Goal: Information Seeking & Learning: Learn about a topic

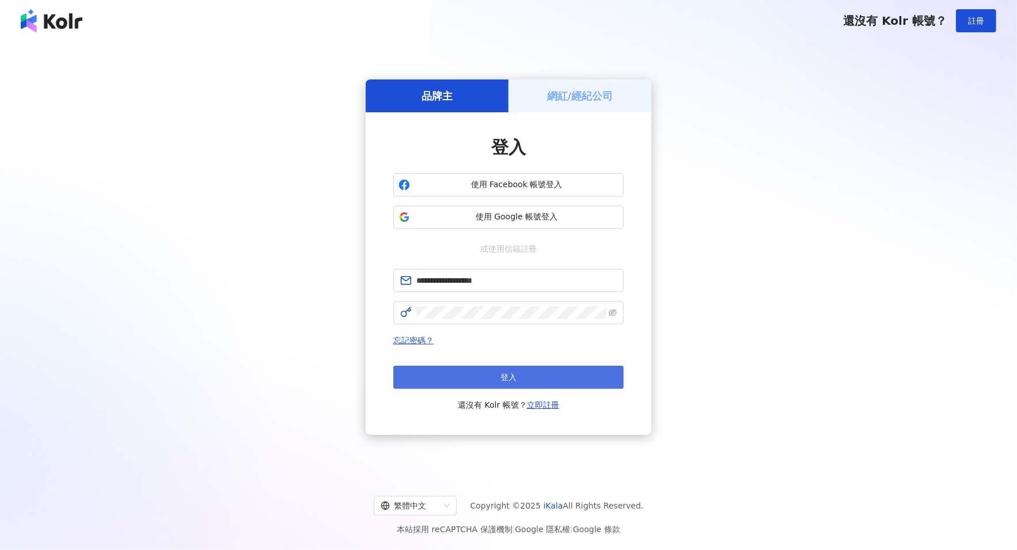
click at [528, 369] on button "登入" at bounding box center [508, 377] width 230 height 23
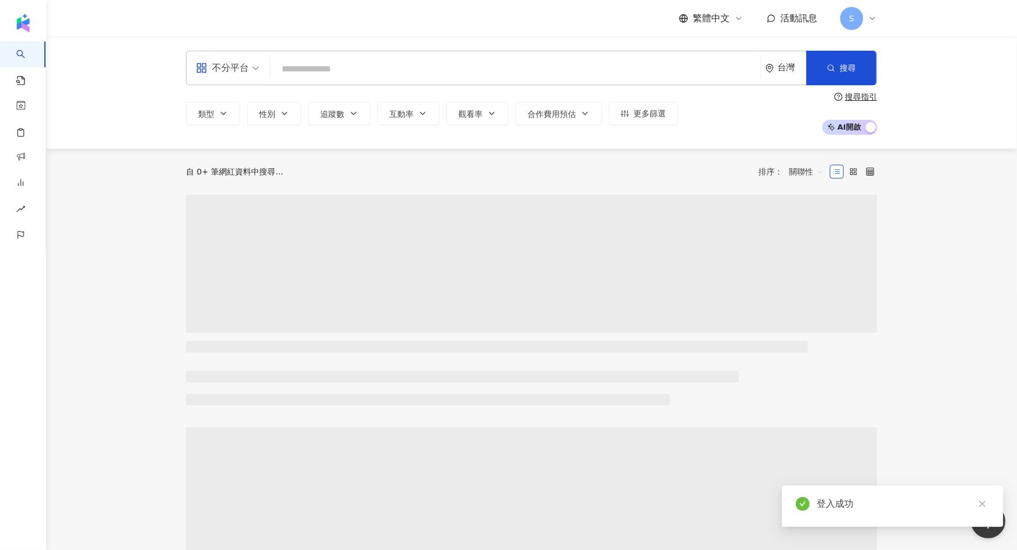
click at [237, 66] on div "不分平台" at bounding box center [222, 68] width 53 height 18
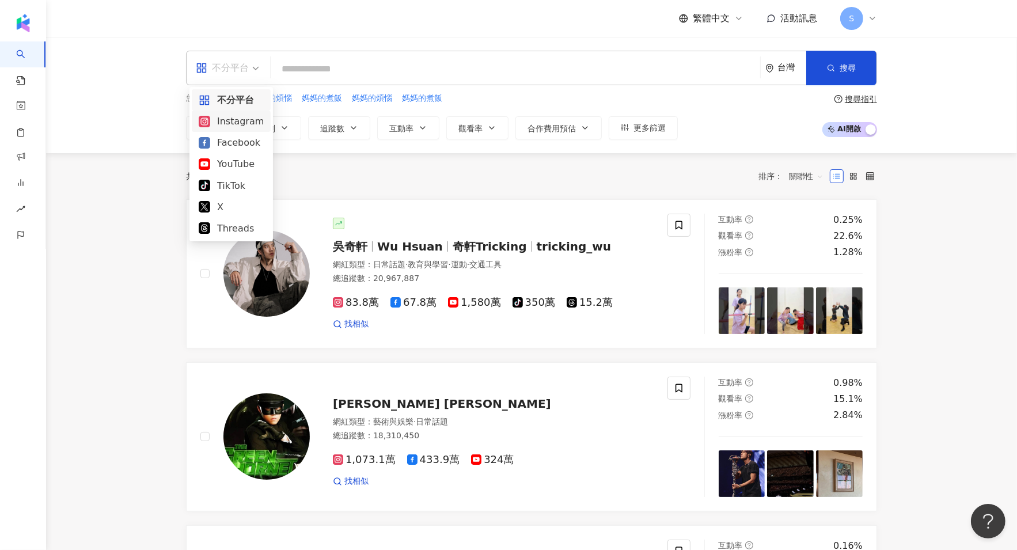
click at [242, 124] on div "Instagram" at bounding box center [231, 121] width 65 height 14
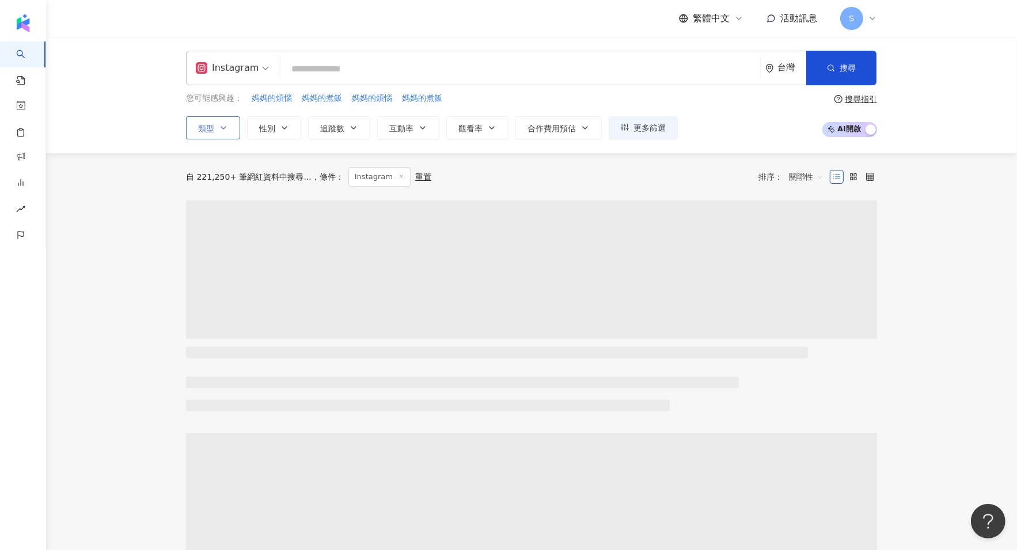
click at [222, 122] on button "類型" at bounding box center [213, 127] width 54 height 23
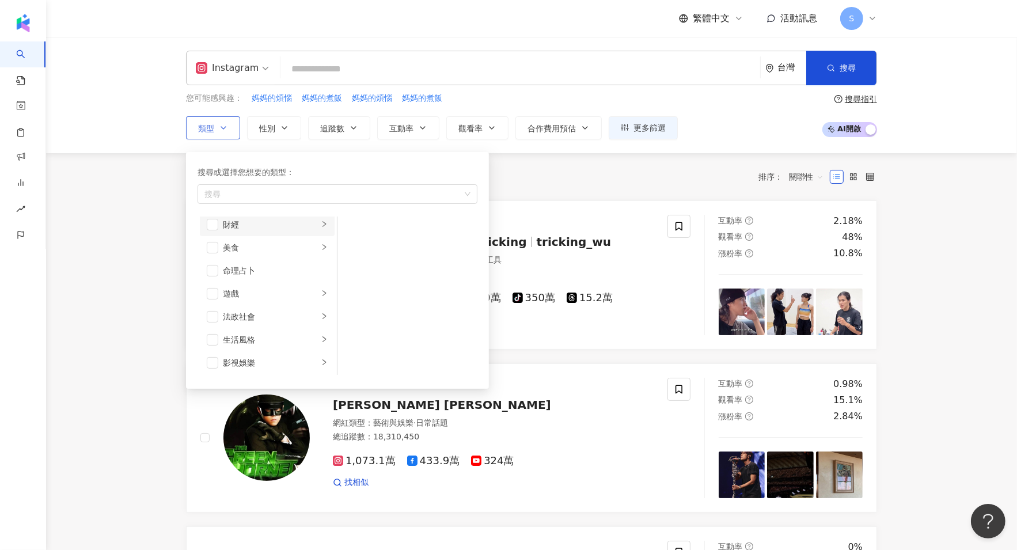
scroll to position [72, 0]
click at [321, 271] on icon "right" at bounding box center [324, 273] width 7 height 7
click at [362, 254] on li "親子" at bounding box center [407, 253] width 135 height 23
click at [268, 127] on span "性別" at bounding box center [267, 128] width 16 height 9
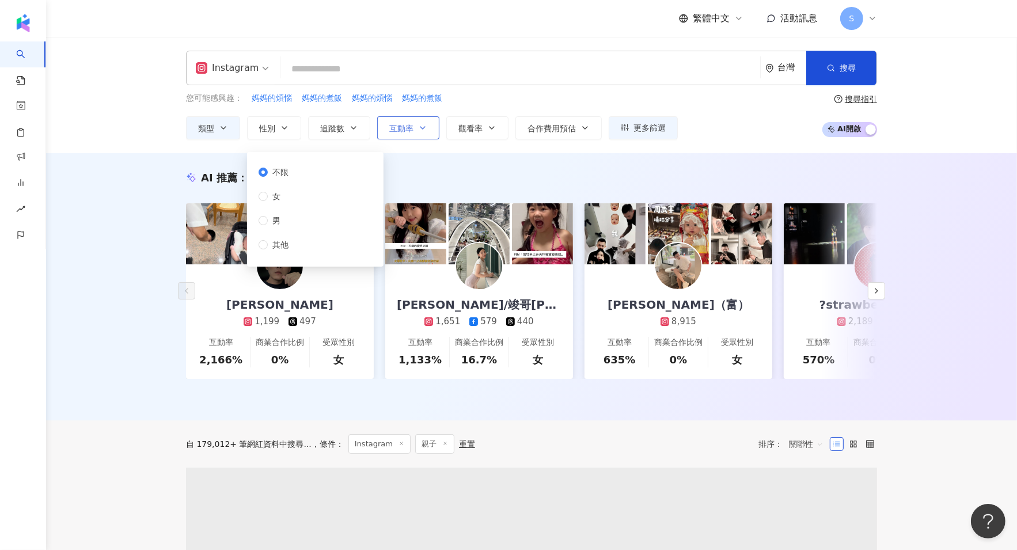
click at [427, 131] on icon "button" at bounding box center [422, 127] width 9 height 9
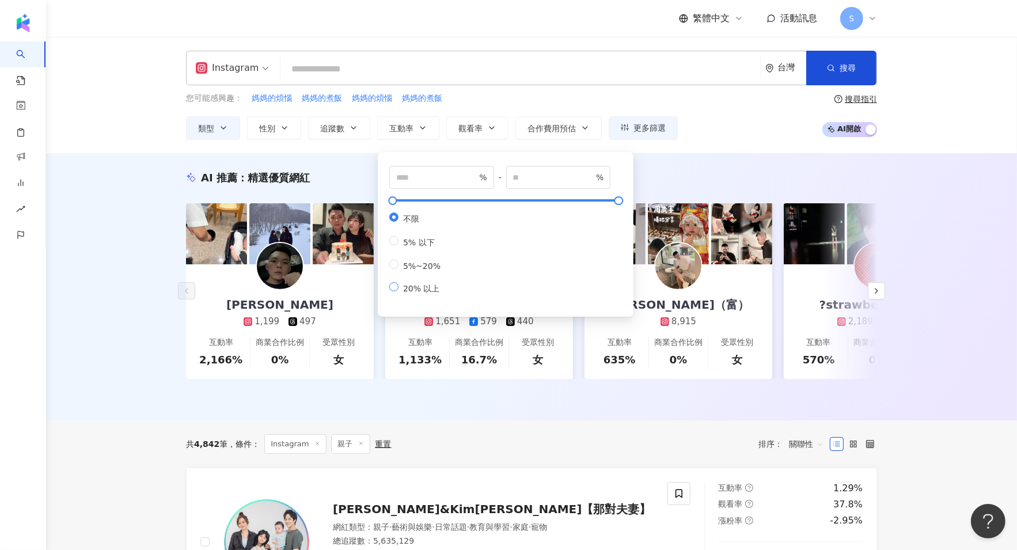
click at [430, 291] on span "20% 以上" at bounding box center [422, 288] width 46 height 9
click at [418, 271] on span "5%~20%" at bounding box center [422, 265] width 47 height 9
type input "*"
click at [590, 171] on input "**" at bounding box center [553, 177] width 81 height 13
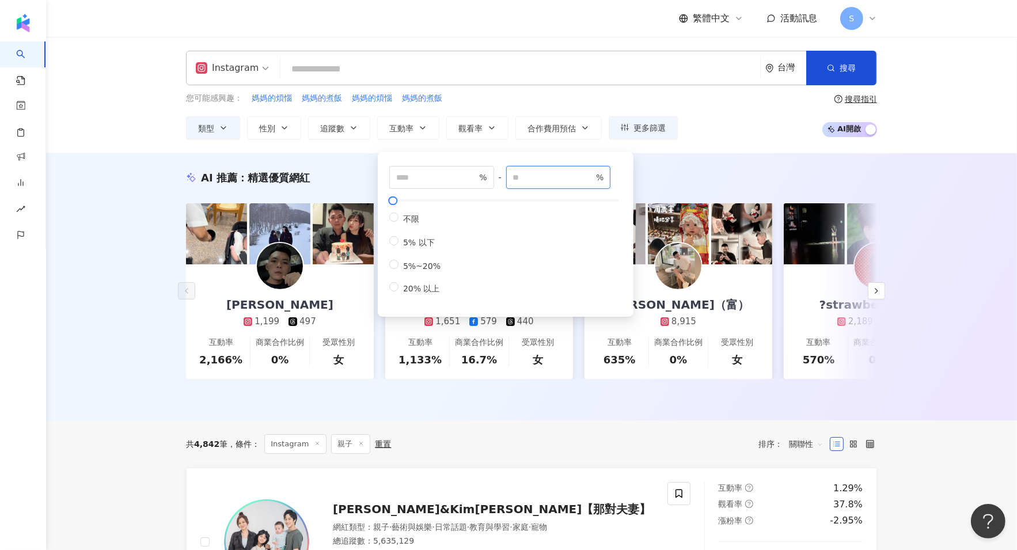
click at [590, 171] on input "**" at bounding box center [553, 177] width 81 height 13
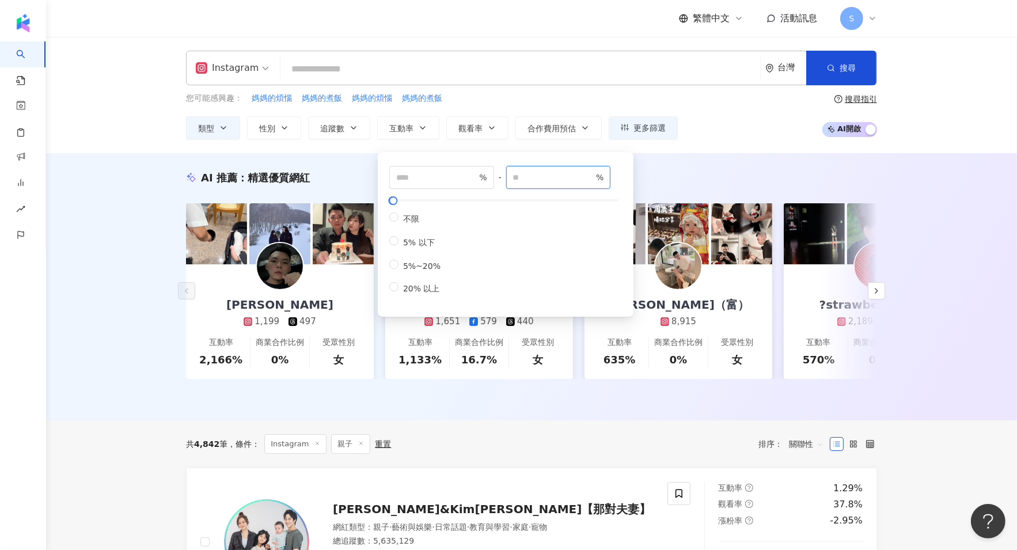
click at [590, 171] on input "**" at bounding box center [553, 177] width 81 height 13
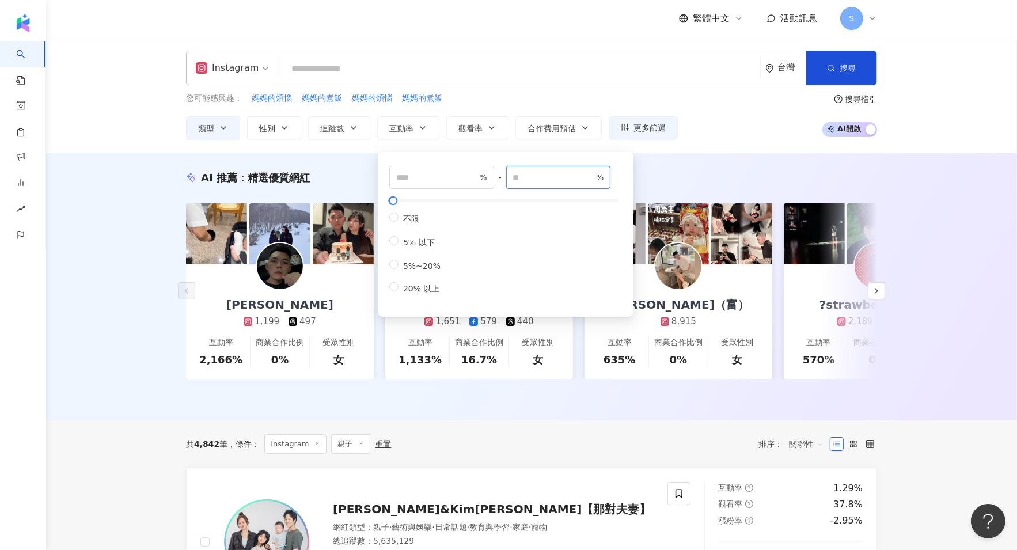
click at [590, 171] on input "**" at bounding box center [553, 177] width 81 height 13
type input "**"
click at [590, 171] on input "**" at bounding box center [553, 177] width 81 height 13
click at [848, 63] on span "搜尋" at bounding box center [848, 67] width 16 height 9
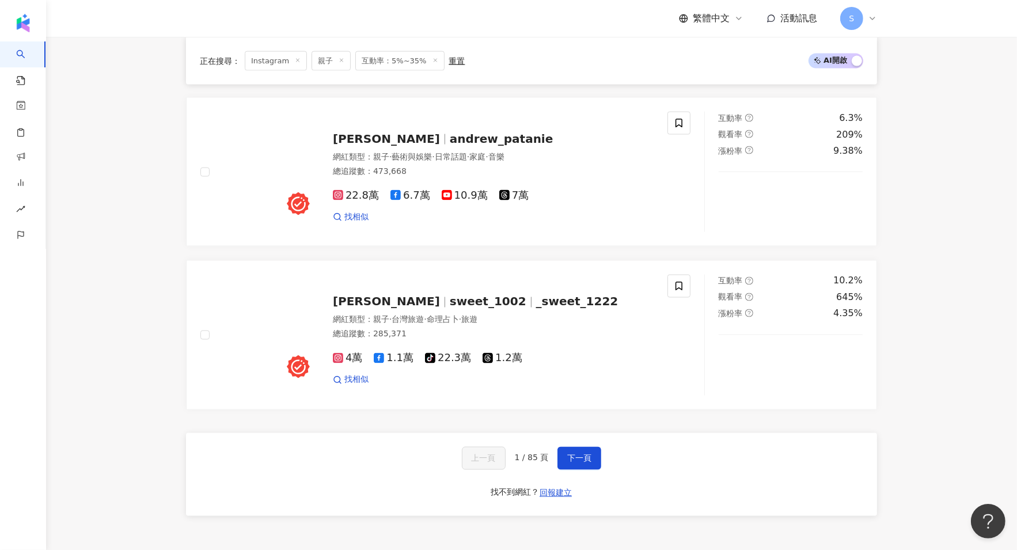
scroll to position [1872, 0]
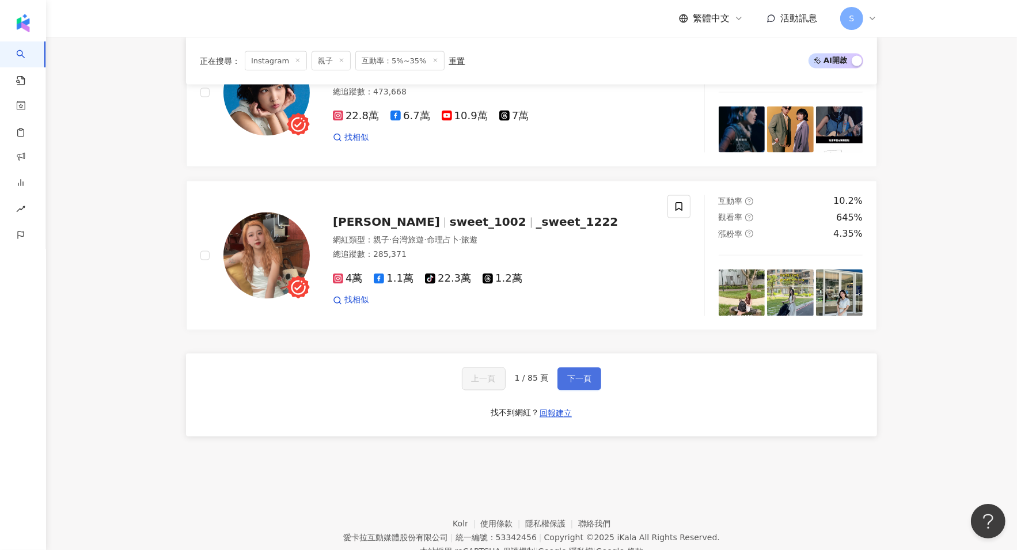
click at [594, 375] on button "下一頁" at bounding box center [580, 378] width 44 height 23
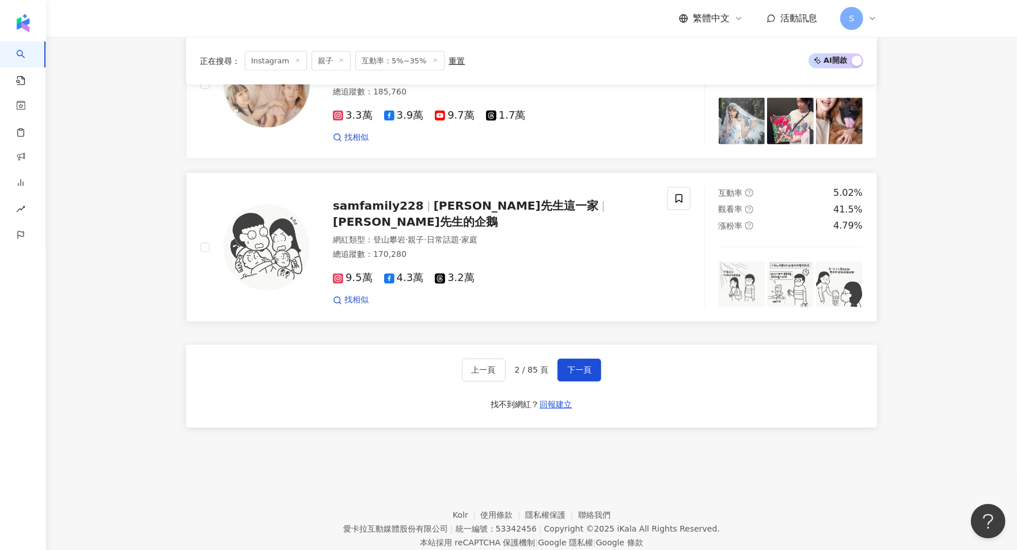
click at [496, 243] on div "網紅類型 ： 登山攀岩 · 親子 · 日常話題 · 家庭 總追蹤數 ： 170,280" at bounding box center [493, 249] width 321 height 28
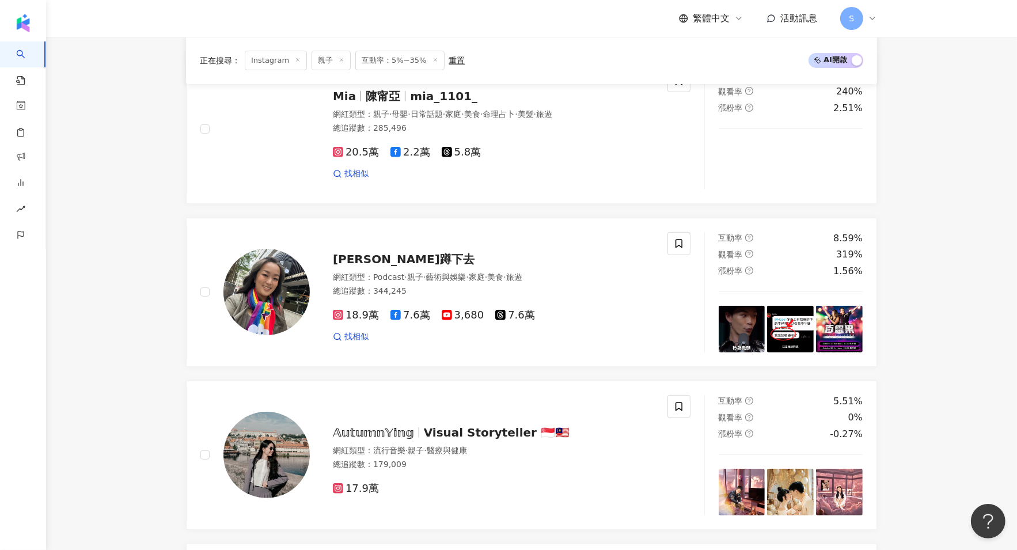
scroll to position [72, 0]
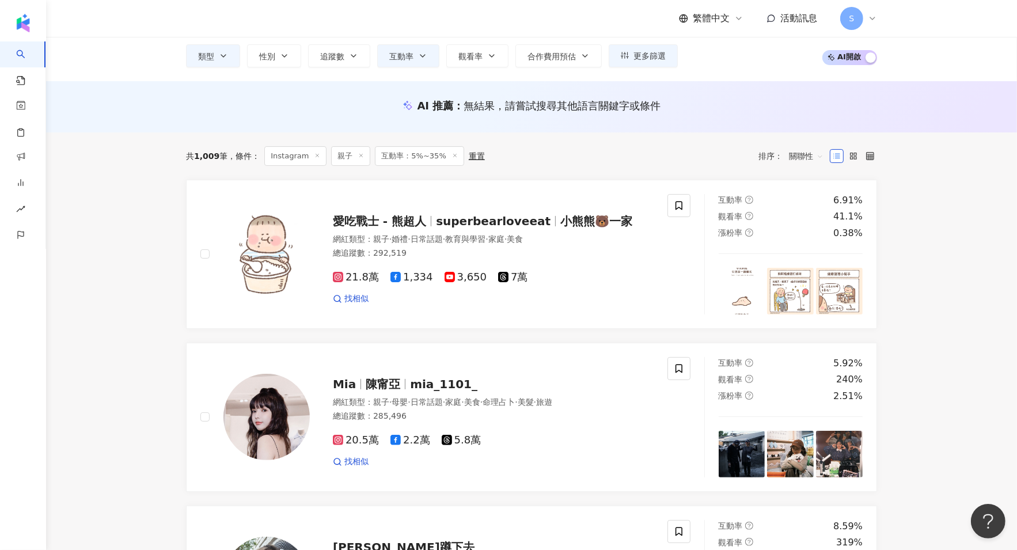
click at [461, 294] on div "找相似" at bounding box center [493, 299] width 321 height 12
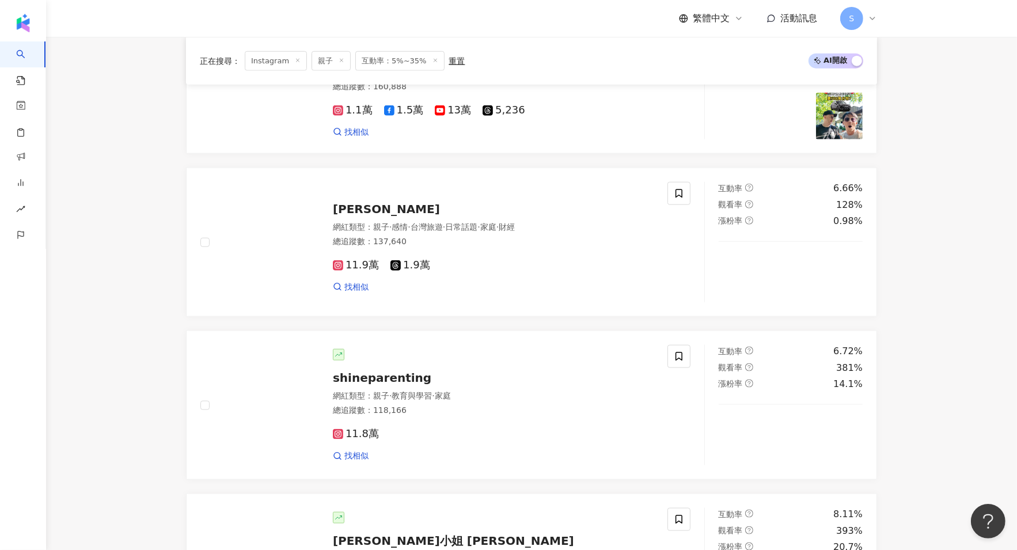
scroll to position [1440, 0]
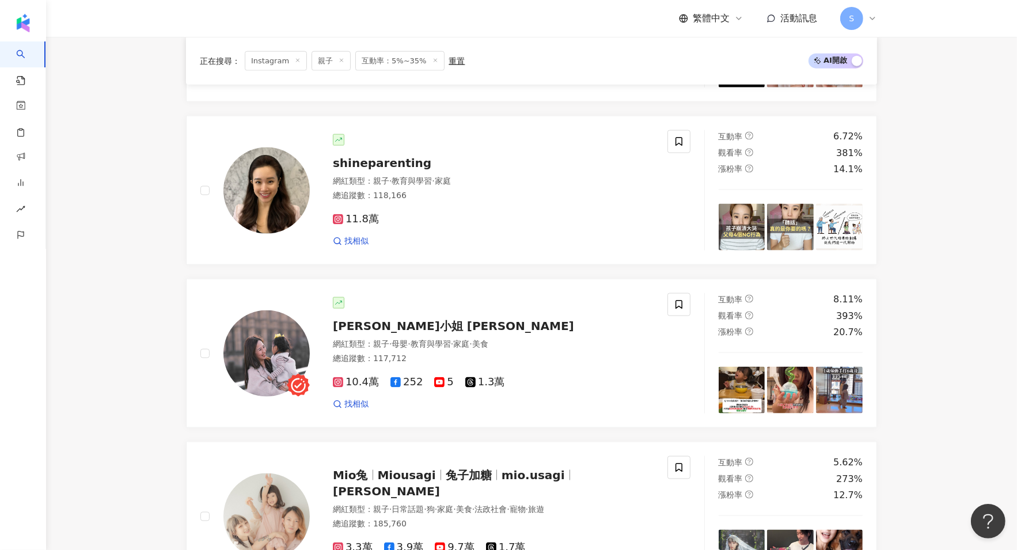
click at [384, 317] on div "賽娜小姐 Sienna 網紅類型 ： 親子 · 母嬰 · 教育與學習 · 家庭 · 美食 總追蹤數 ： 117,712 10.4萬 252 5 1.3萬 找相似" at bounding box center [482, 353] width 344 height 112
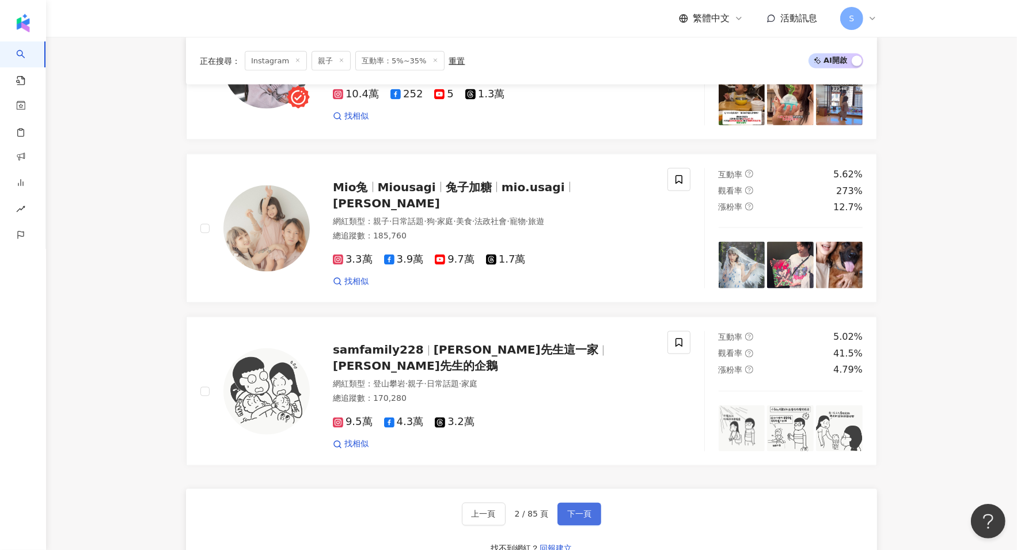
click at [574, 526] on button "下一頁" at bounding box center [580, 514] width 44 height 23
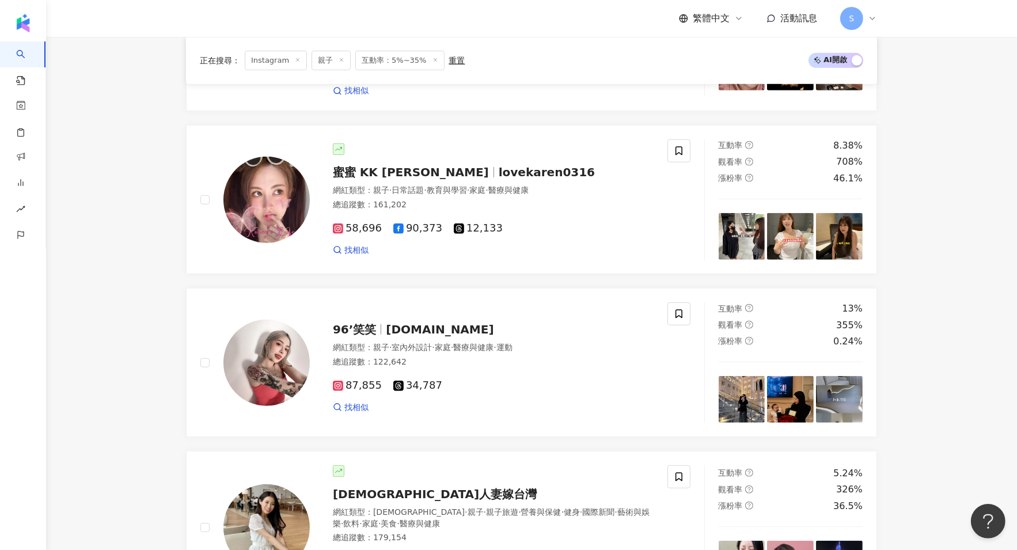
scroll to position [1731, 0]
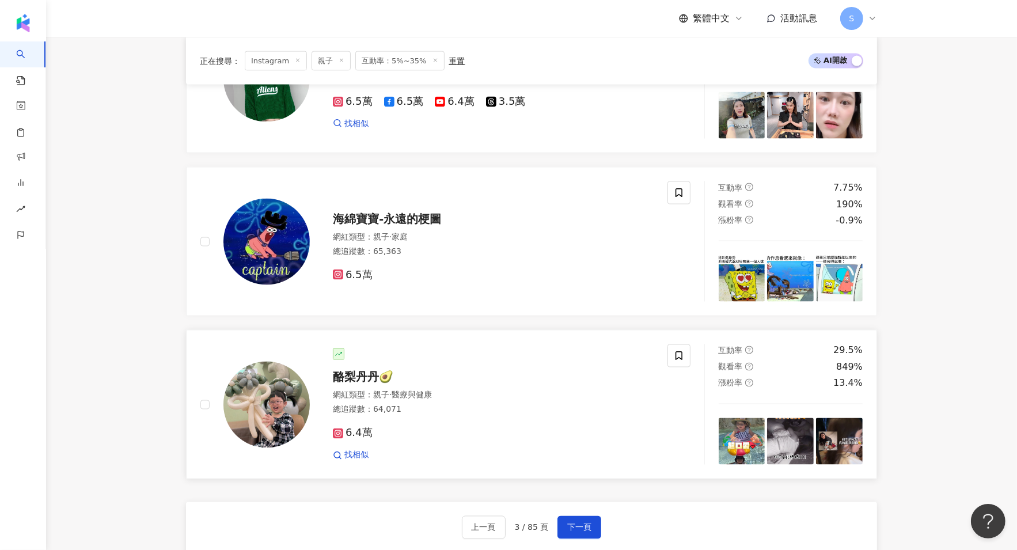
click at [473, 392] on div "網紅類型 ： 親子 · 醫療與健康" at bounding box center [493, 396] width 321 height 12
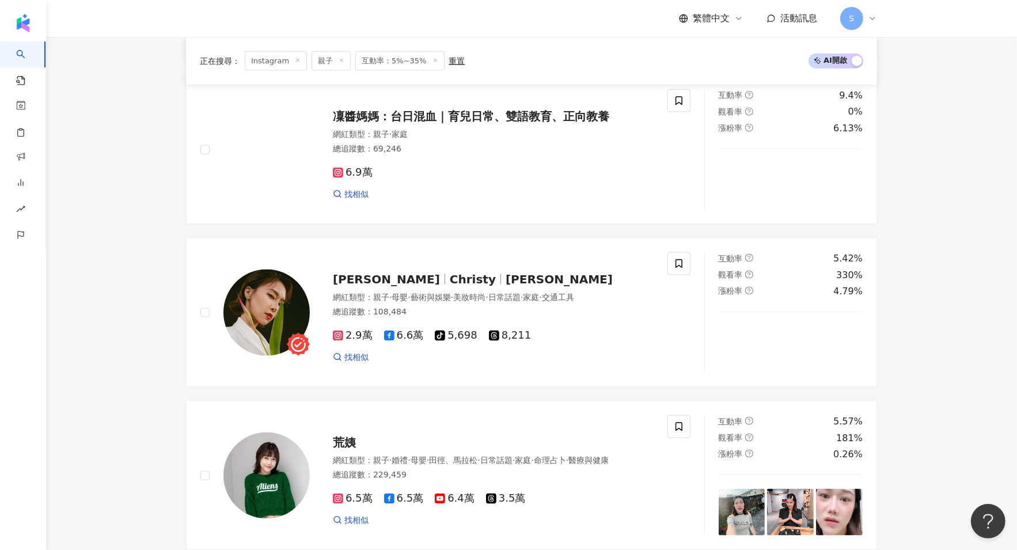
scroll to position [1155, 0]
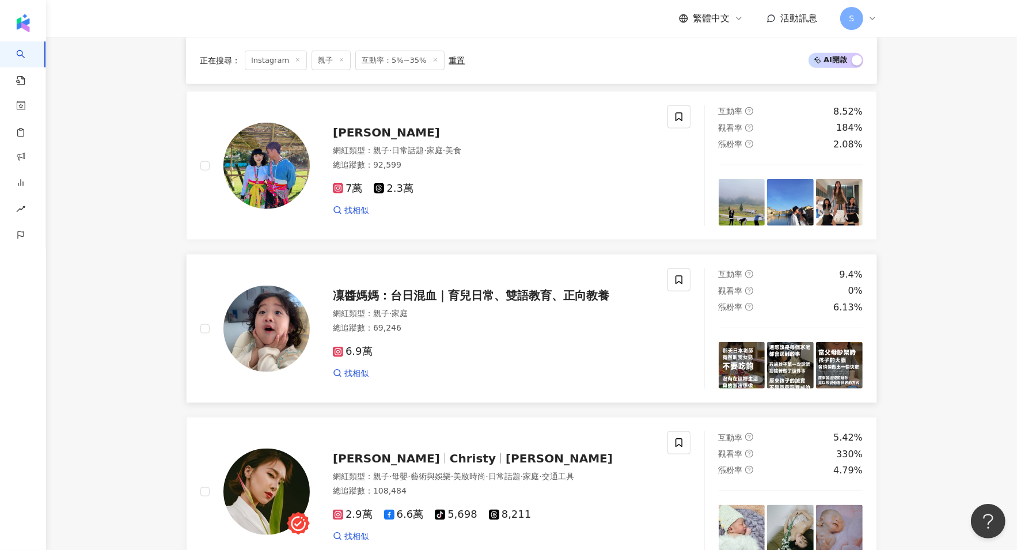
click at [461, 308] on div "網紅類型 ： 親子 · 家庭" at bounding box center [493, 314] width 321 height 12
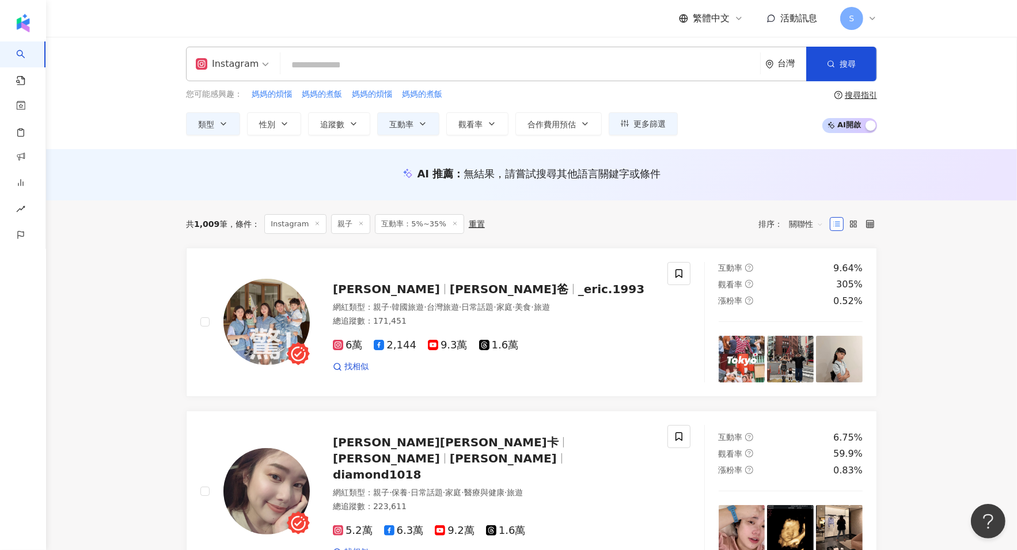
scroll to position [3, 0]
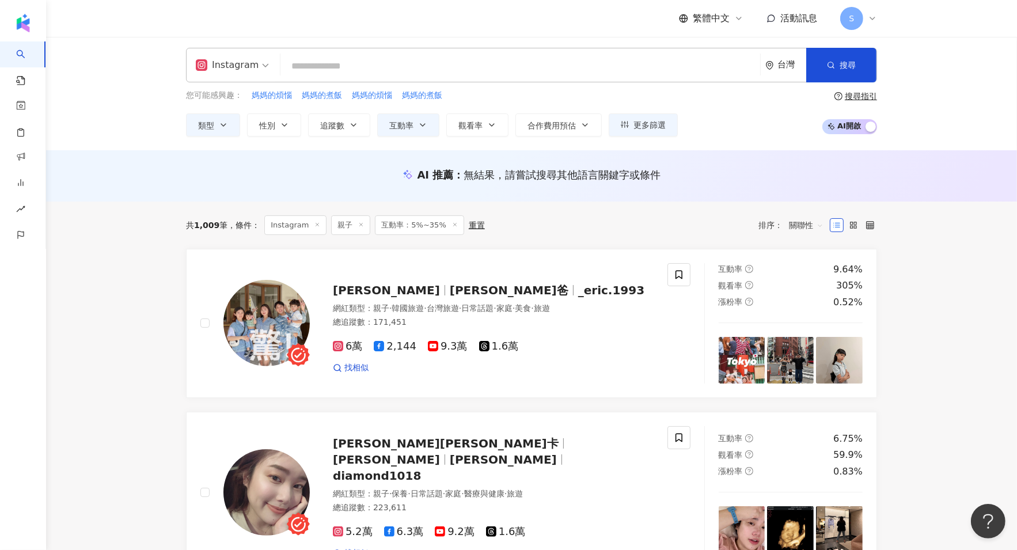
click at [586, 320] on div "總追蹤數 ： 171,451" at bounding box center [493, 323] width 321 height 12
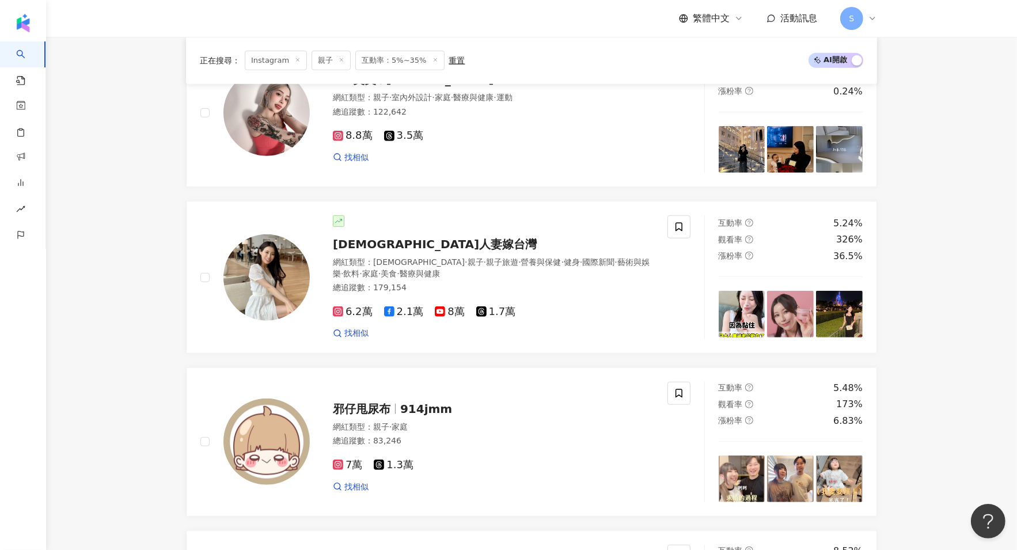
scroll to position [723, 0]
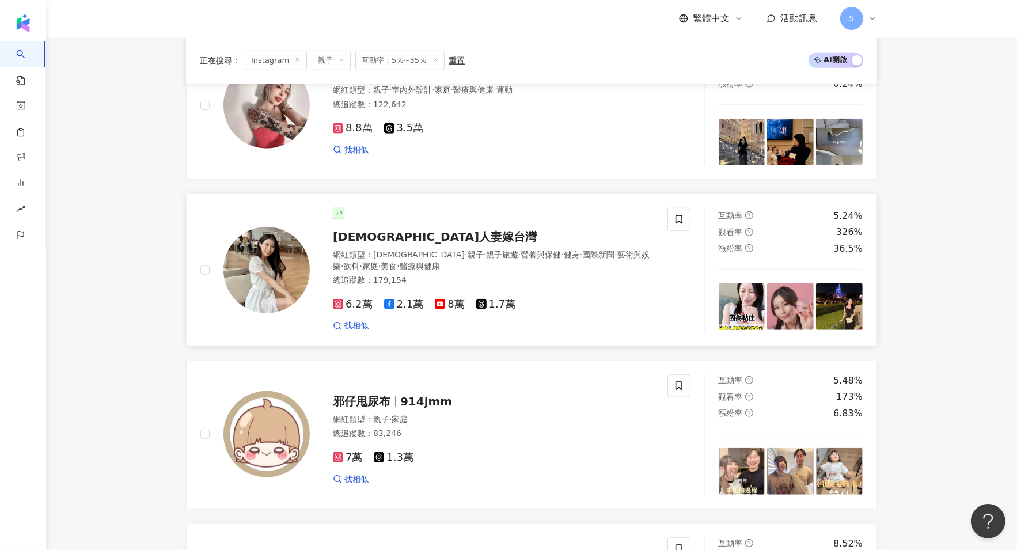
click at [549, 253] on div "網紅類型 ： LGBT · 親子 · 親子旅遊 · 營養與保健 · 健身 · 國際新聞 · 藝術與娛樂 · 飲料 · 家庭 · 美食 · 醫療與健康" at bounding box center [493, 260] width 321 height 22
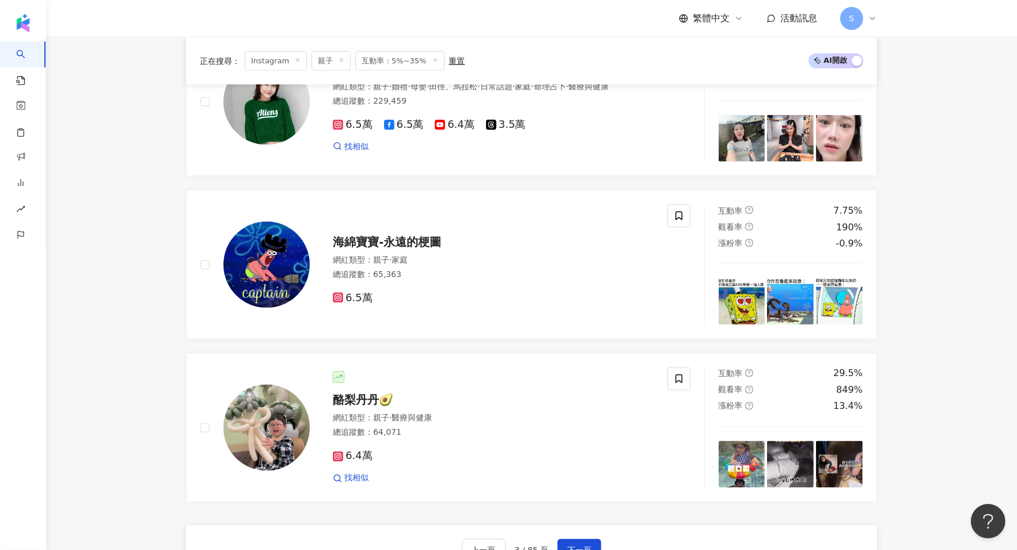
scroll to position [1913, 0]
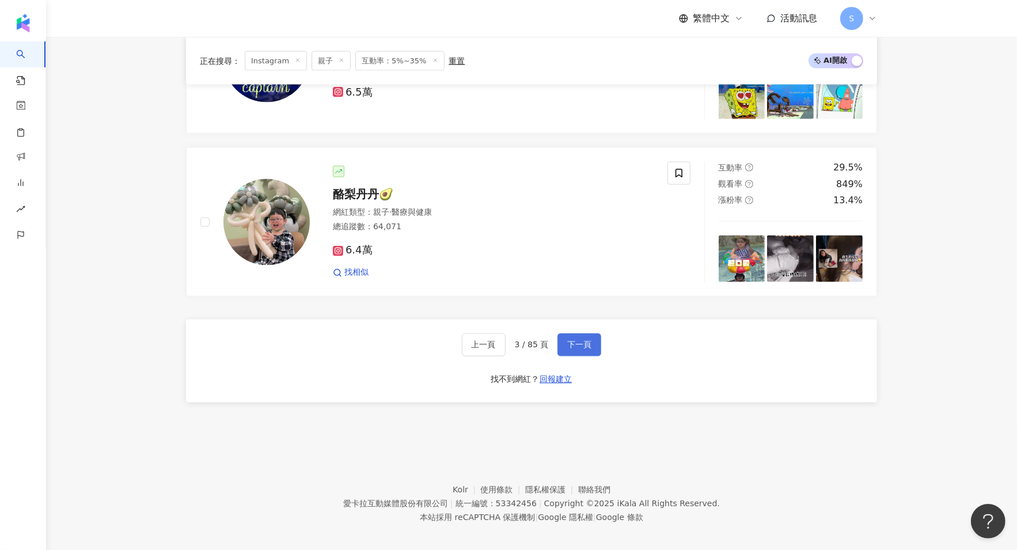
click at [586, 333] on button "下一頁" at bounding box center [580, 344] width 44 height 23
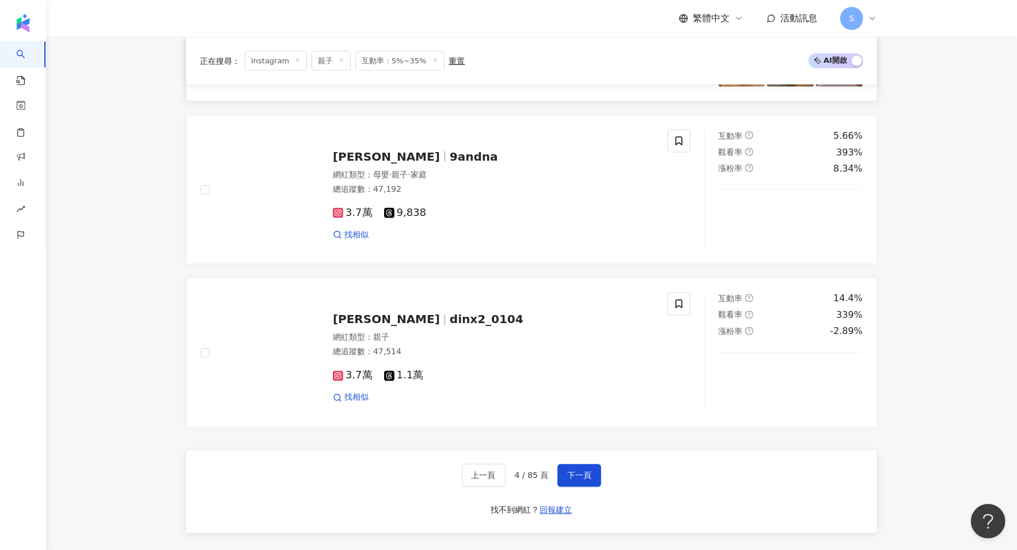
scroll to position [1911, 0]
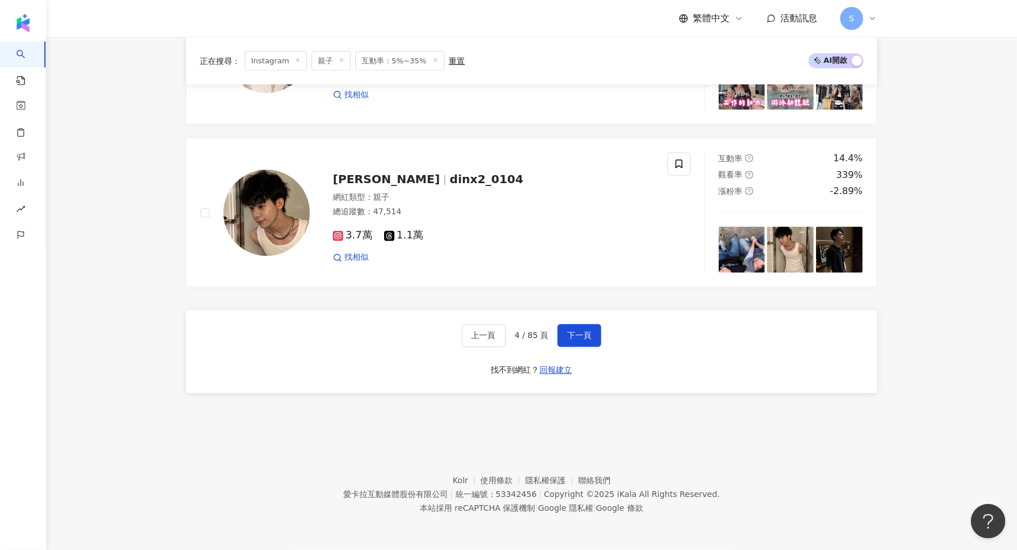
drag, startPoint x: 562, startPoint y: 340, endPoint x: 594, endPoint y: 323, distance: 36.9
click at [562, 340] on button "下一頁" at bounding box center [580, 335] width 44 height 23
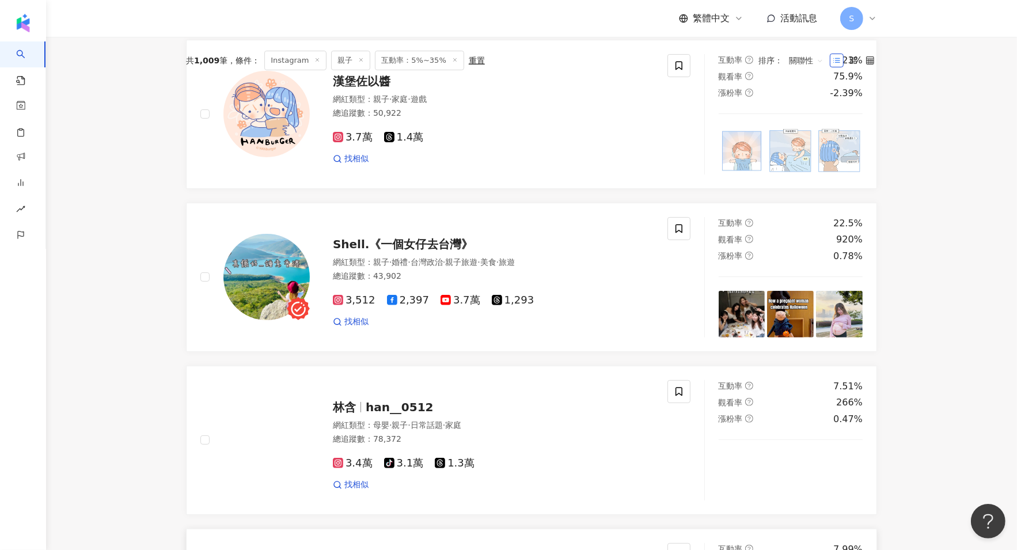
scroll to position [0, 0]
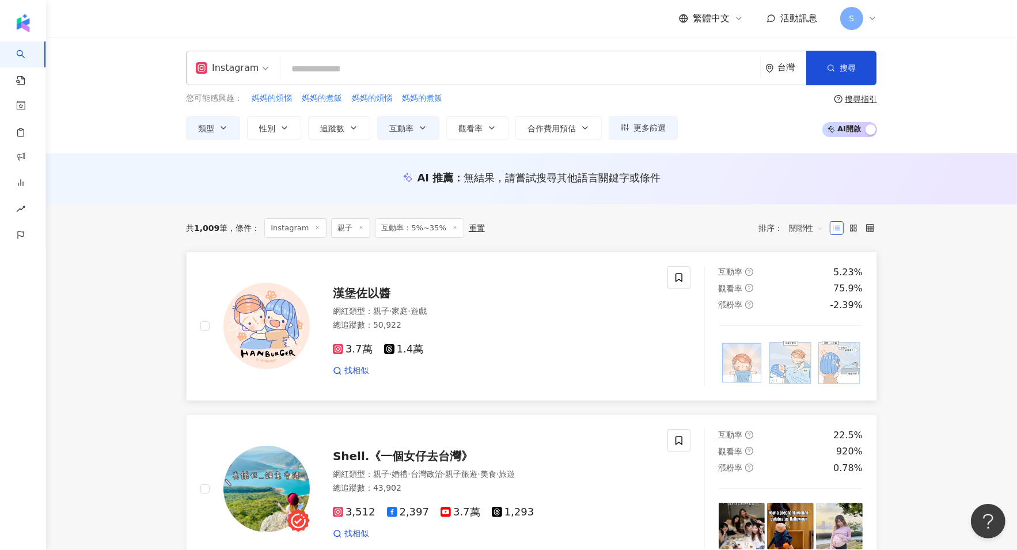
click at [532, 379] on div "漢堡佐以醬 網紅類型 ： 親子 · 家庭 · 遊戲 總追蹤數 ： 50,922 3.7萬 1.4萬 找相似" at bounding box center [433, 326] width 467 height 120
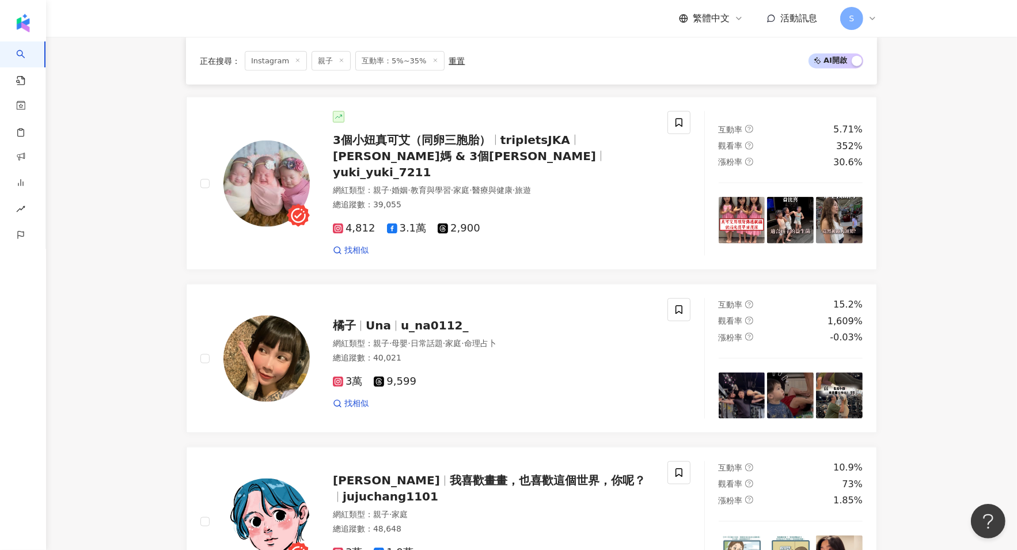
scroll to position [1850, 0]
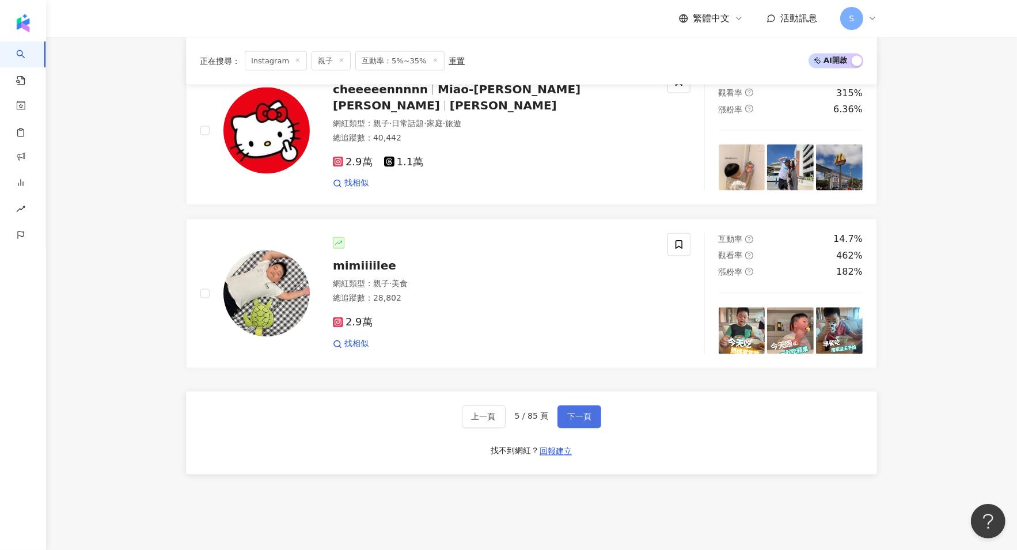
click at [589, 405] on button "下一頁" at bounding box center [580, 416] width 44 height 23
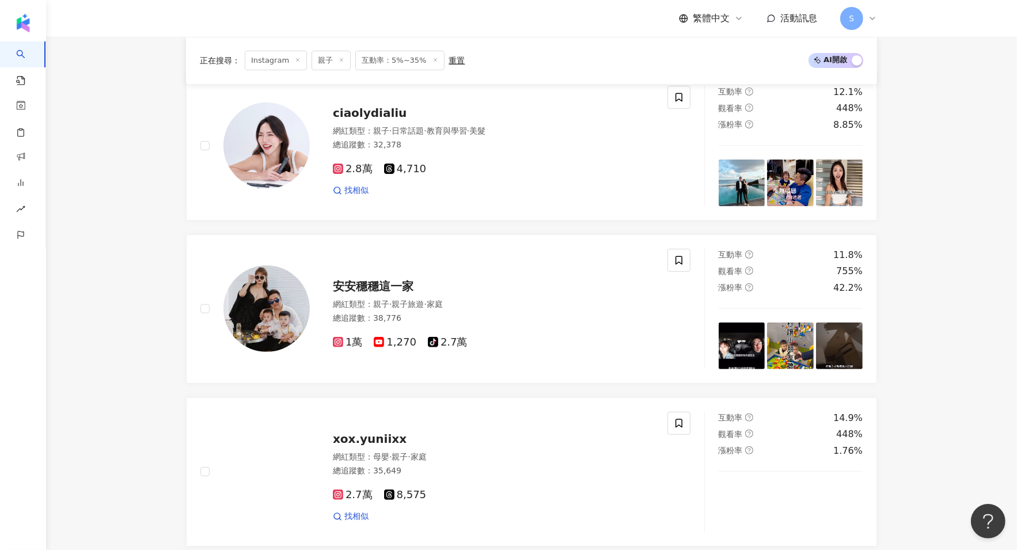
scroll to position [65, 0]
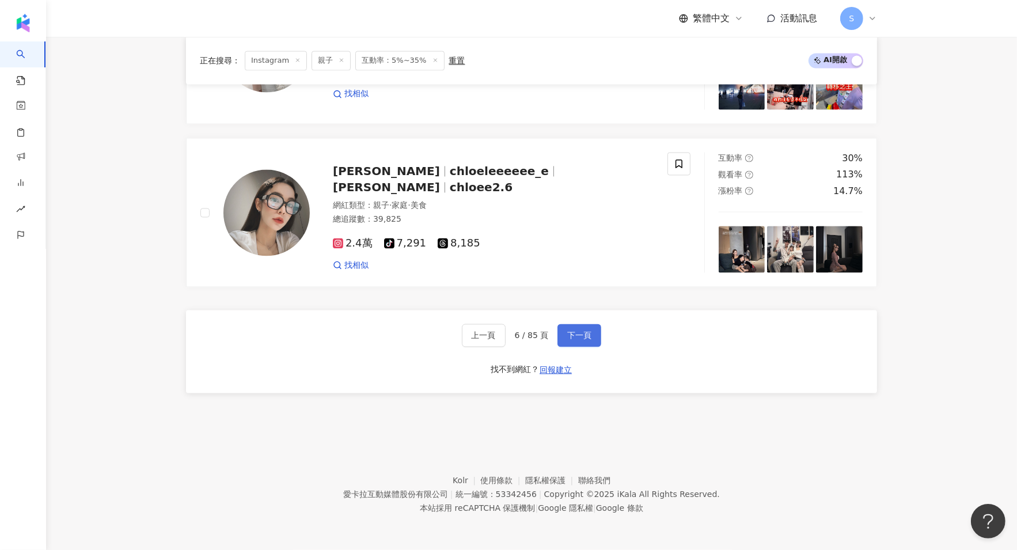
click at [594, 332] on button "下一頁" at bounding box center [580, 335] width 44 height 23
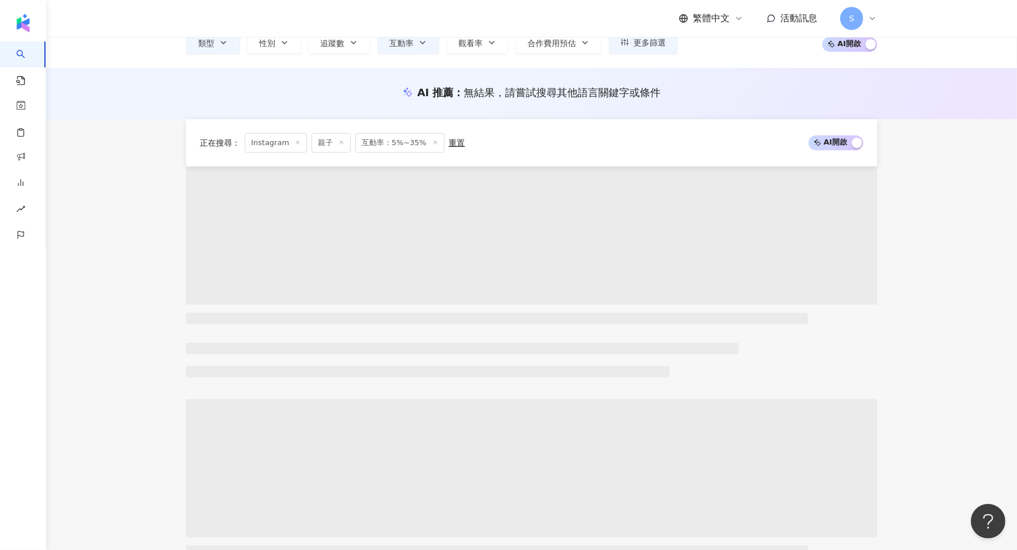
scroll to position [0, 0]
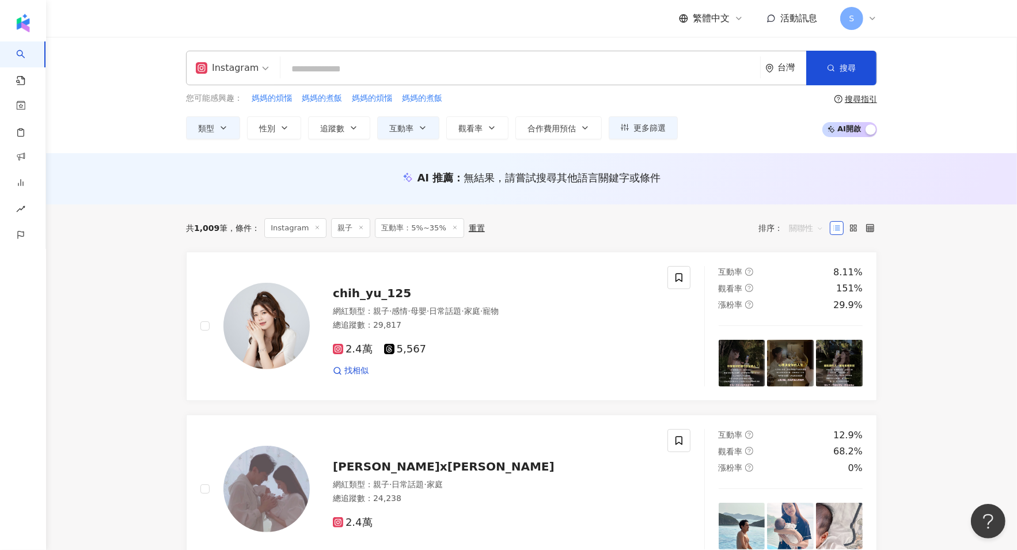
click at [798, 230] on span "關聯性" at bounding box center [806, 228] width 35 height 18
click at [810, 274] on div "追蹤數" at bounding box center [806, 271] width 29 height 13
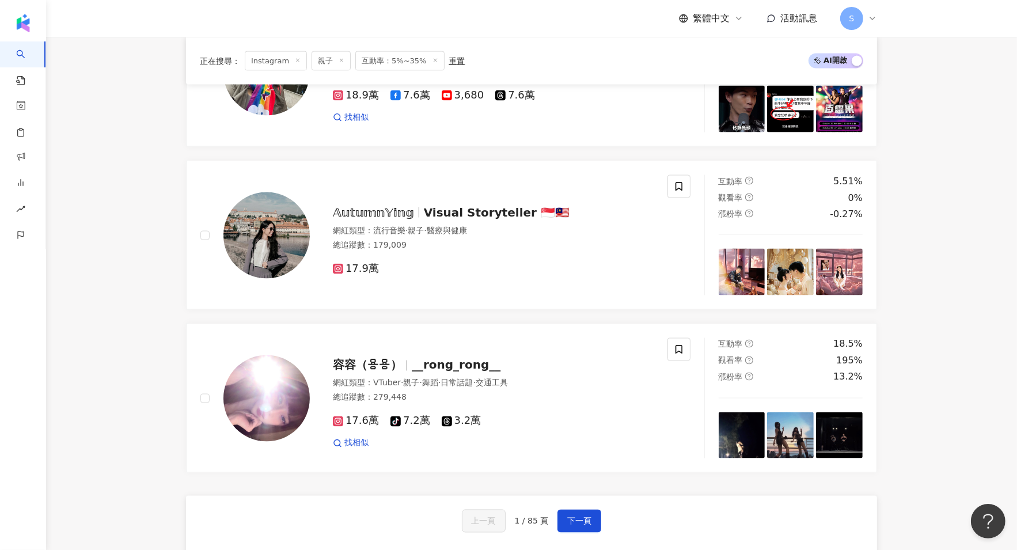
scroll to position [1728, 0]
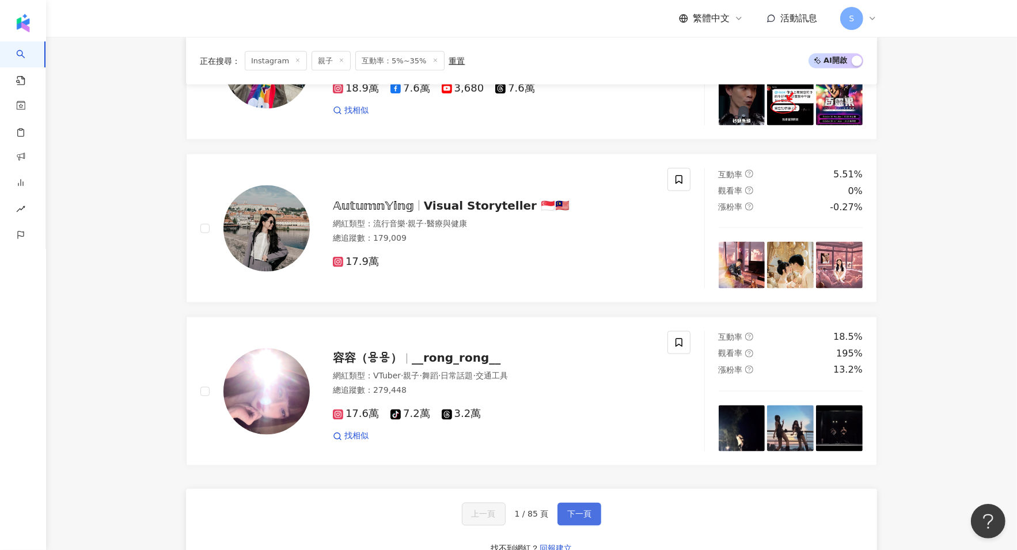
click at [571, 511] on button "下一頁" at bounding box center [580, 514] width 44 height 23
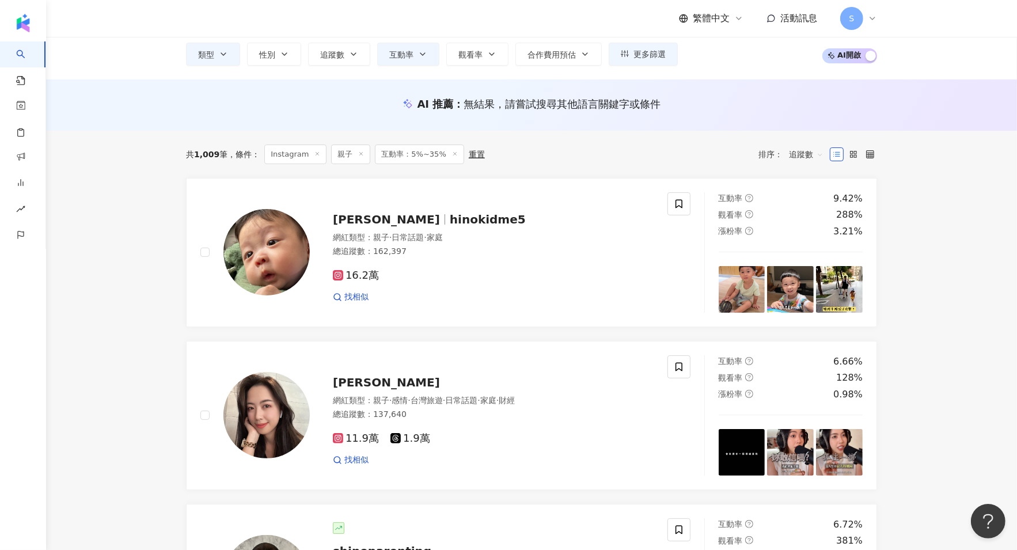
scroll to position [72, 0]
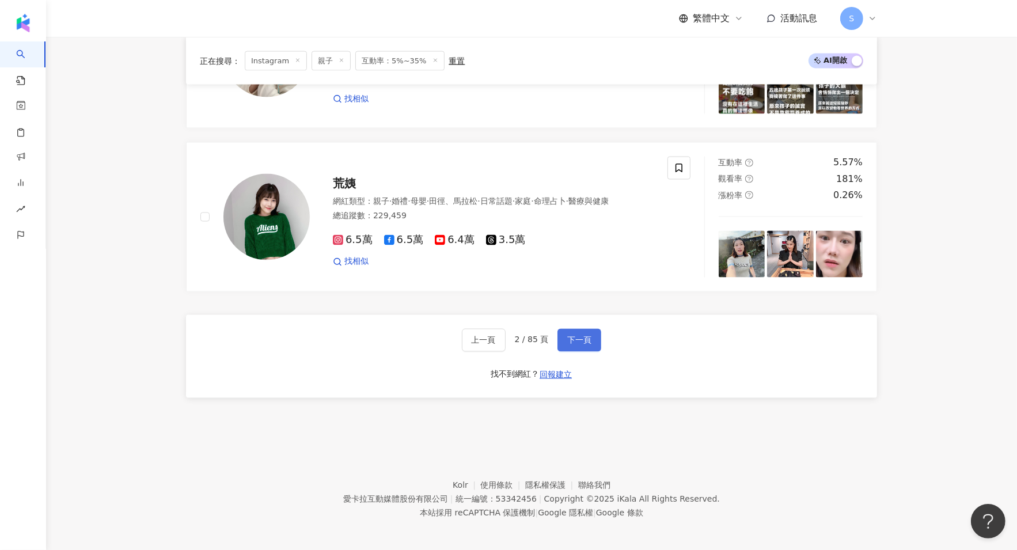
click at [567, 336] on span "下一頁" at bounding box center [579, 340] width 24 height 9
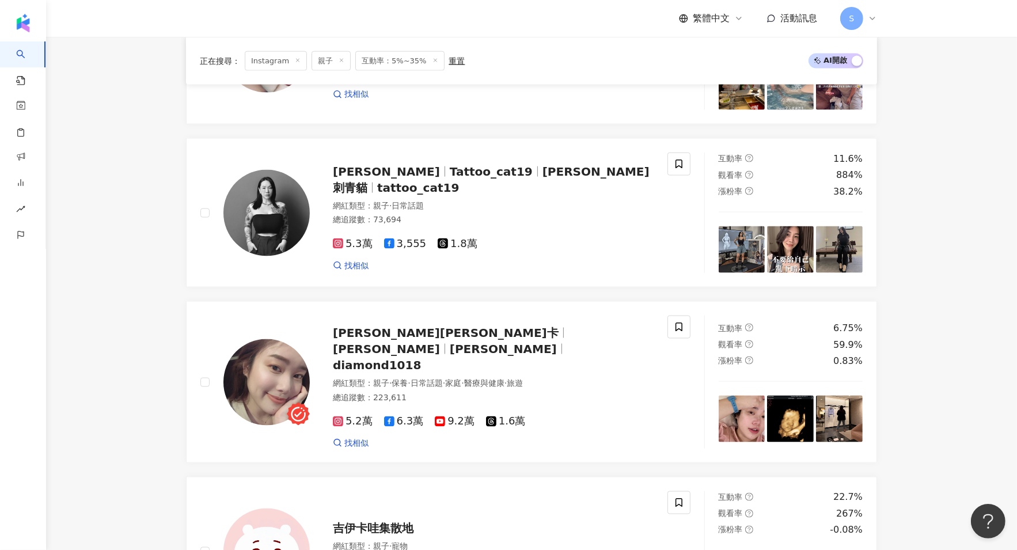
scroll to position [1913, 0]
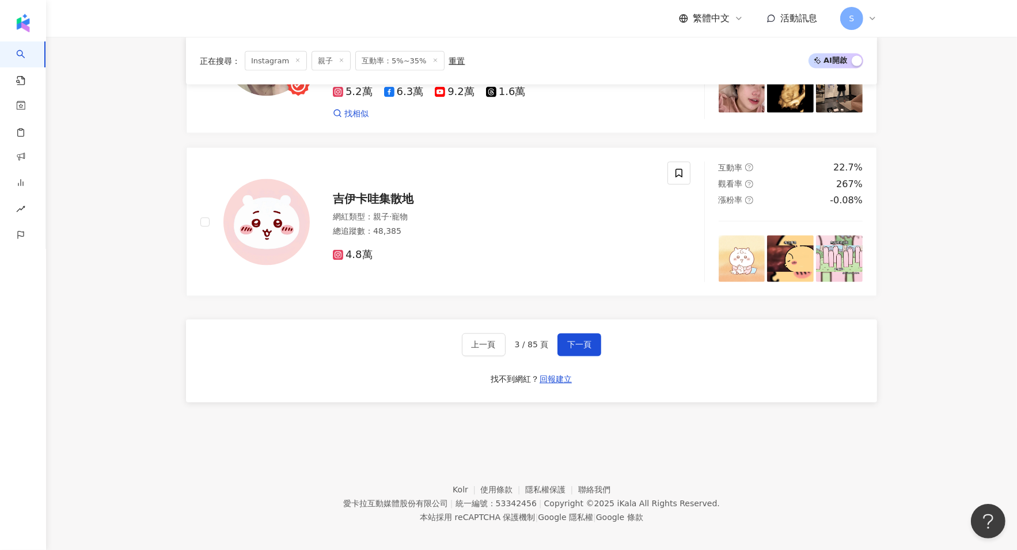
click at [608, 340] on div "上一頁 3 / 85 頁 下一頁 找不到網紅？ 回報建立" at bounding box center [531, 361] width 691 height 83
click at [600, 338] on button "下一頁" at bounding box center [580, 344] width 44 height 23
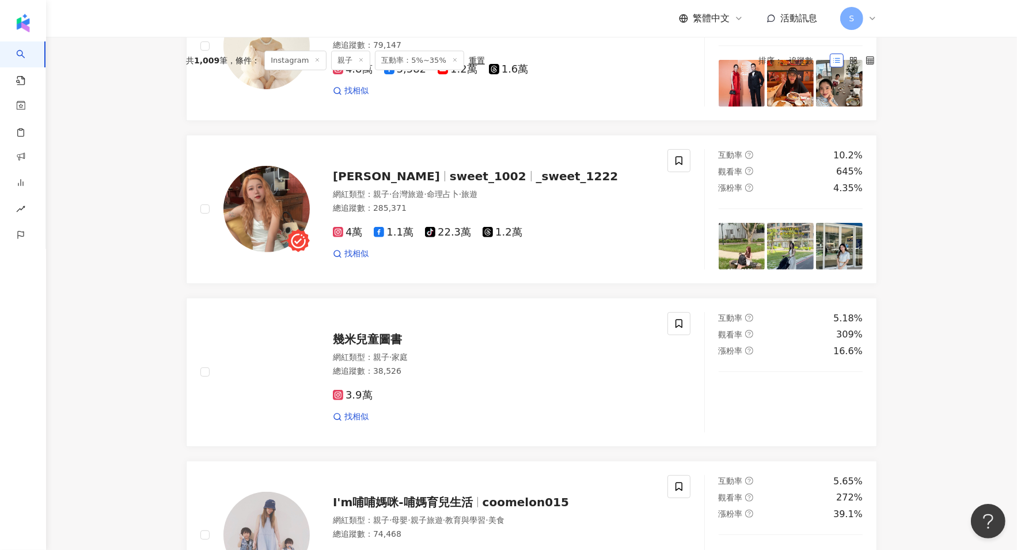
scroll to position [144, 0]
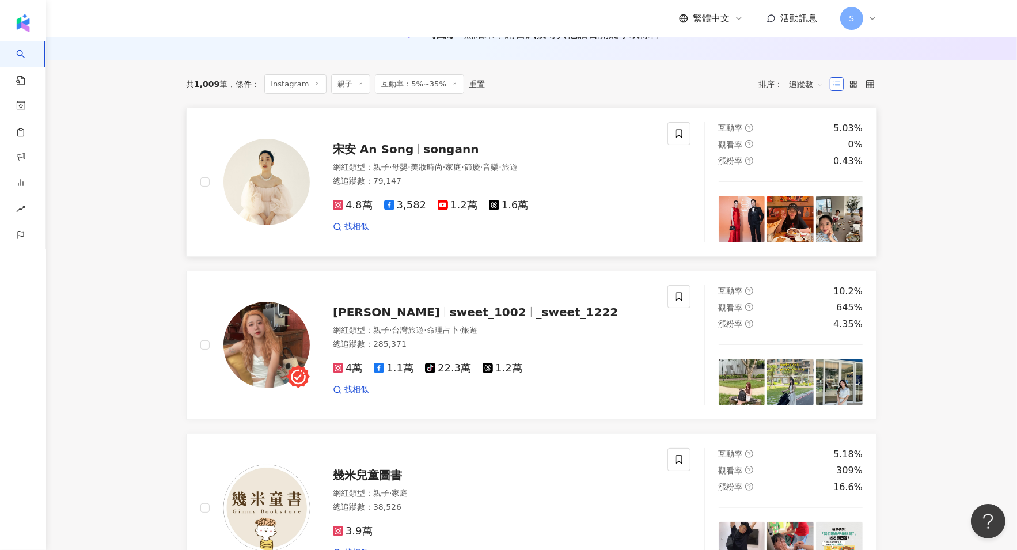
click at [608, 219] on div "4.8萬 3,582 1.2萬 1.6萬 找相似" at bounding box center [493, 211] width 321 height 43
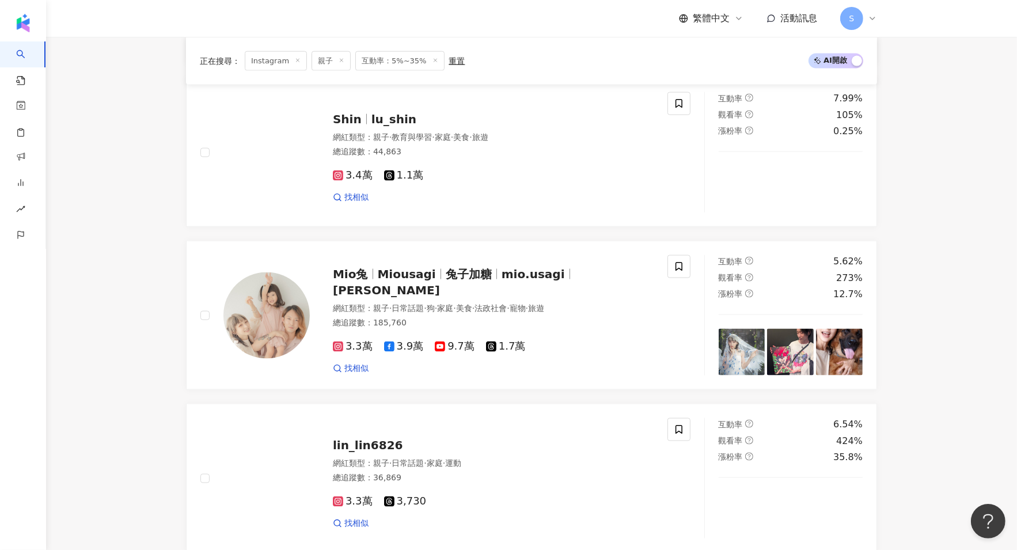
scroll to position [1512, 0]
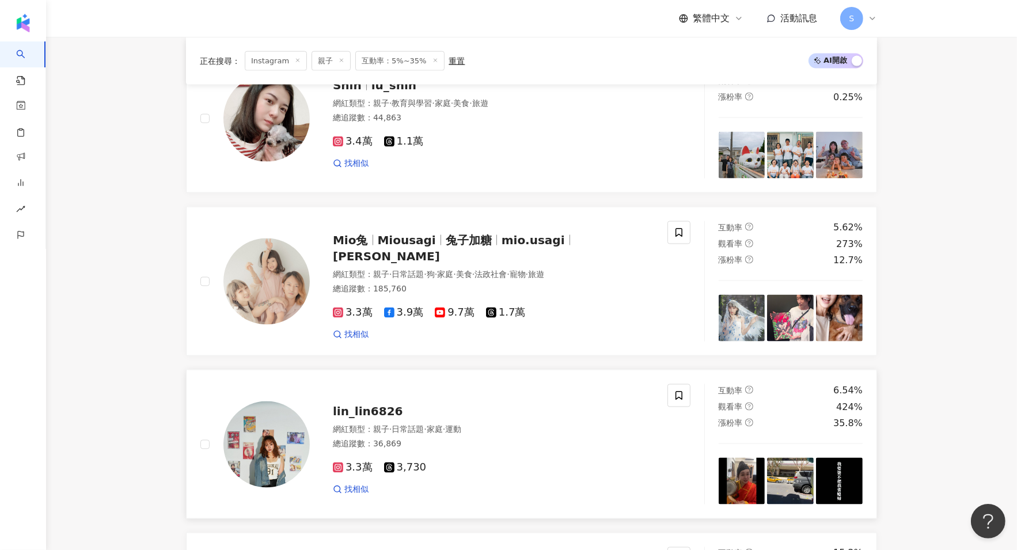
click at [461, 431] on span "運動" at bounding box center [453, 428] width 16 height 9
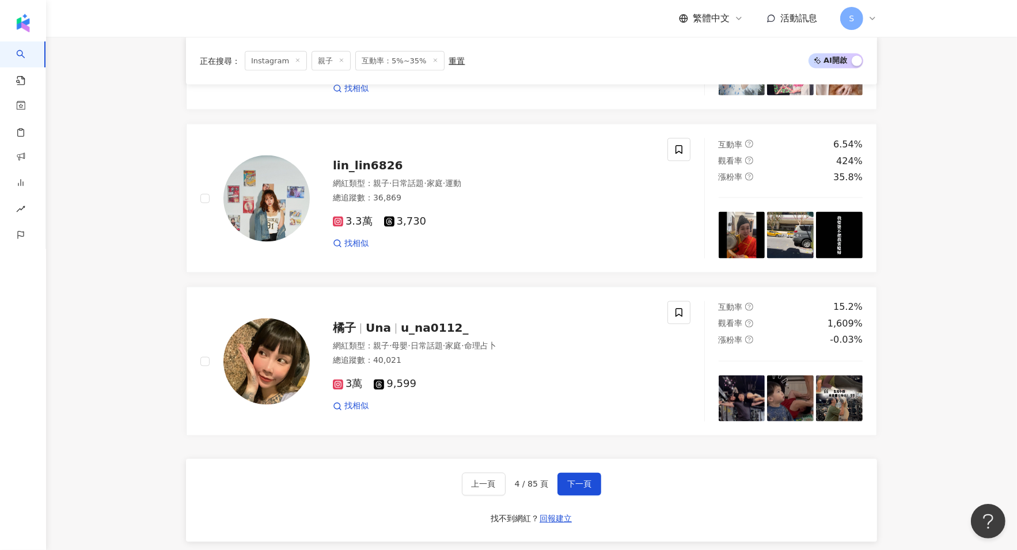
scroll to position [1911, 0]
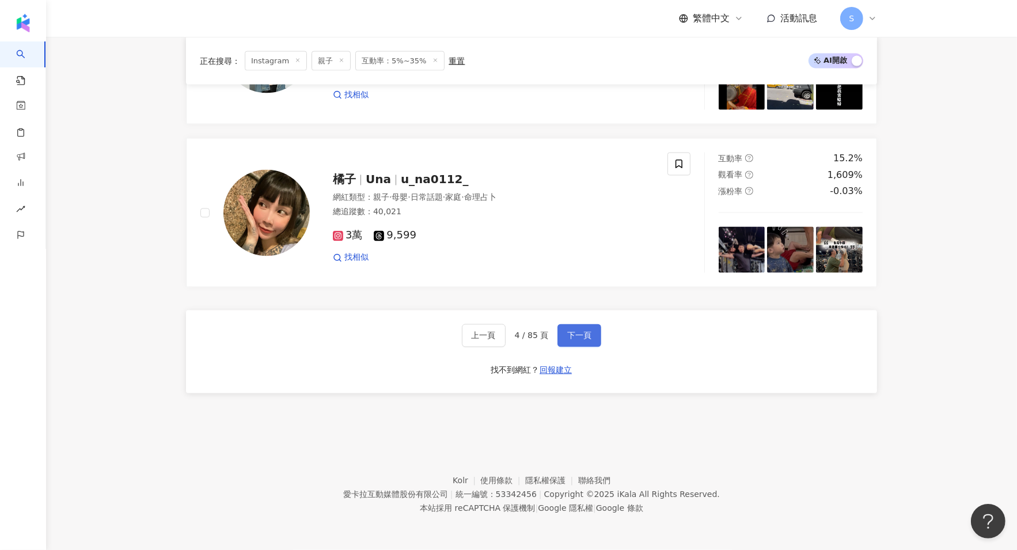
click at [594, 330] on button "下一頁" at bounding box center [580, 335] width 44 height 23
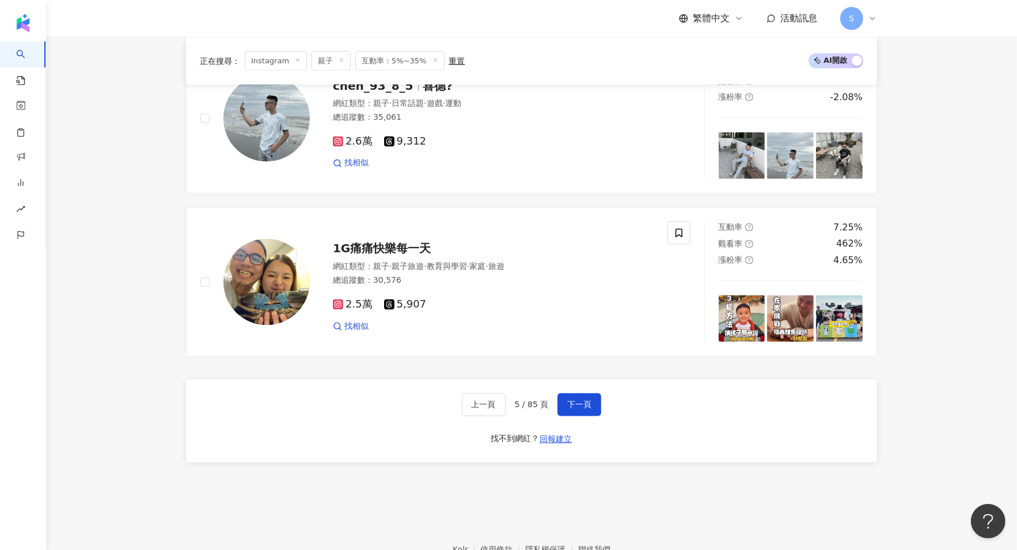
scroll to position [1864, 0]
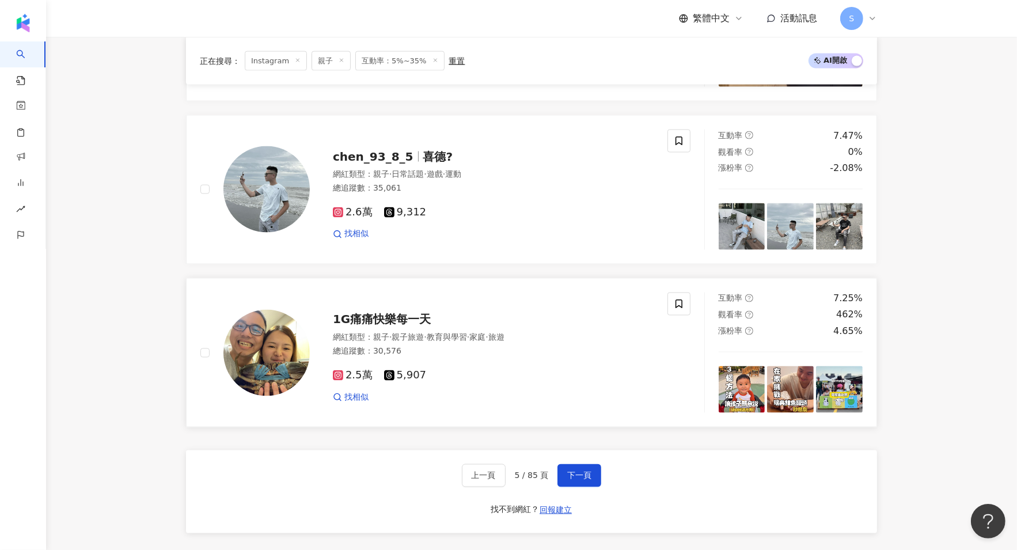
click at [400, 392] on div "2.5萬 5,907 找相似" at bounding box center [493, 382] width 321 height 43
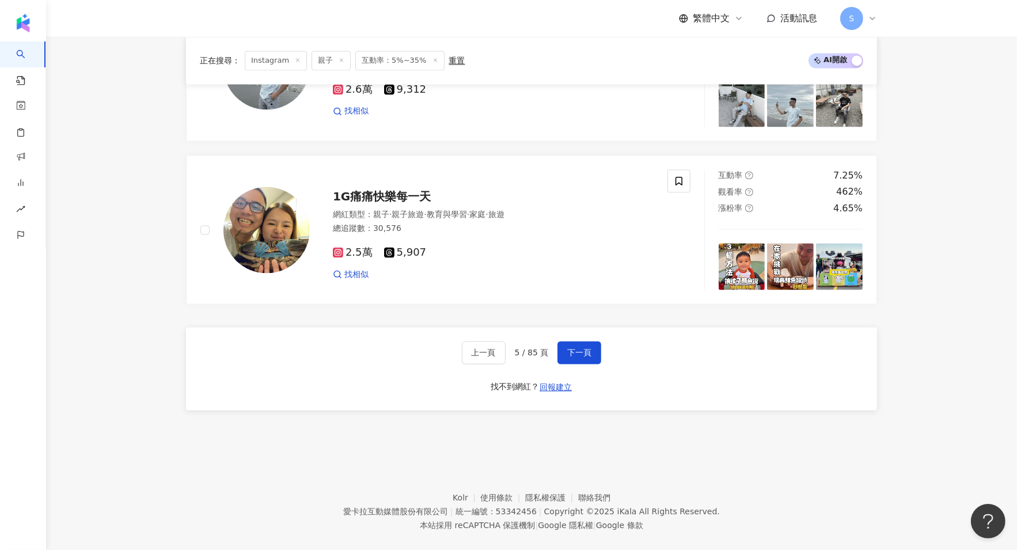
scroll to position [2008, 0]
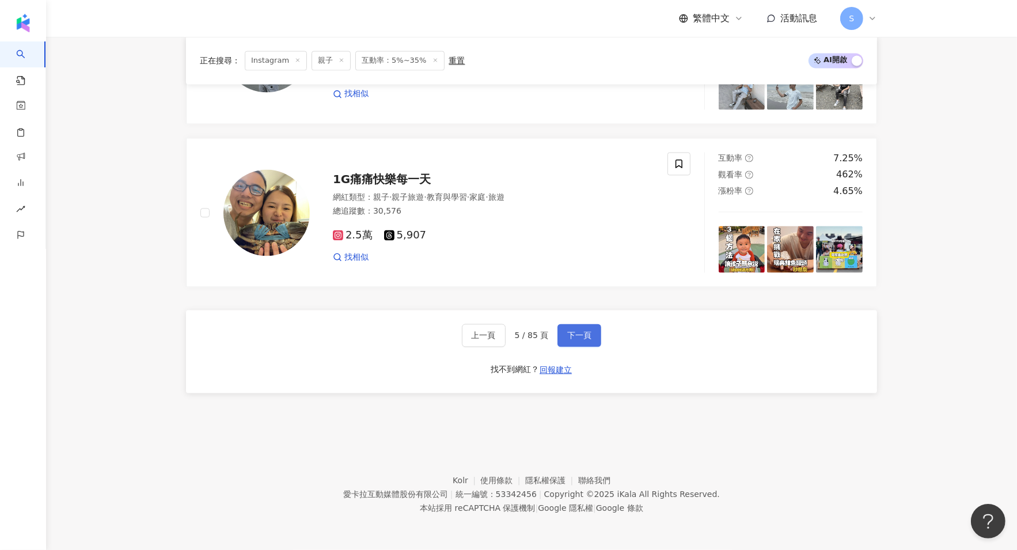
click at [579, 336] on span "下一頁" at bounding box center [579, 335] width 24 height 9
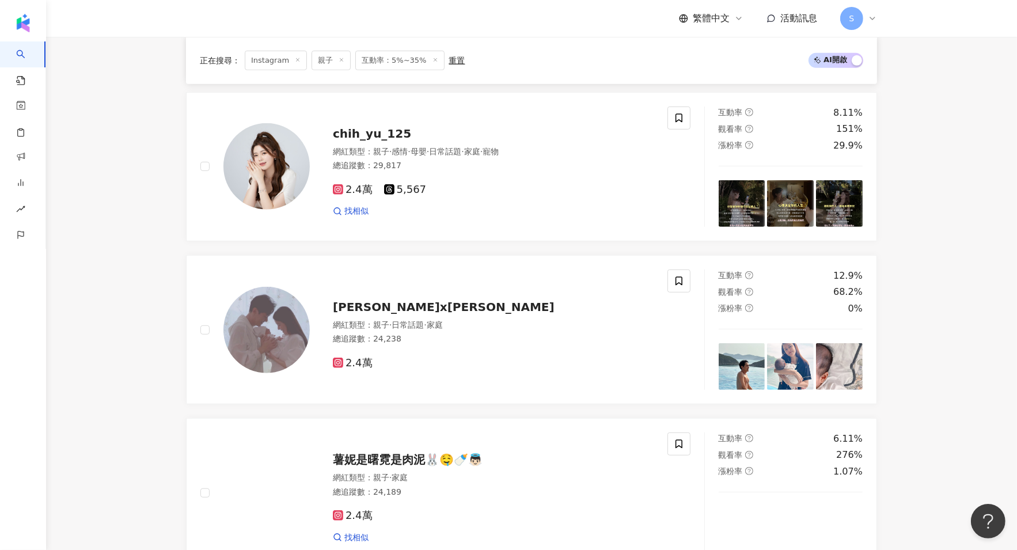
scroll to position [1911, 0]
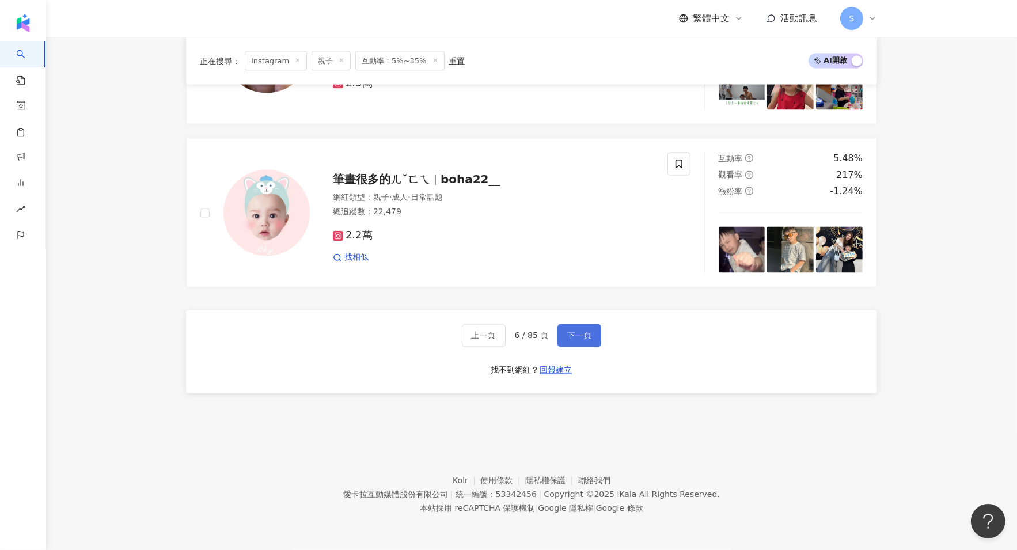
click at [578, 325] on button "下一頁" at bounding box center [580, 335] width 44 height 23
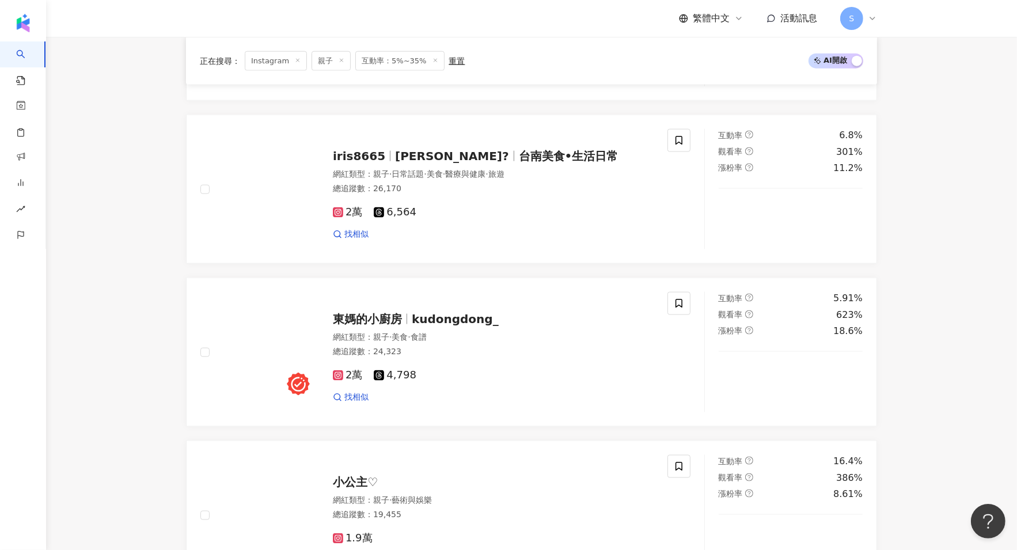
scroll to position [1119, 0]
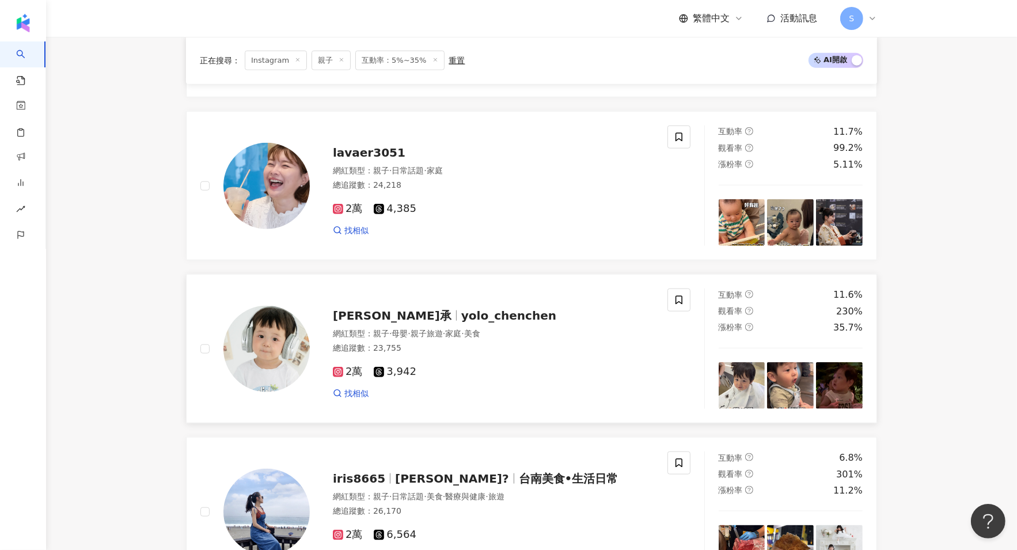
click at [513, 314] on div "Yochen宥承 yolo_chenchen" at bounding box center [493, 316] width 321 height 16
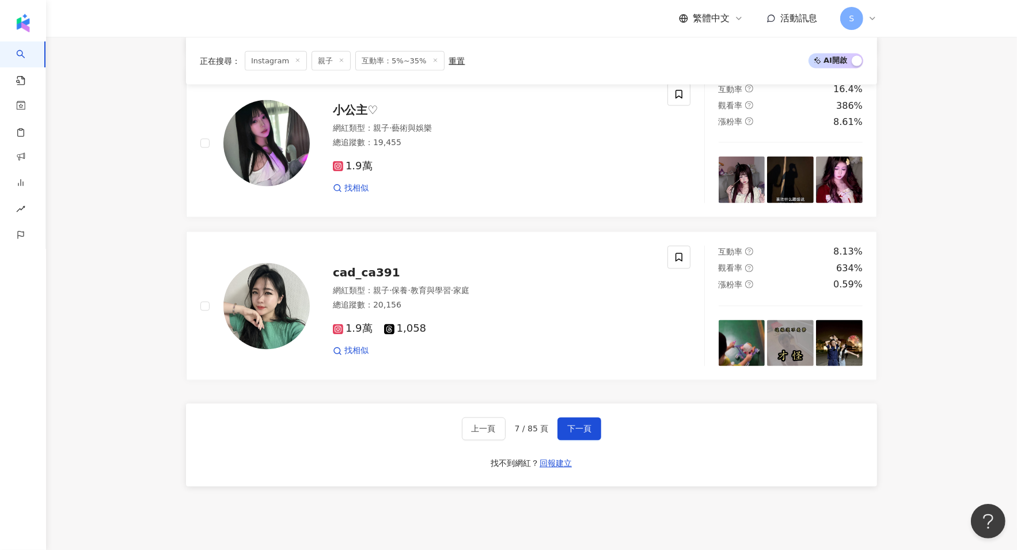
scroll to position [1911, 0]
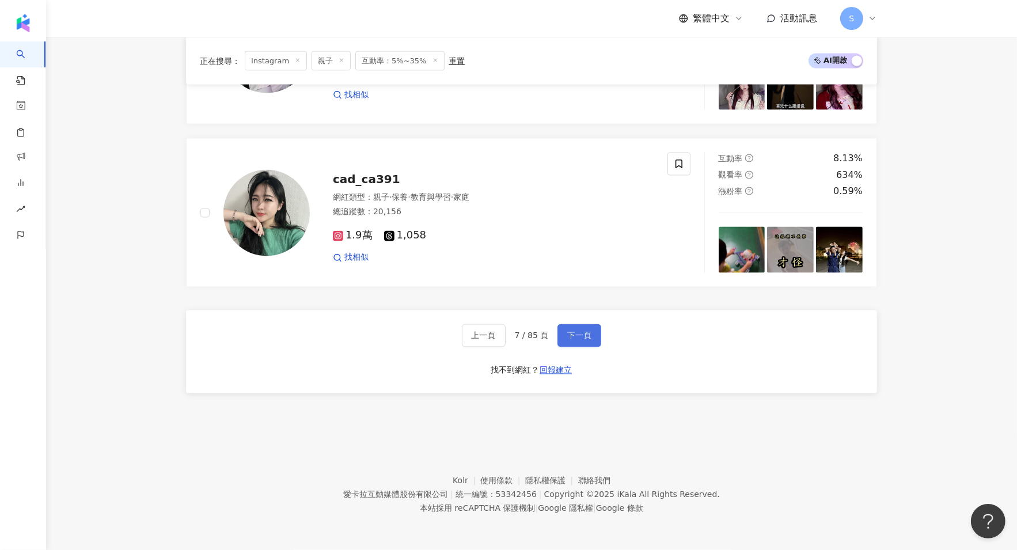
click at [586, 334] on span "下一頁" at bounding box center [579, 335] width 24 height 9
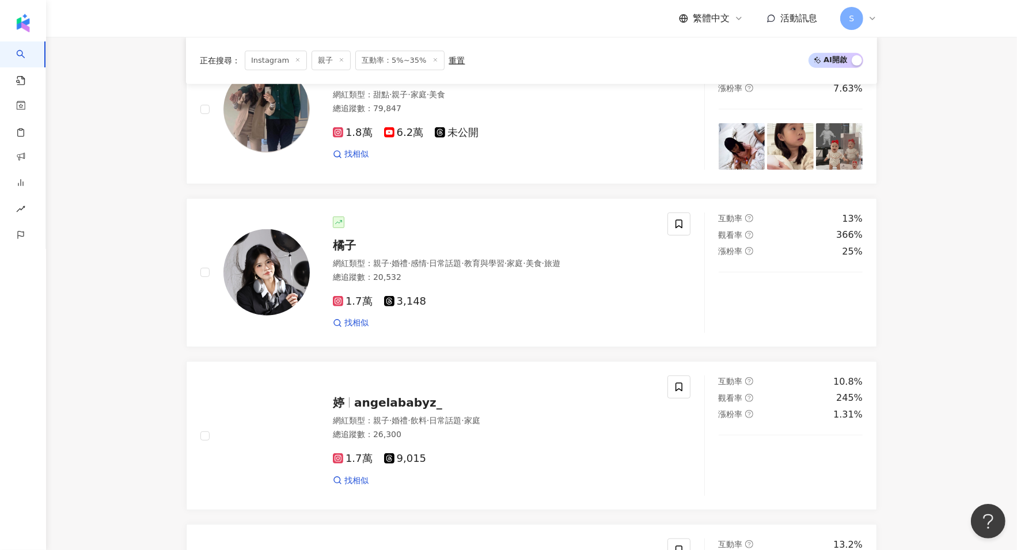
scroll to position [111, 0]
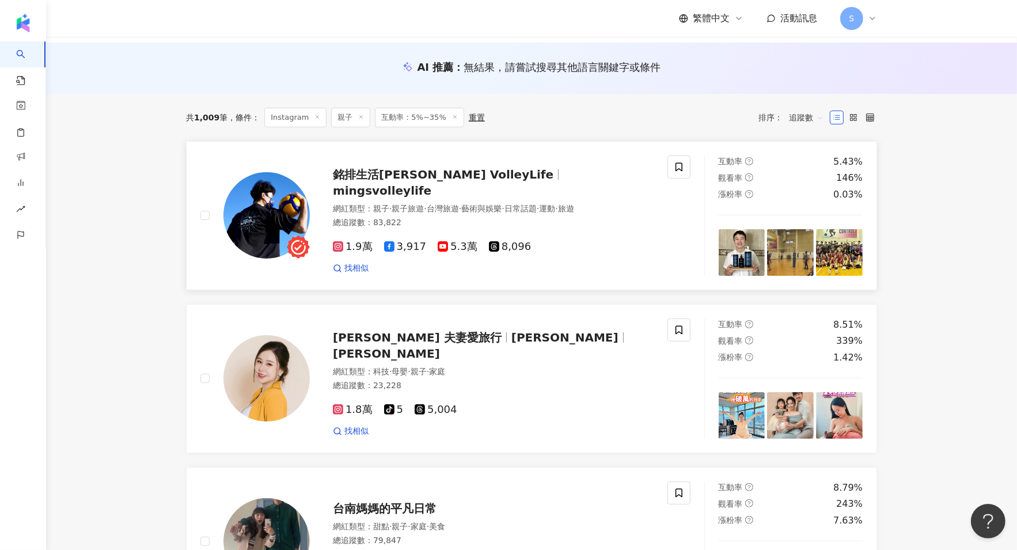
click at [571, 232] on div "1.9萬 3,917 5.3萬 8,096 找相似" at bounding box center [493, 253] width 321 height 43
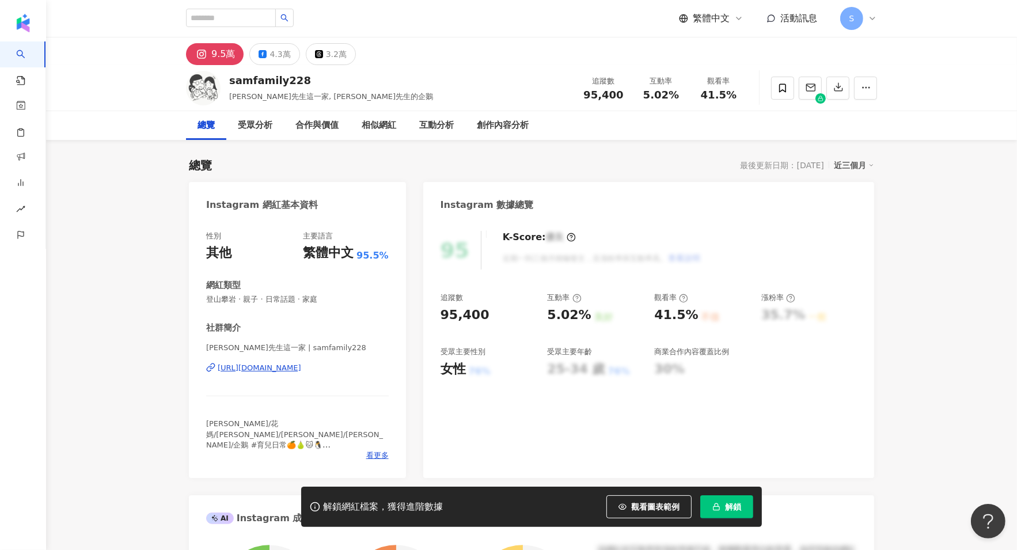
click at [300, 361] on div "山姆先生這一家 | samfamily228 https://www.instagram.com/samfamily228/" at bounding box center [297, 376] width 183 height 67
click at [301, 369] on div "https://www.instagram.com/samfamily228/" at bounding box center [260, 368] width 84 height 10
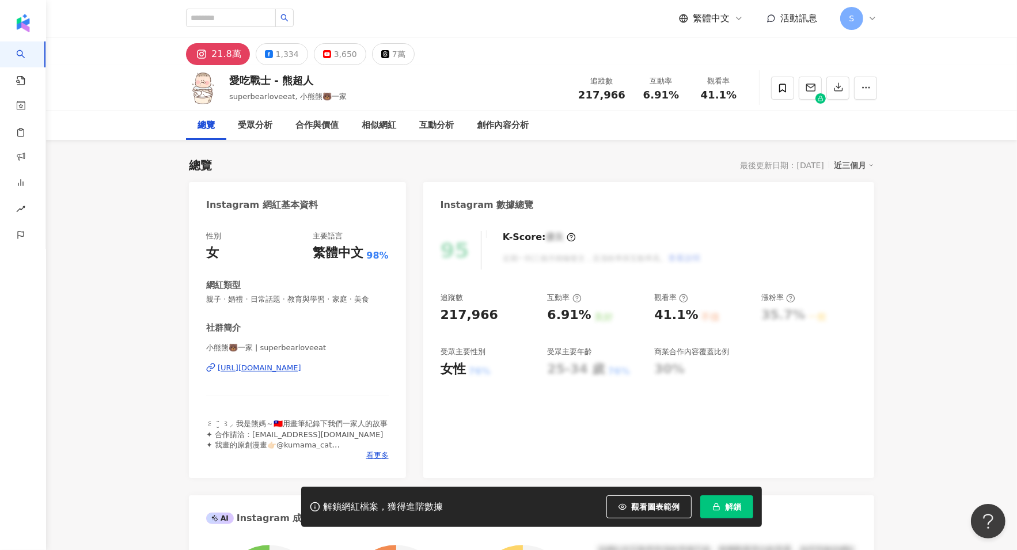
click at [286, 367] on div "https://www.instagram.com/superbearloveeat/" at bounding box center [260, 368] width 84 height 10
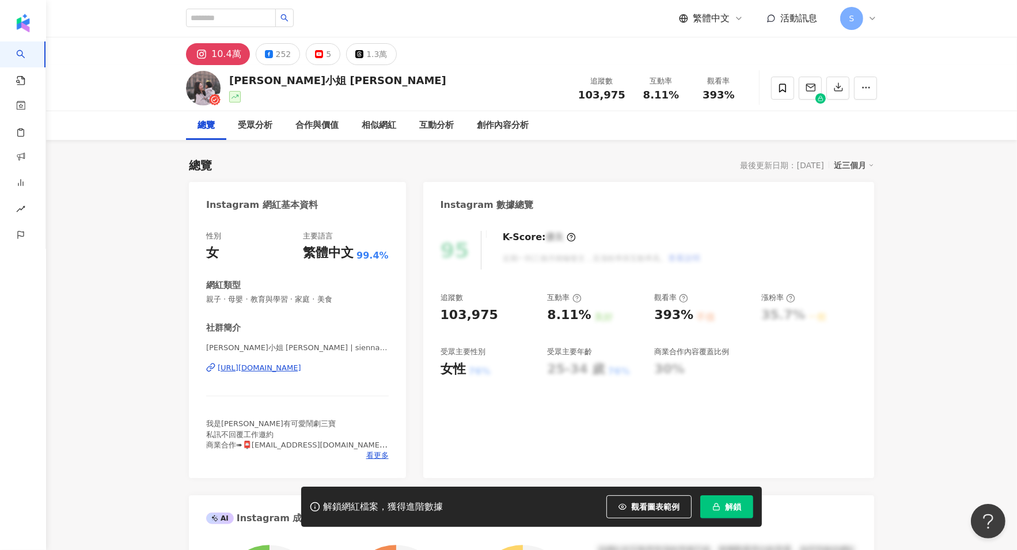
click at [252, 374] on div "賽娜小姐 Sienna | sienna__chen https://www.instagram.com/sienna__chen/" at bounding box center [297, 376] width 183 height 67
click at [257, 359] on div "賽娜小姐 Sienna | sienna__chen https://www.instagram.com/sienna__chen/" at bounding box center [297, 376] width 183 height 67
click at [270, 366] on div "https://www.instagram.com/sienna__chen/" at bounding box center [260, 368] width 84 height 10
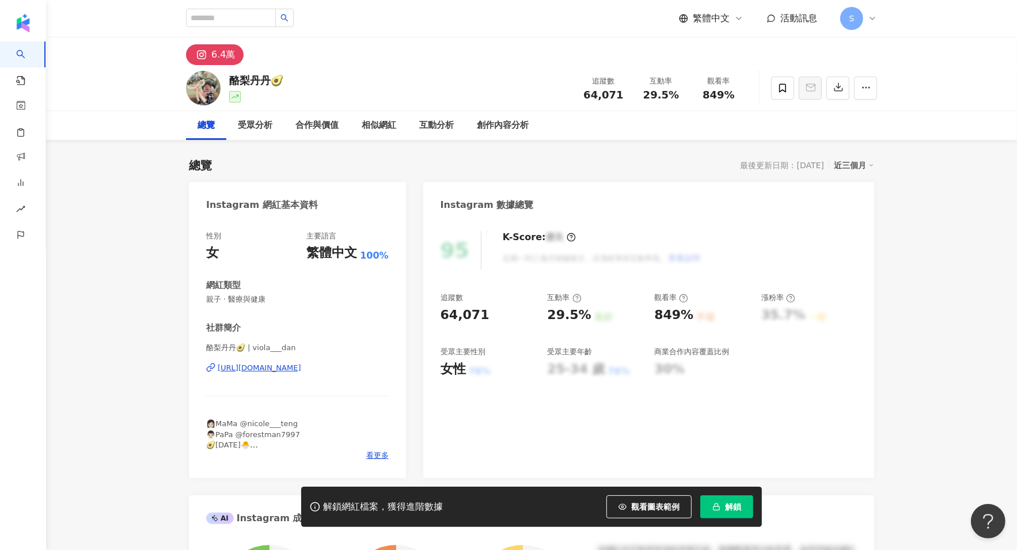
click at [263, 360] on div "酪梨丹丹🥑 | viola___dan https://www.instagram.com/viola___dan/" at bounding box center [297, 376] width 183 height 67
click at [270, 372] on div "https://www.instagram.com/viola___dan/" at bounding box center [260, 368] width 84 height 10
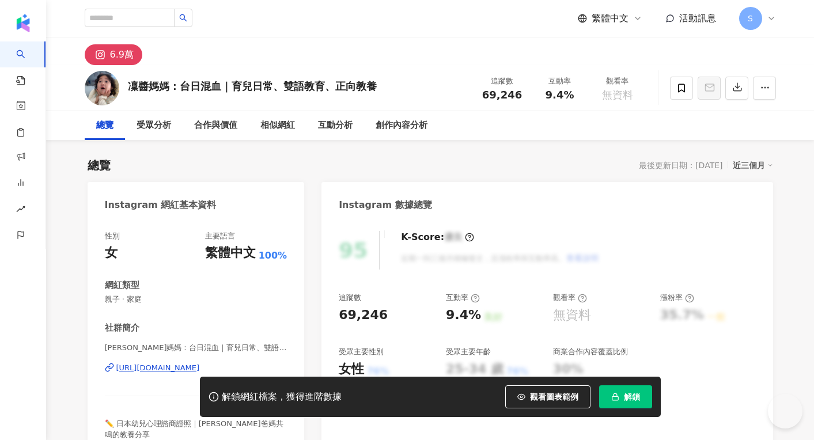
click at [287, 373] on div "[PERSON_NAME]媽媽：台日混血｜育兒日常、雙語教育、正向教養 | shiyus_rin [URL][DOMAIN_NAME]" at bounding box center [196, 376] width 183 height 67
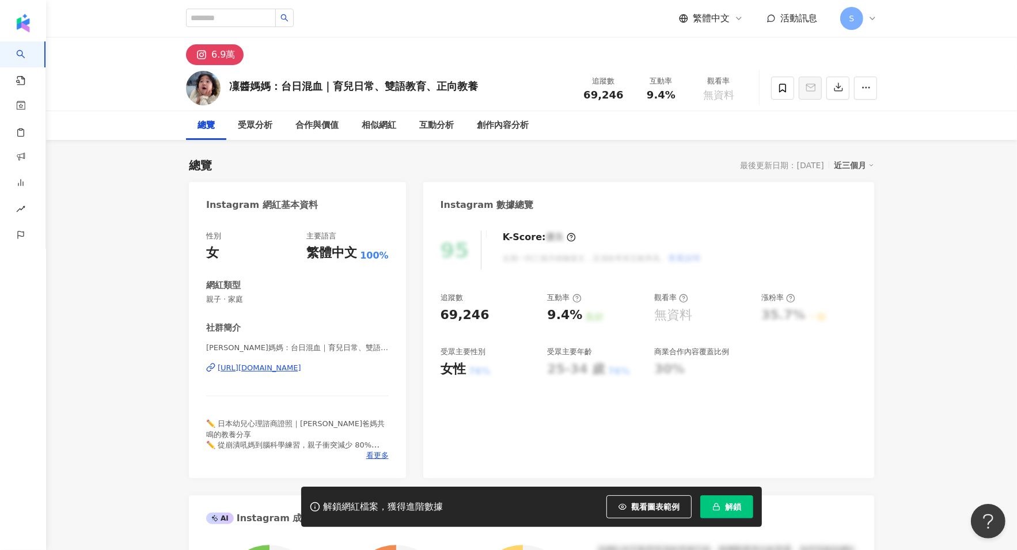
click at [301, 366] on div "https://www.instagram.com/shiyus_rin/" at bounding box center [260, 368] width 84 height 10
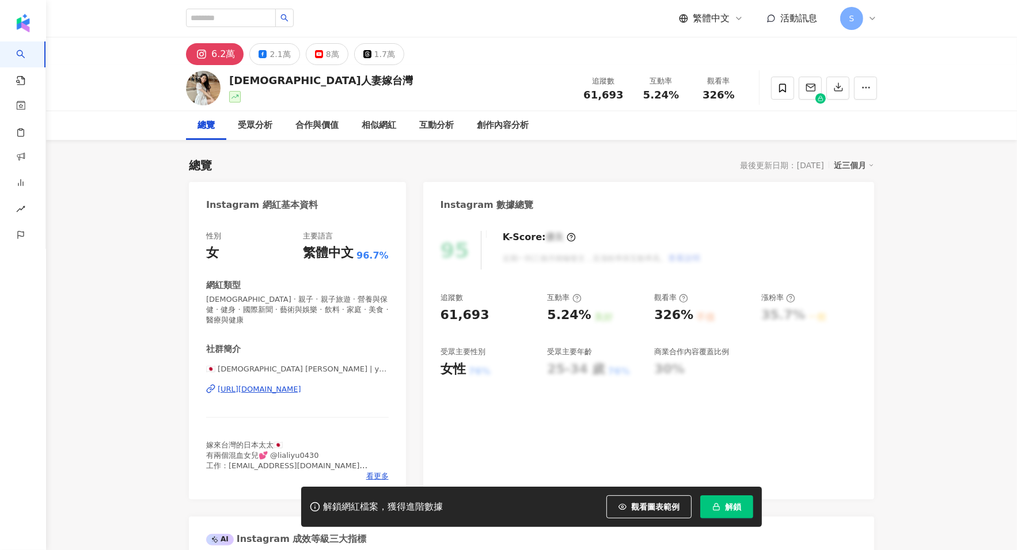
click at [282, 390] on div "[URL][DOMAIN_NAME]" at bounding box center [260, 389] width 84 height 10
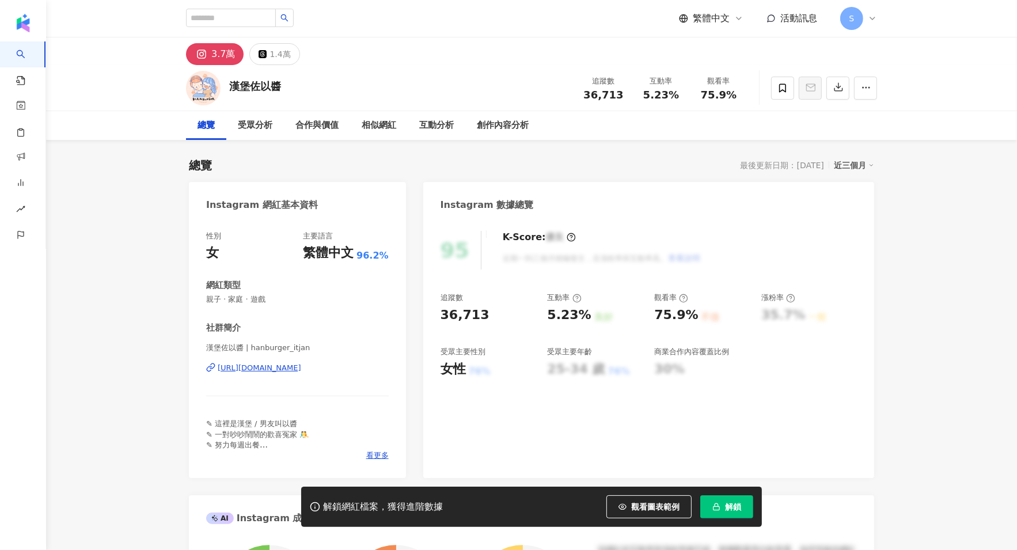
click at [301, 364] on div "https://www.instagram.com/hanburger_itjan/" at bounding box center [260, 368] width 84 height 10
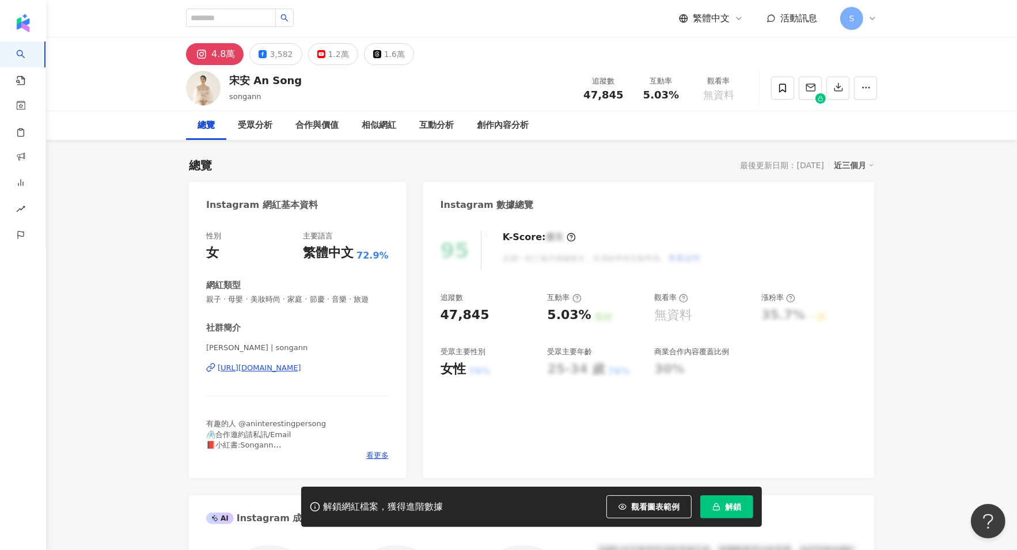
click at [297, 373] on div "https://www.instagram.com/songann/" at bounding box center [260, 368] width 84 height 10
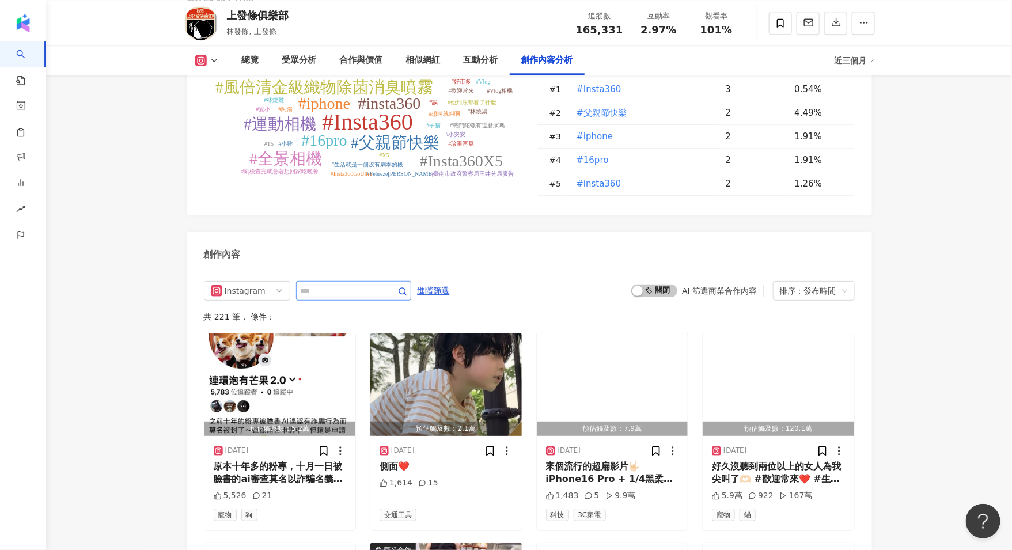
scroll to position [3368, 0]
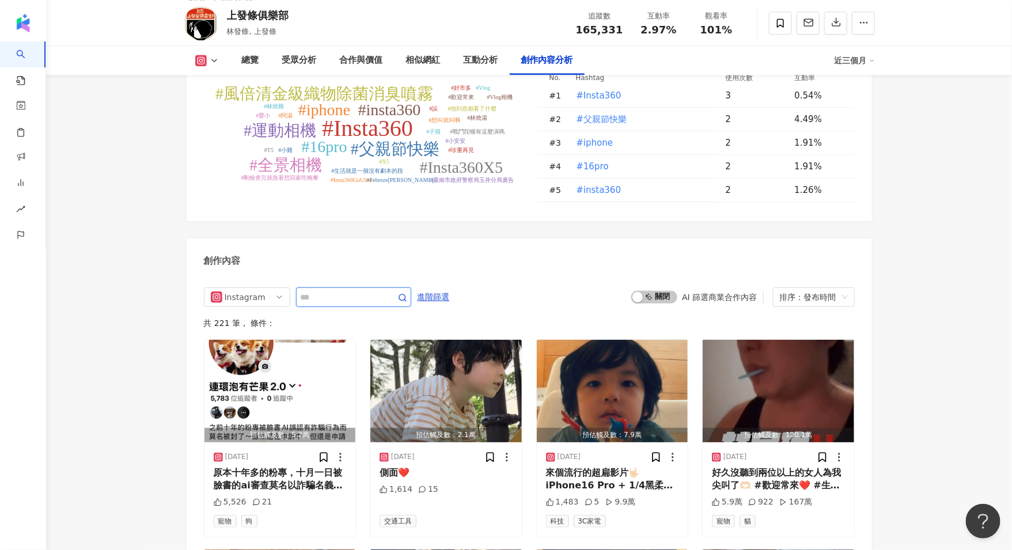
click at [340, 290] on input "text" at bounding box center [341, 297] width 81 height 14
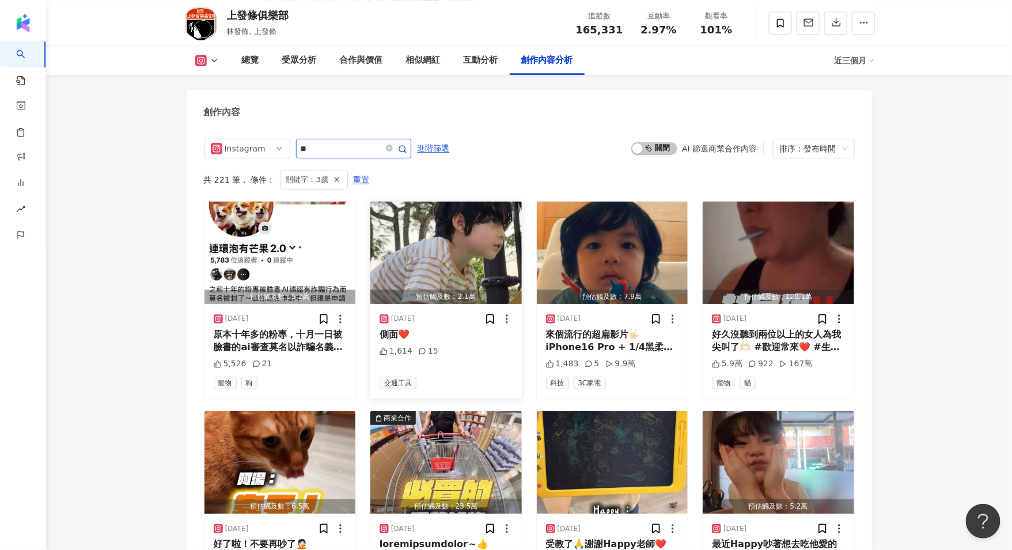
scroll to position [3378, 0]
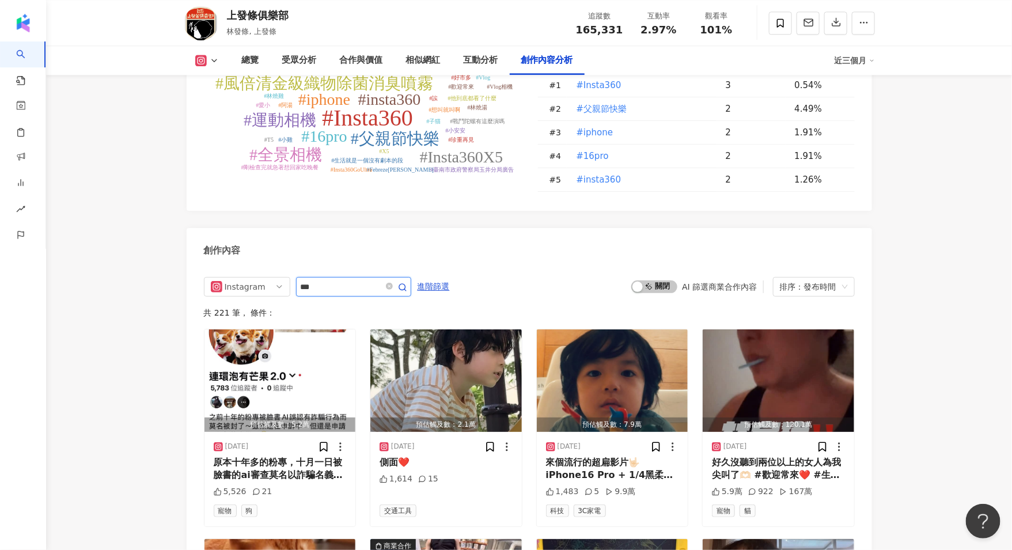
scroll to position [3516, 0]
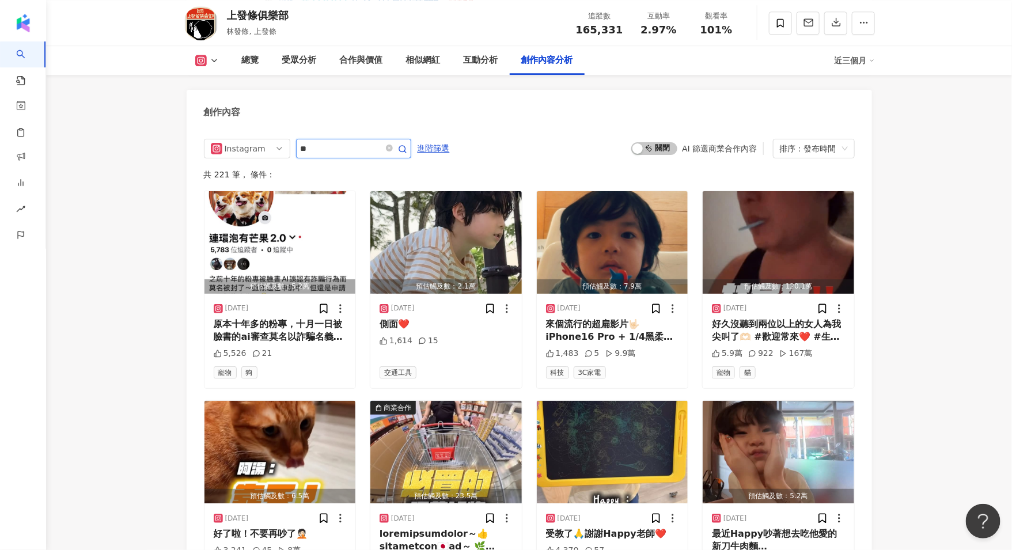
type input "*"
type input "**"
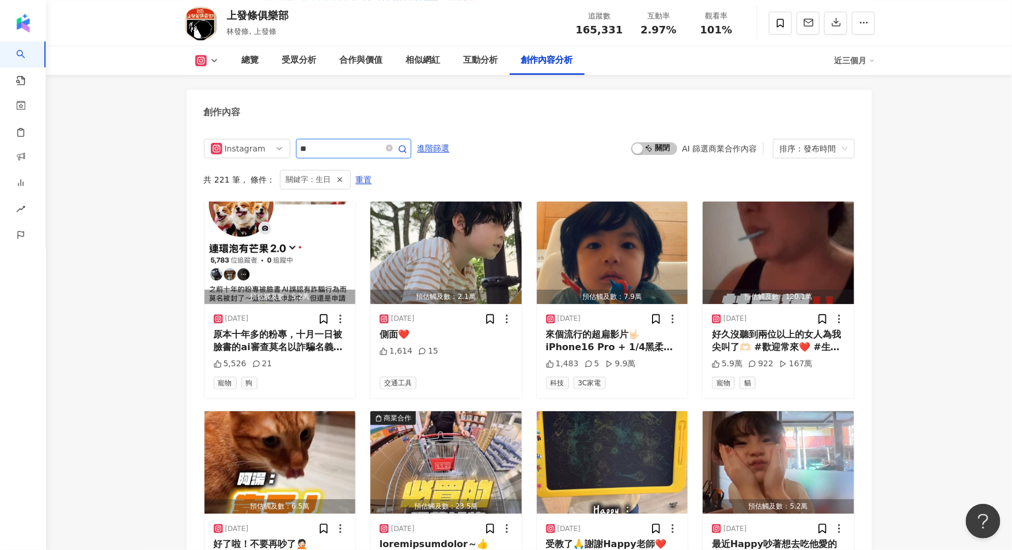
scroll to position [3497, 0]
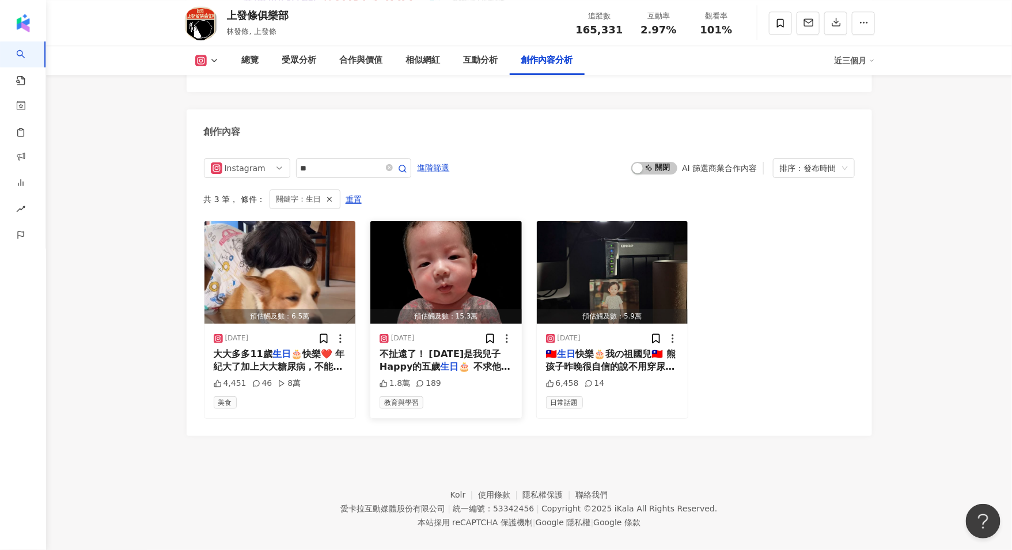
click at [457, 361] on span "🎂 不求他高人一等、出類拔萃 只" at bounding box center [445, 373] width 131 height 24
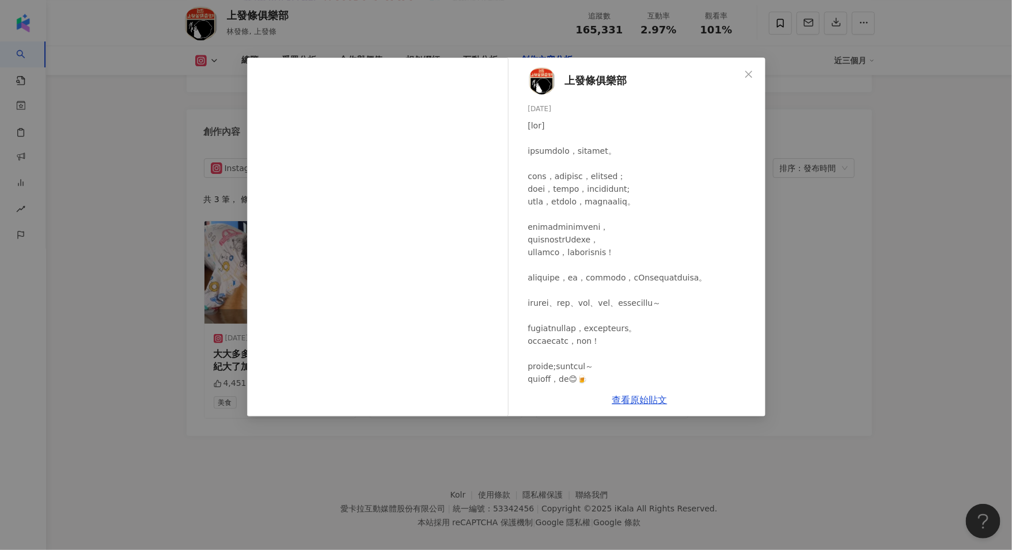
click at [396, 16] on div "上發條俱樂部 2025/1/25 1.8萬 189 查看原始貼文" at bounding box center [506, 275] width 1012 height 550
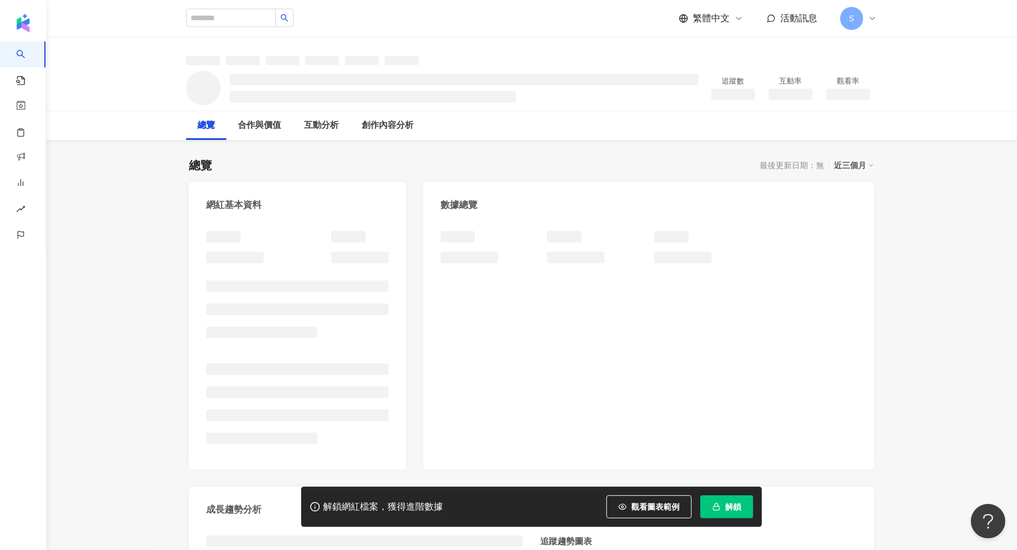
click at [721, 497] on button "解鎖" at bounding box center [726, 506] width 53 height 23
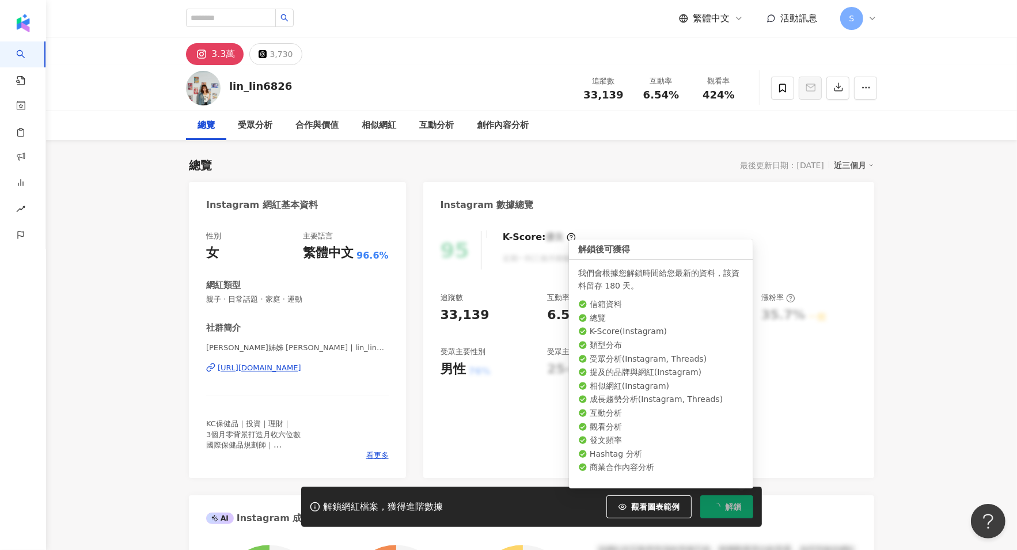
click at [301, 370] on div "[URL][DOMAIN_NAME]" at bounding box center [260, 368] width 84 height 10
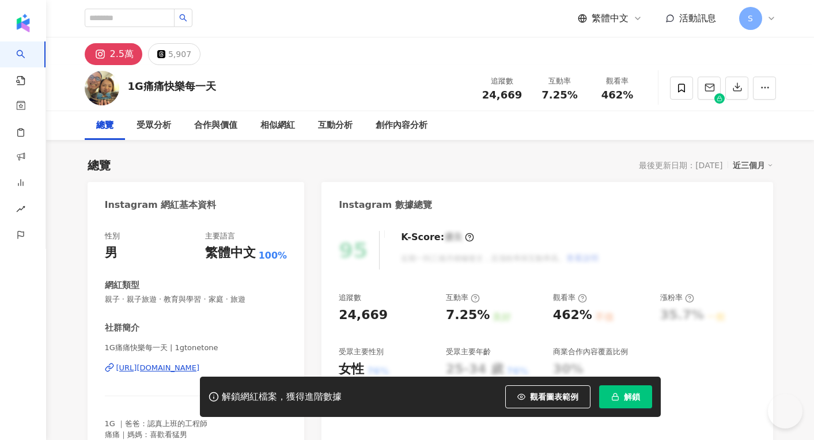
click at [200, 369] on div "[URL][DOMAIN_NAME]" at bounding box center [158, 368] width 84 height 10
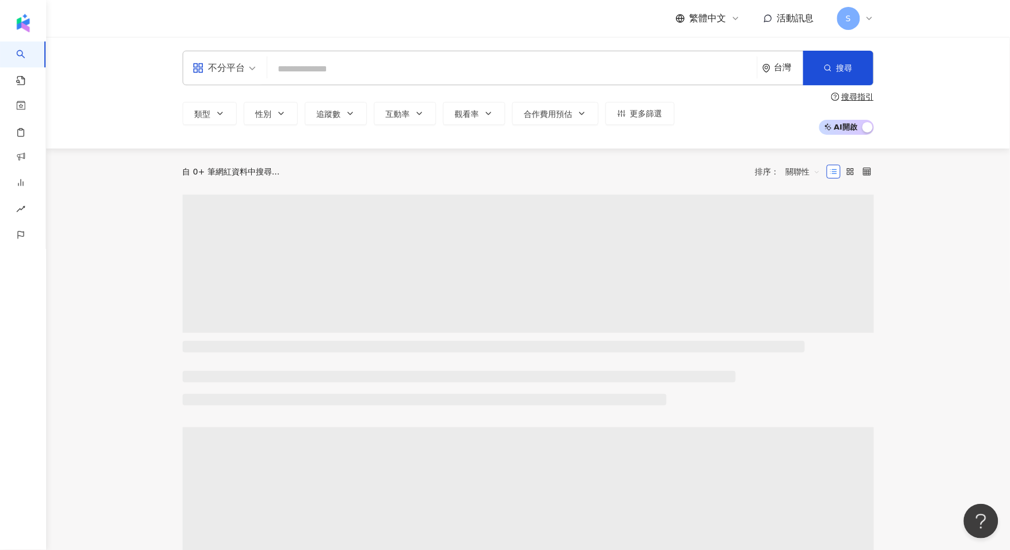
click at [542, 61] on div "不分平台 台灣 搜尋 類型 性別 追蹤數 互動率 觀看率 合作費用預估 更多篩選 搜尋指引 AI 開啟 AI 關閉" at bounding box center [528, 93] width 964 height 112
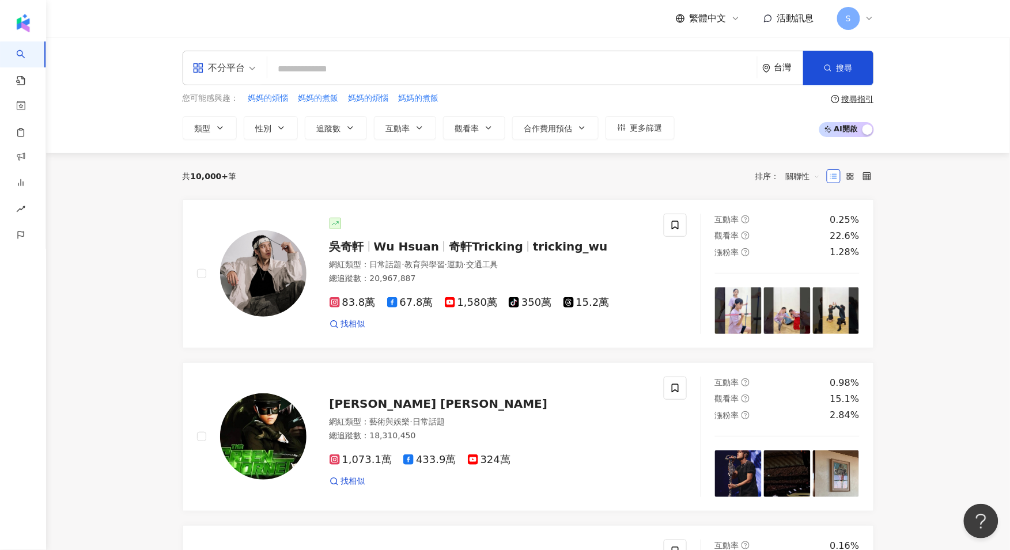
click at [542, 61] on input "search" at bounding box center [512, 69] width 480 height 22
type input "*"
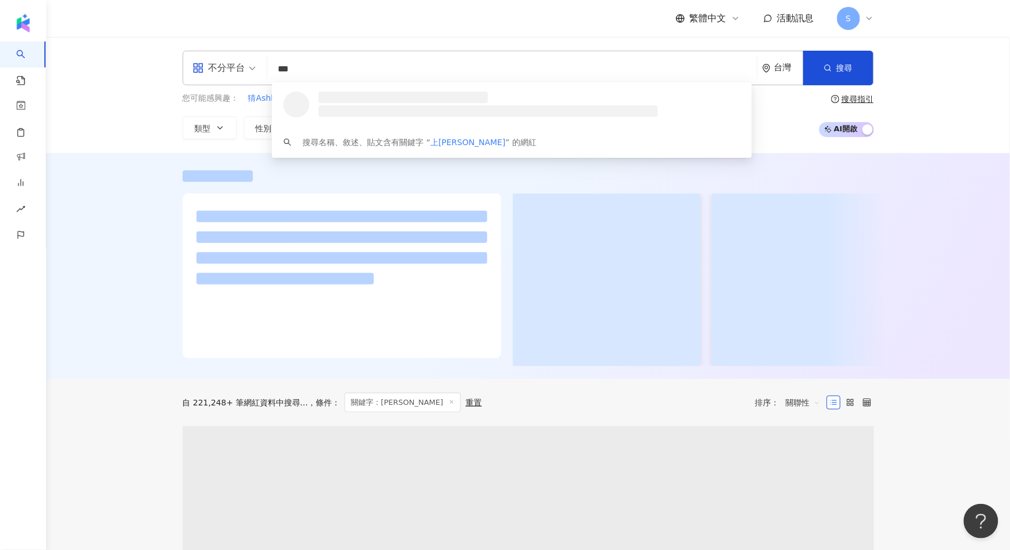
click at [205, 74] on div "不分平台" at bounding box center [218, 68] width 53 height 18
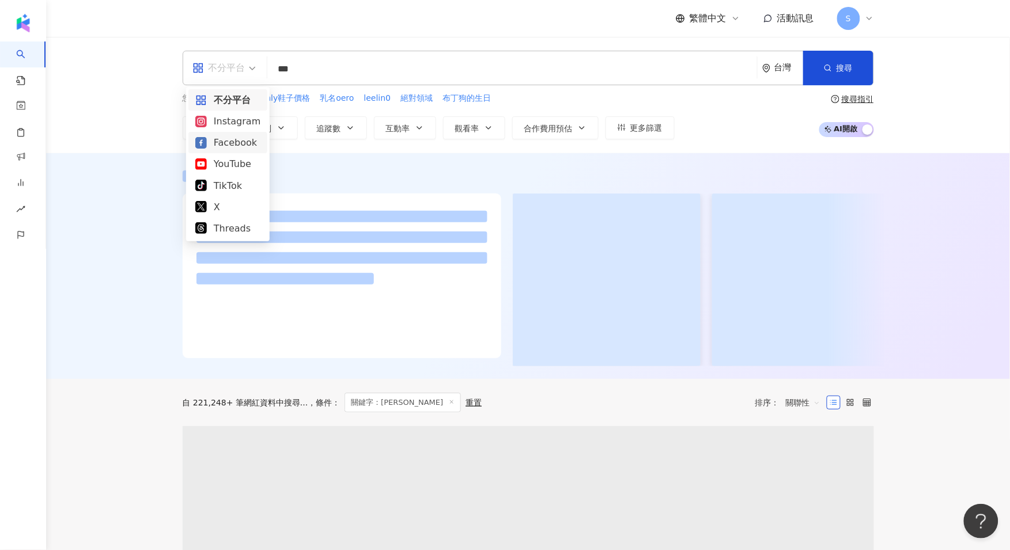
click at [234, 125] on div "Instagram" at bounding box center [227, 121] width 65 height 14
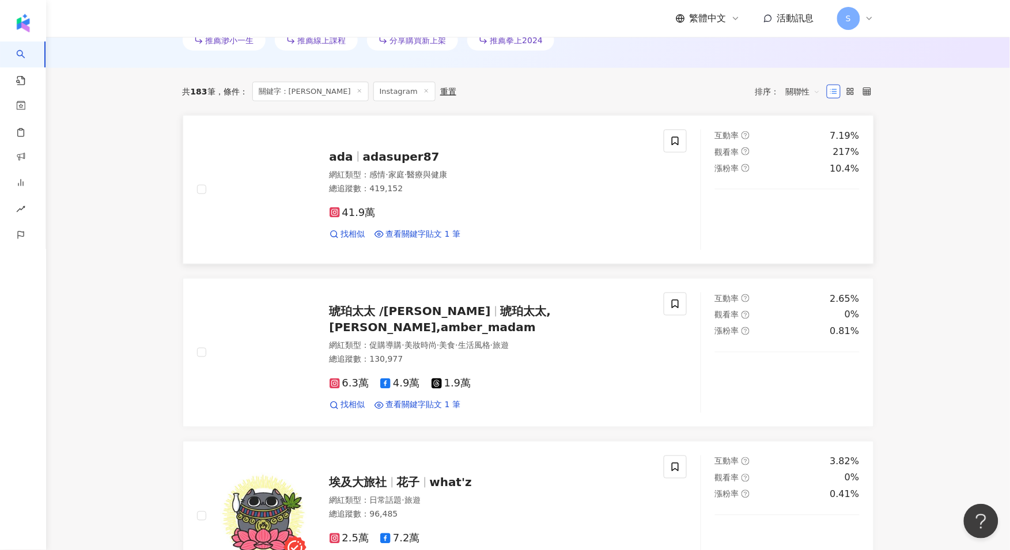
scroll to position [366, 0]
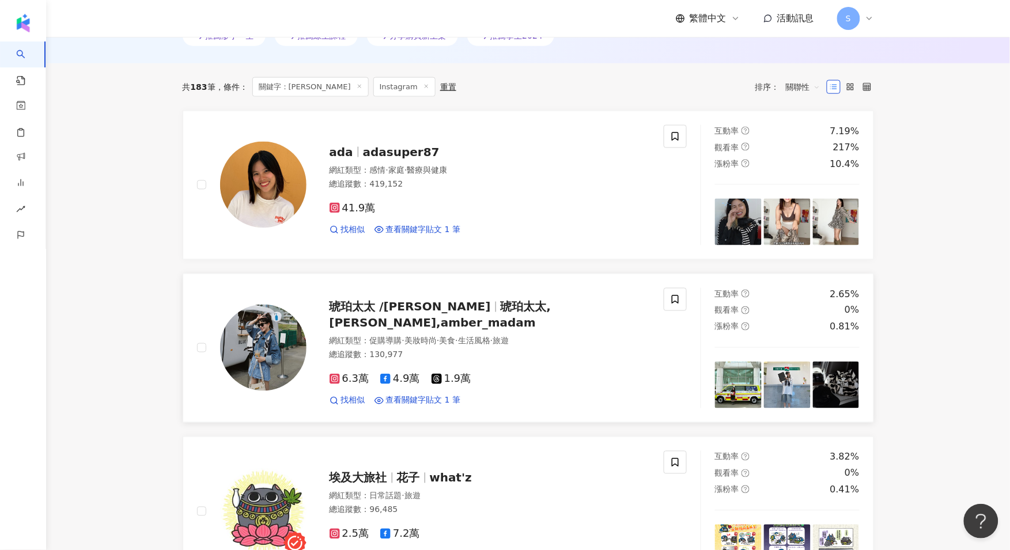
click at [456, 314] on span "琥珀太太 /Amber Madam" at bounding box center [409, 307] width 161 height 14
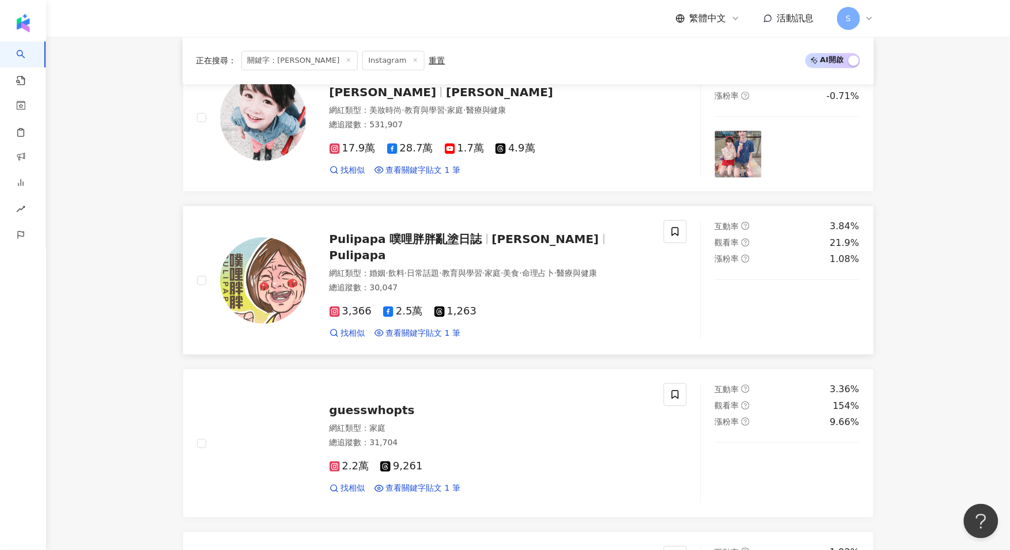
scroll to position [1302, 0]
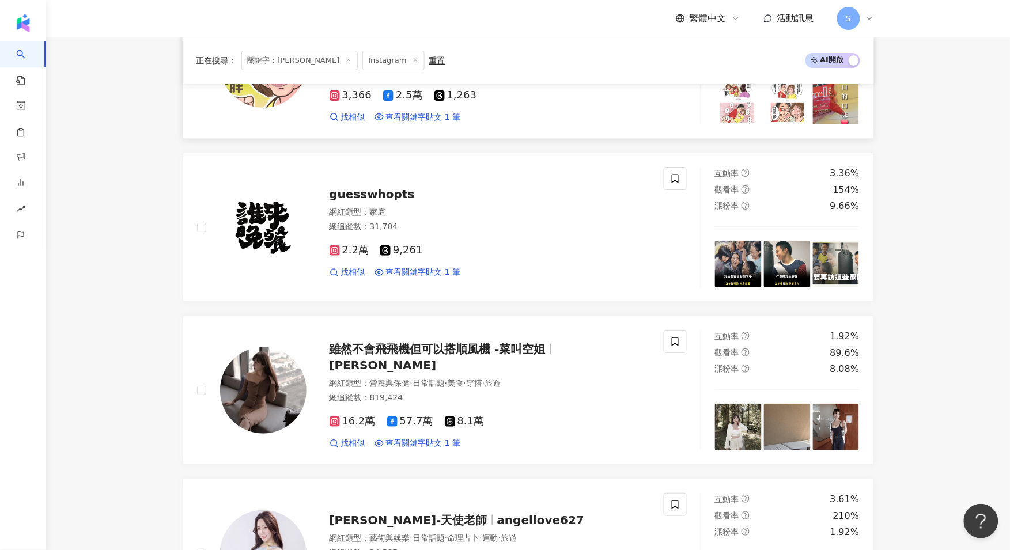
click at [457, 354] on span "雖然不會飛飛機但可以搭順風機 -菜叫空姐" at bounding box center [437, 349] width 216 height 14
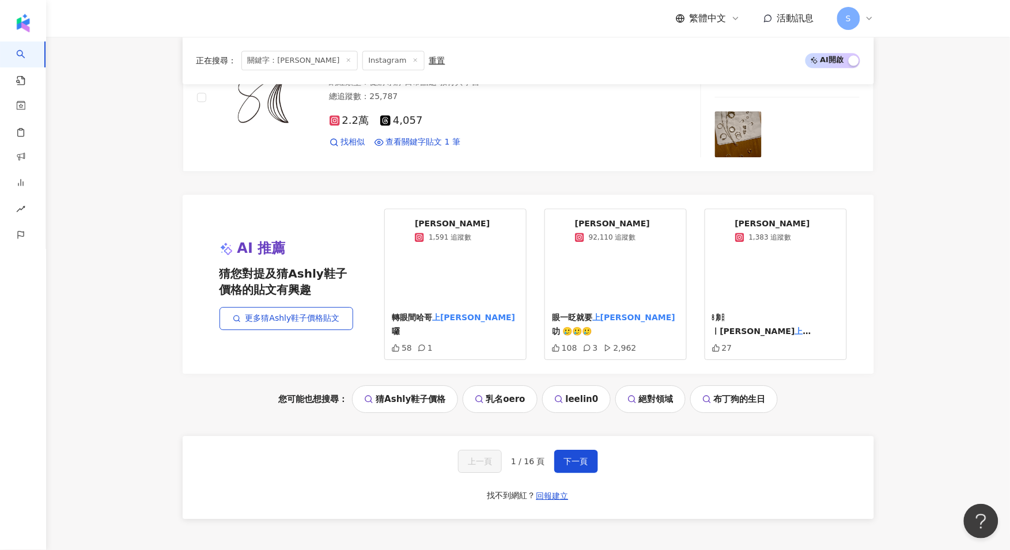
scroll to position [2378, 0]
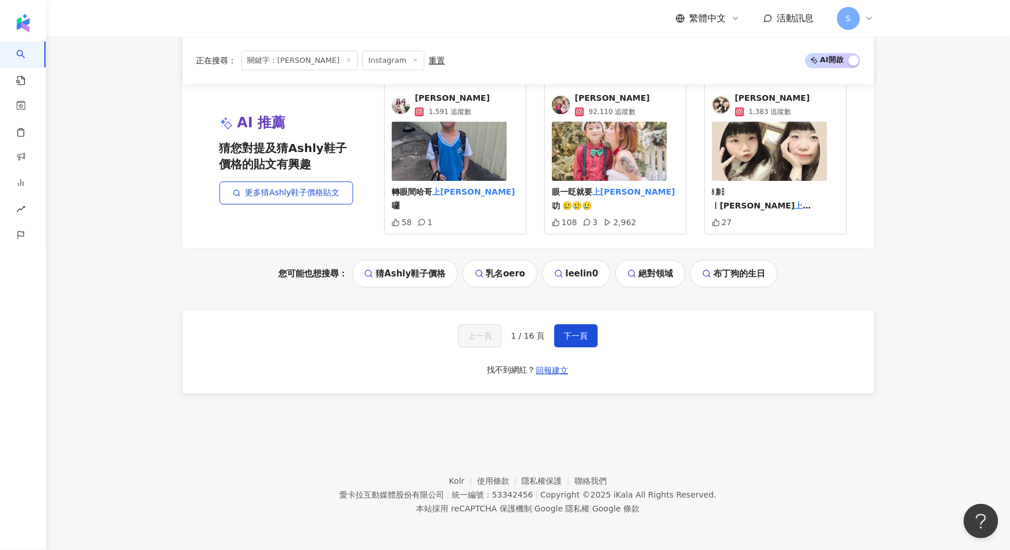
click at [577, 338] on span "下一頁" at bounding box center [576, 335] width 24 height 9
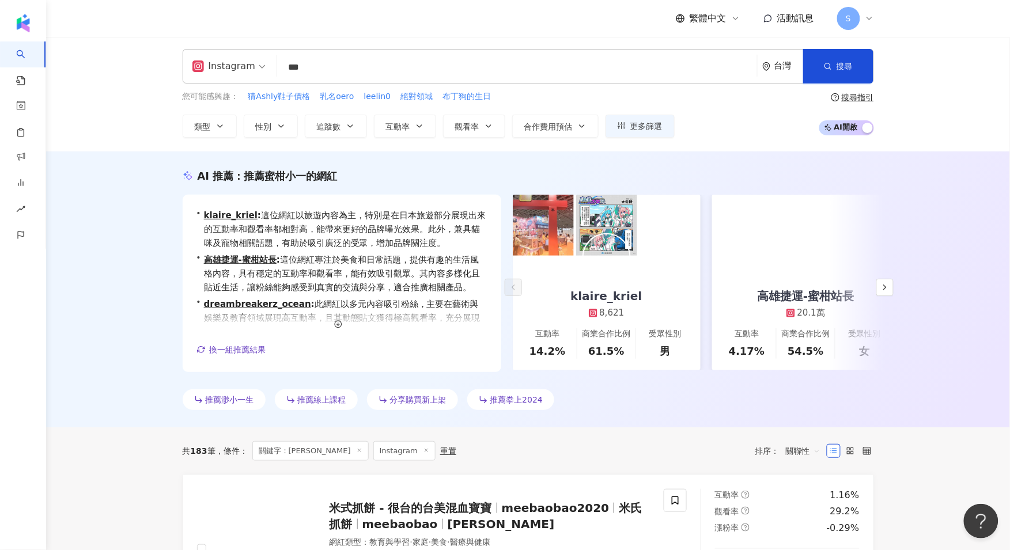
scroll to position [0, 0]
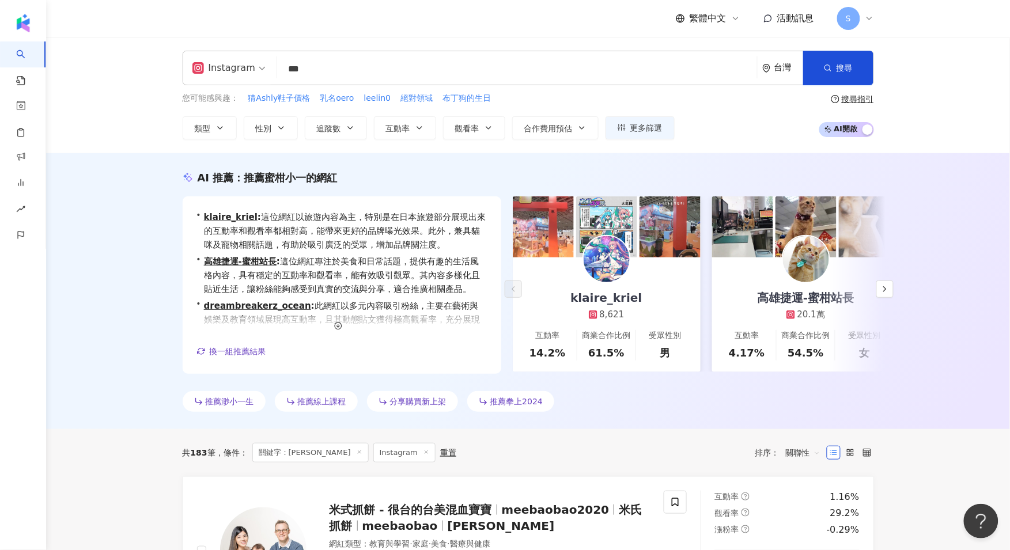
click at [338, 67] on input "***" at bounding box center [517, 69] width 471 height 22
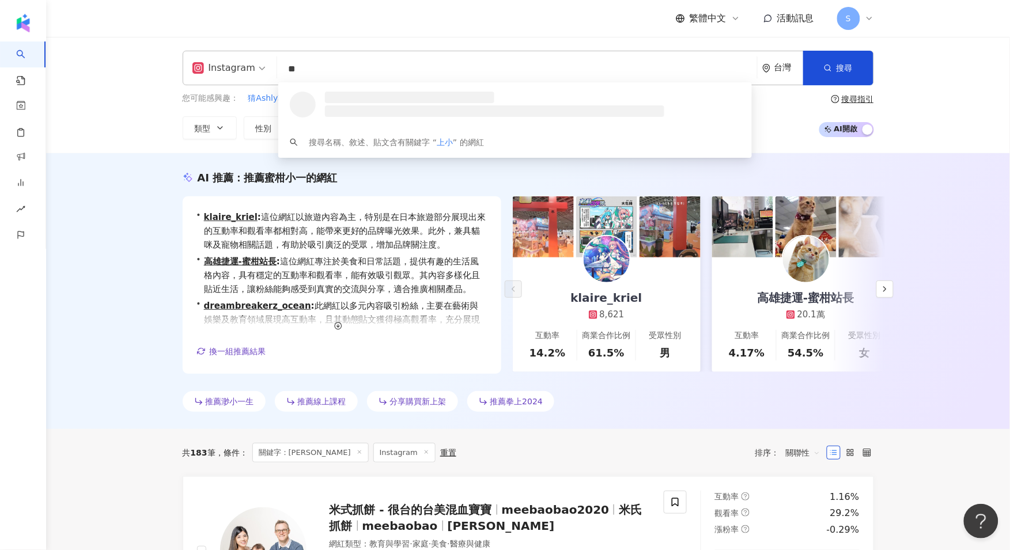
type input "*"
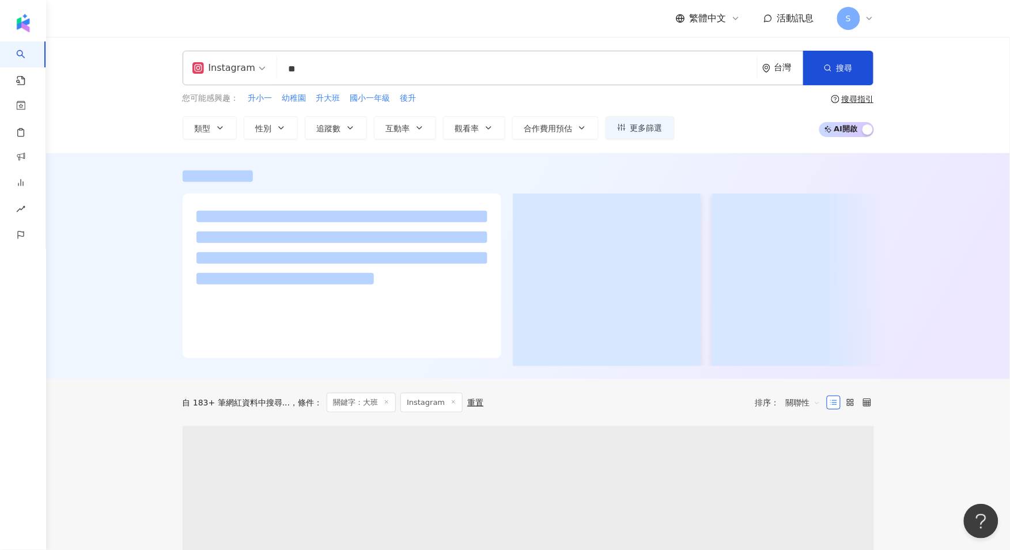
click at [952, 110] on div "Instagram ** 台灣 搜尋 64c44462-292e-46b5-b3a0-fe98147f8f6d tapanlau 17,602 追蹤者 大班麵…" at bounding box center [528, 95] width 964 height 116
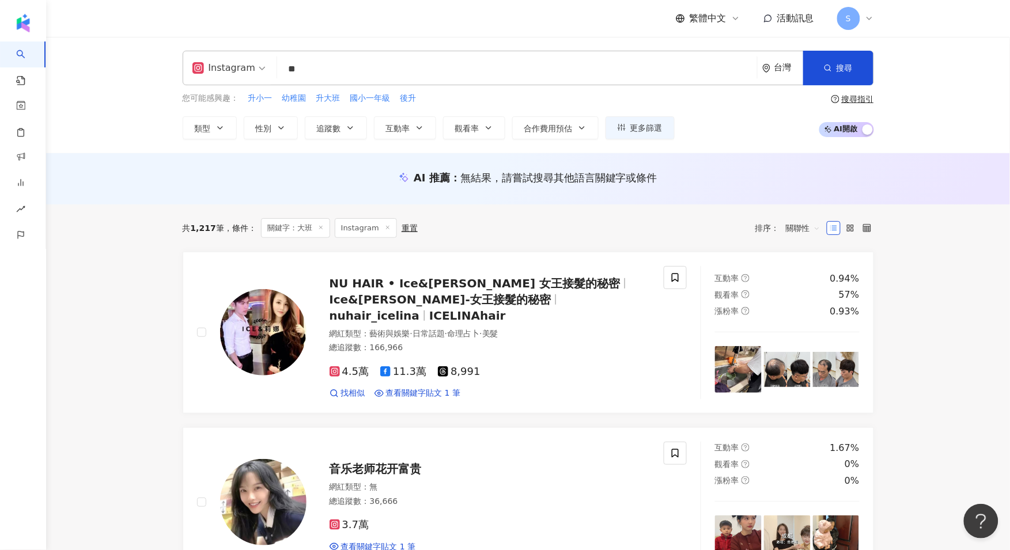
click at [357, 65] on input "**" at bounding box center [517, 69] width 471 height 22
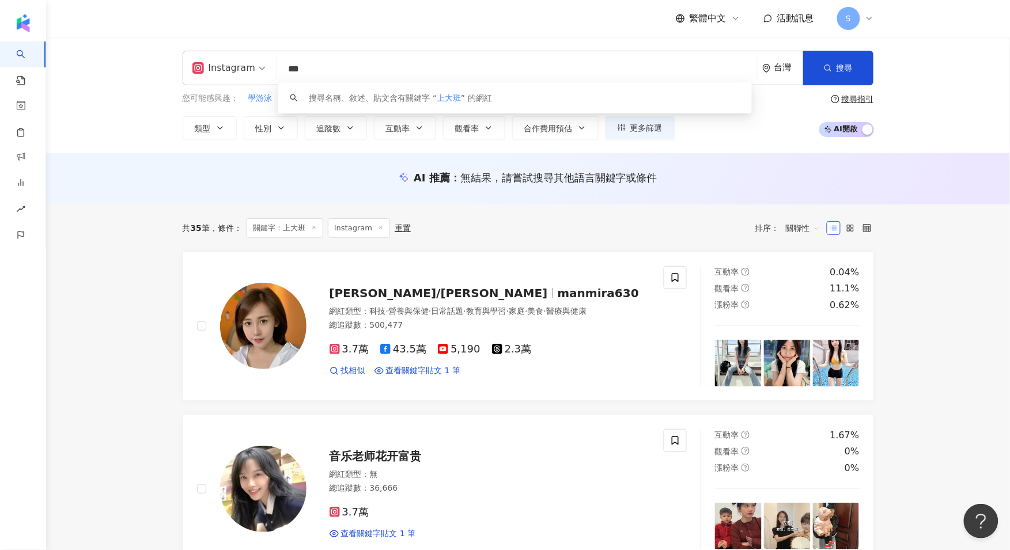
click at [618, 209] on div "共 35 筆 條件 ： 關鍵字：上大班 Instagram 重置 排序： 關聯性" at bounding box center [528, 227] width 691 height 47
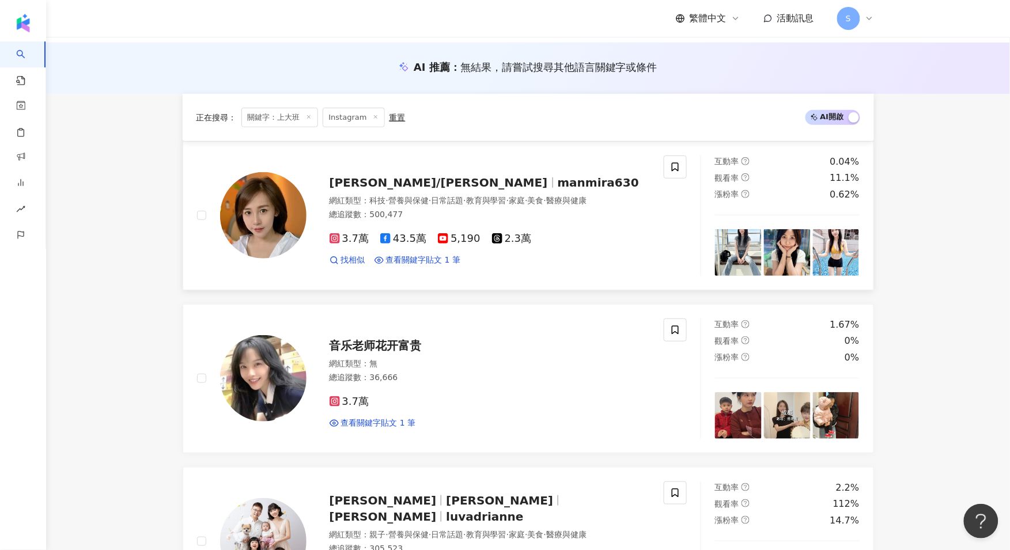
scroll to position [360, 0]
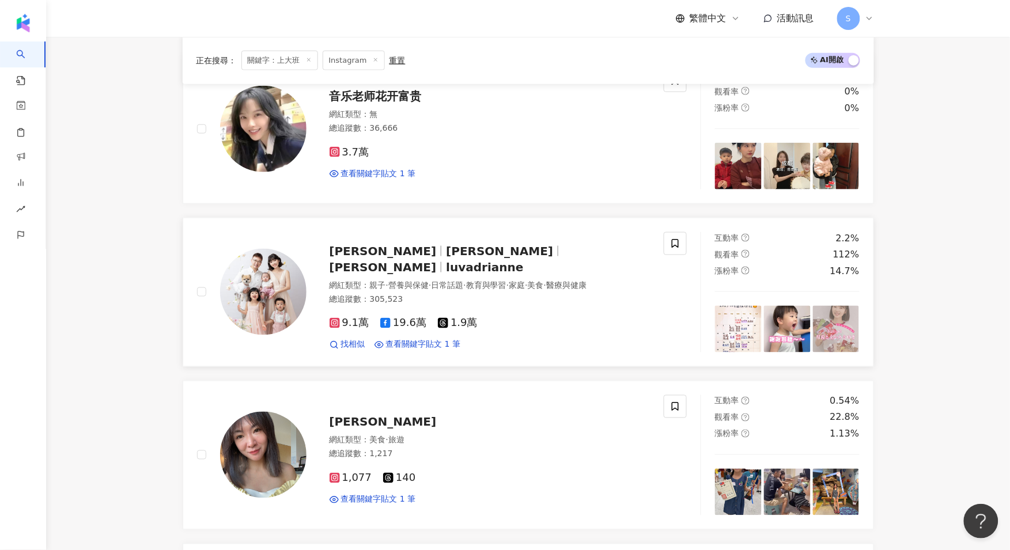
click at [462, 339] on div "找相似 查看關鍵字貼文 1 筆" at bounding box center [489, 345] width 321 height 12
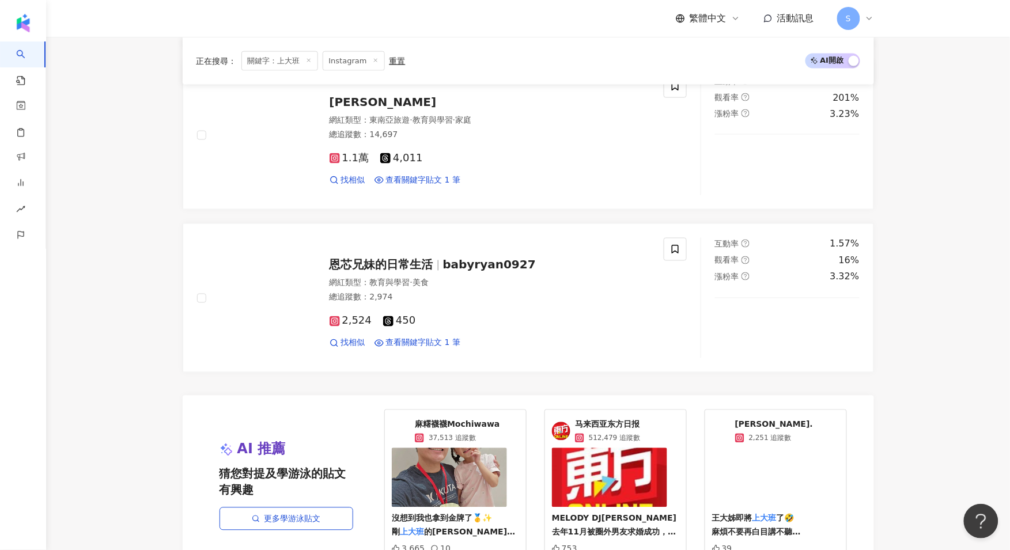
scroll to position [2016, 0]
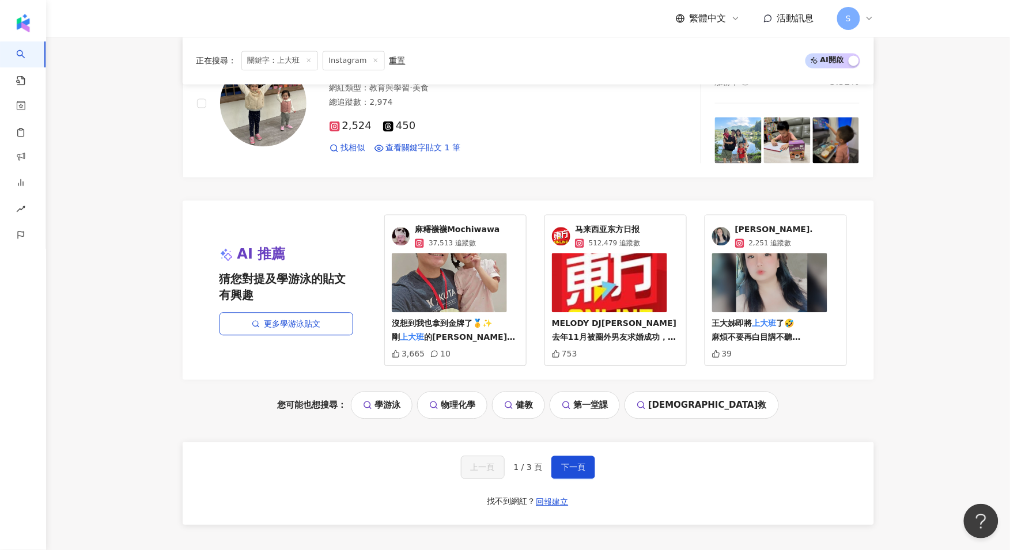
click at [475, 269] on img at bounding box center [449, 282] width 115 height 59
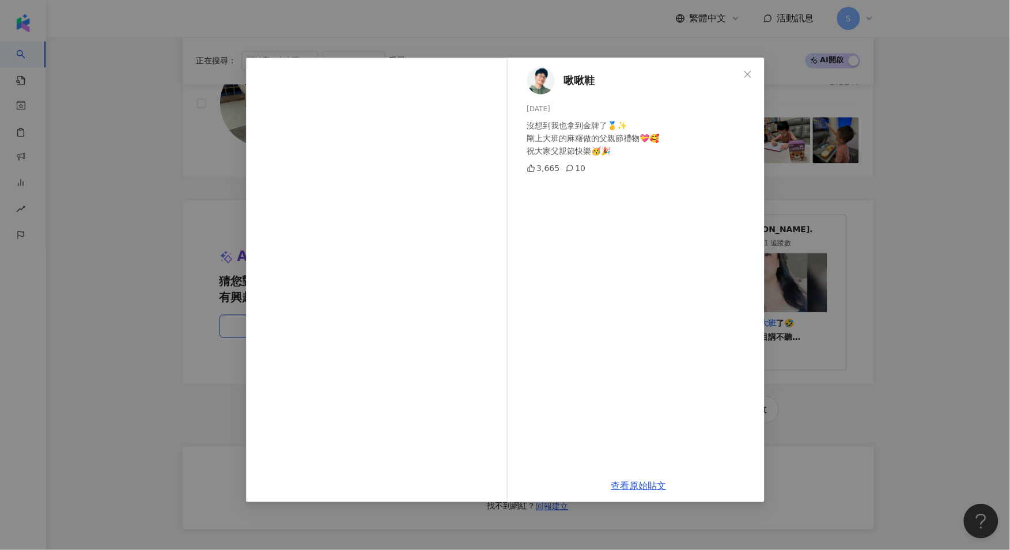
click at [576, 78] on span "啾啾鞋" at bounding box center [579, 81] width 31 height 16
click at [871, 282] on div "啾啾鞋 2024/8/8 沒想到我也拿到金牌了🥇✨️ 剛上大班的麻糬做的父親節禮物💝🥰 祝大家父親節快樂🥳🎉 3,665 10 查看原始貼文" at bounding box center [505, 275] width 1010 height 550
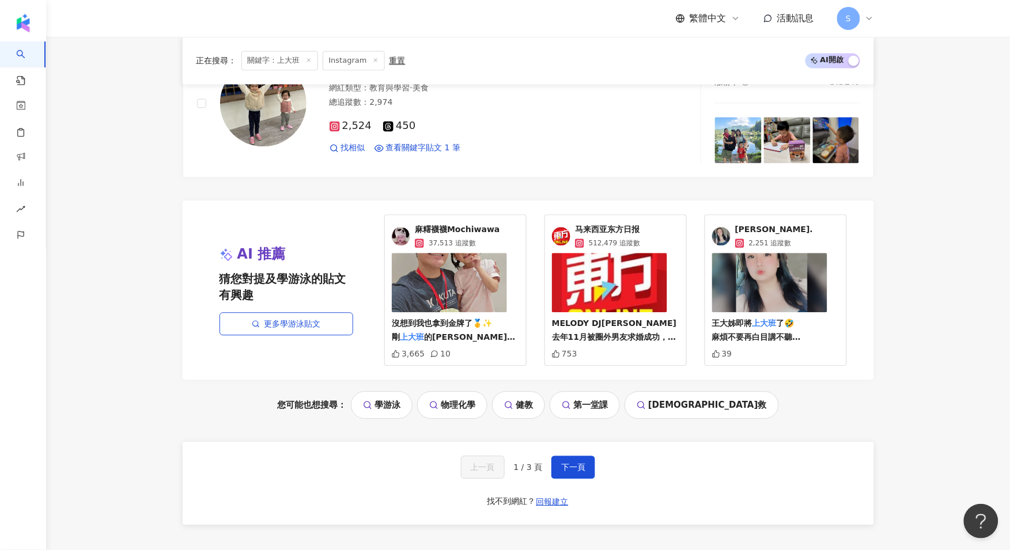
click at [736, 285] on img at bounding box center [769, 282] width 115 height 59
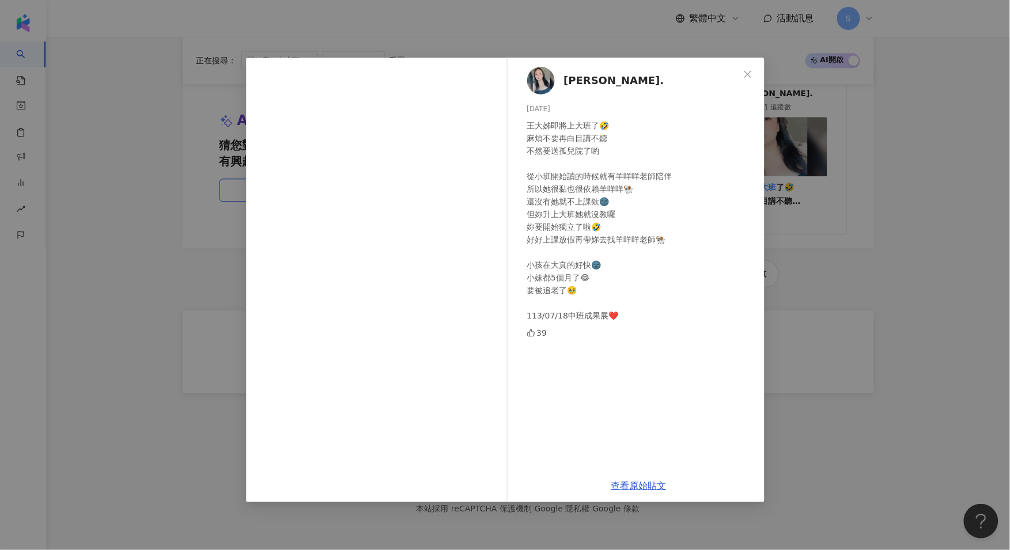
click at [870, 202] on div "喬喬. 2024/7/18 王大姊即將上大班了🤣 麻煩不要再白目講不聽 不然要送孤兒院了喲 從小班開始讀的時候就有羊咩咩老師陪伴 所以她很黏也很依賴羊咩咩🐏 …" at bounding box center [505, 275] width 1010 height 550
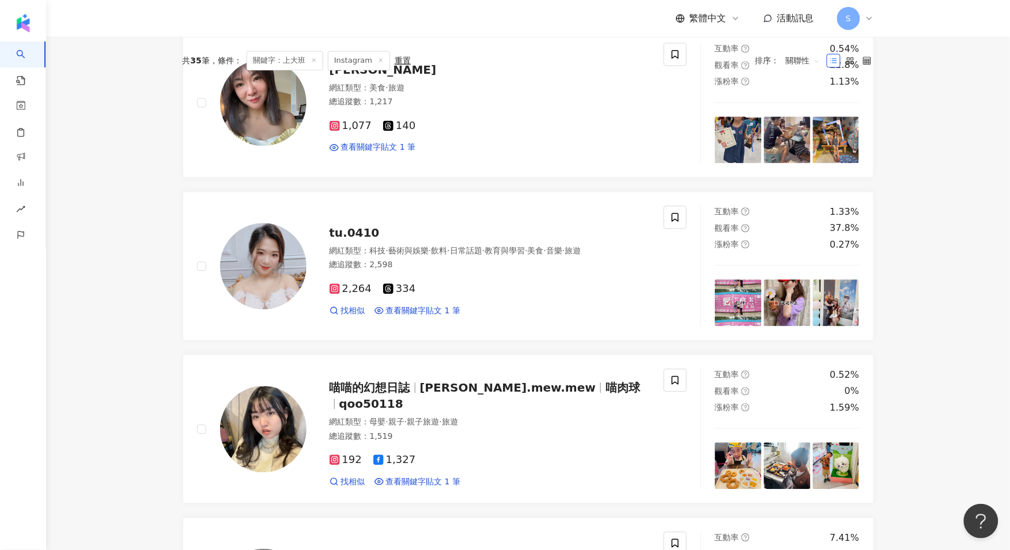
scroll to position [0, 0]
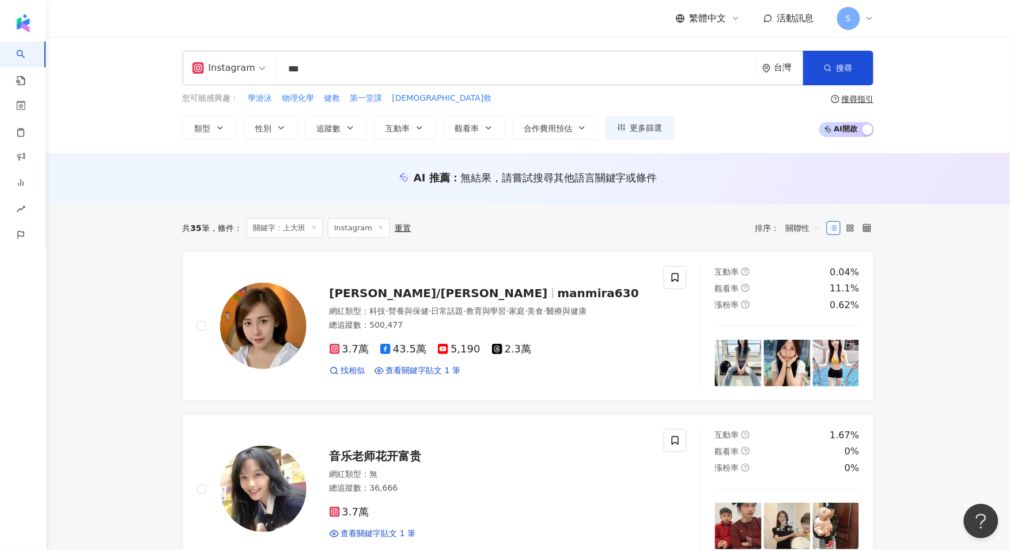
click at [435, 59] on input "***" at bounding box center [517, 69] width 471 height 22
type input "*"
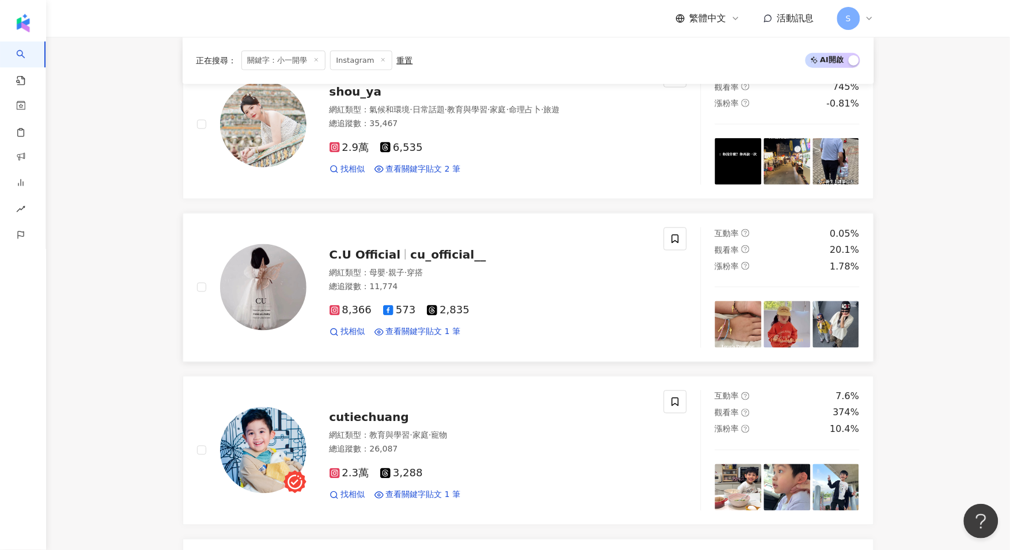
scroll to position [576, 0]
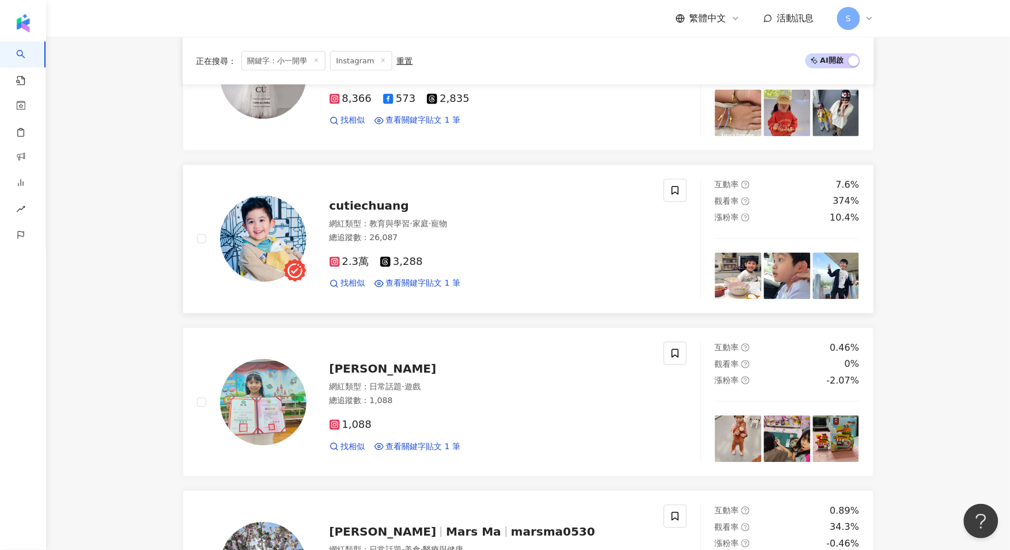
click at [395, 210] on span "cutiechuang" at bounding box center [368, 206] width 79 height 14
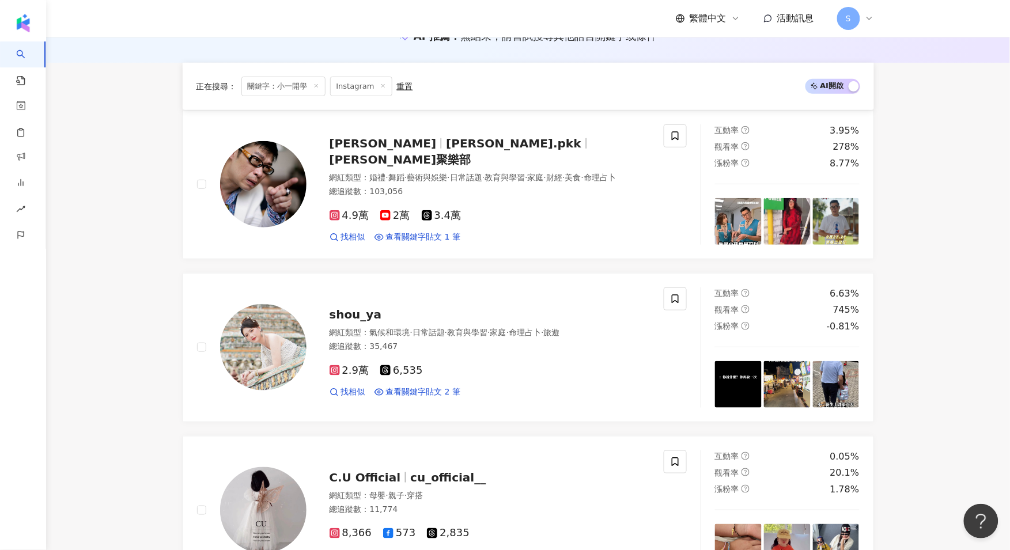
scroll to position [0, 0]
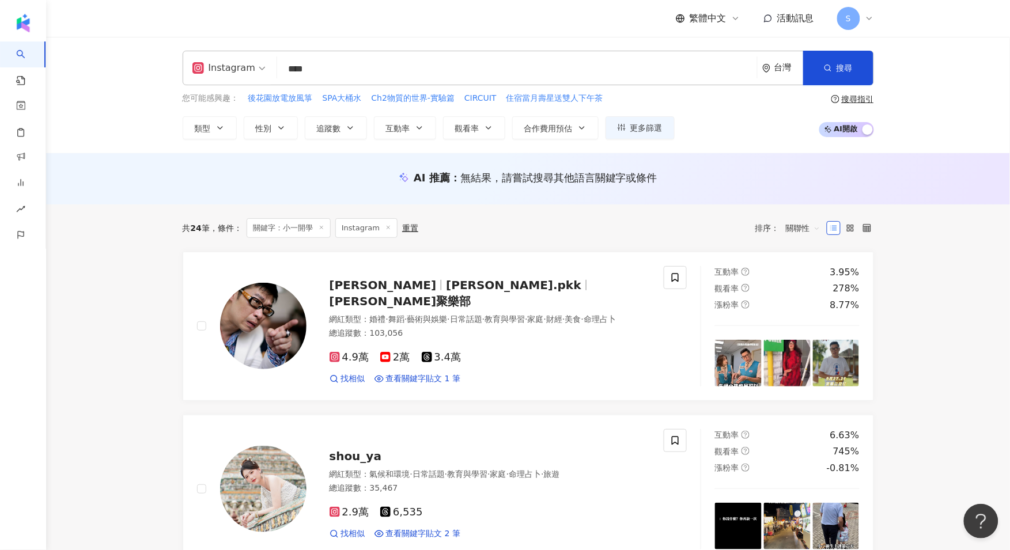
click at [802, 225] on span "關聯性" at bounding box center [803, 228] width 35 height 18
click at [802, 263] on div "追蹤數" at bounding box center [803, 271] width 43 height 20
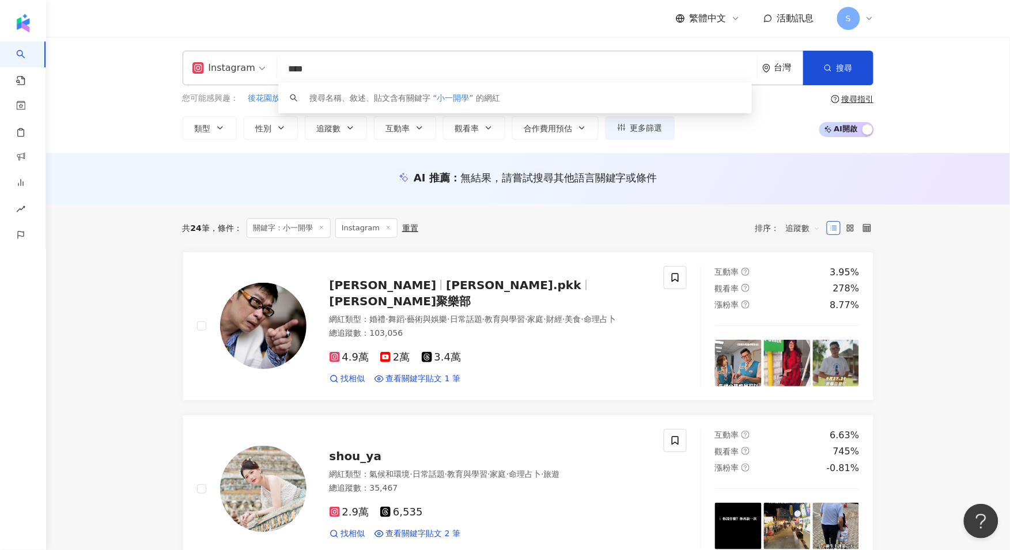
click at [421, 70] on input "****" at bounding box center [517, 69] width 471 height 22
type input "*"
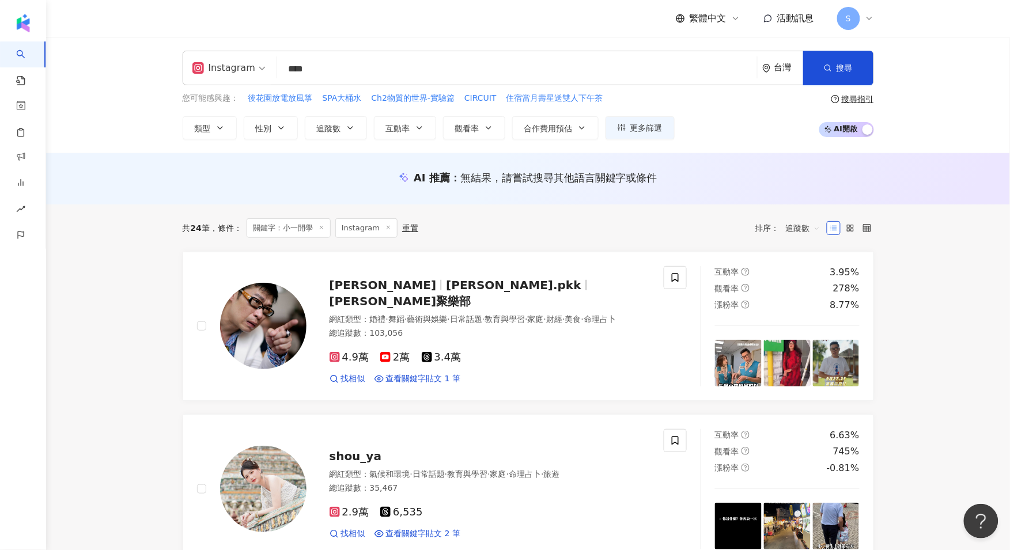
type input "**"
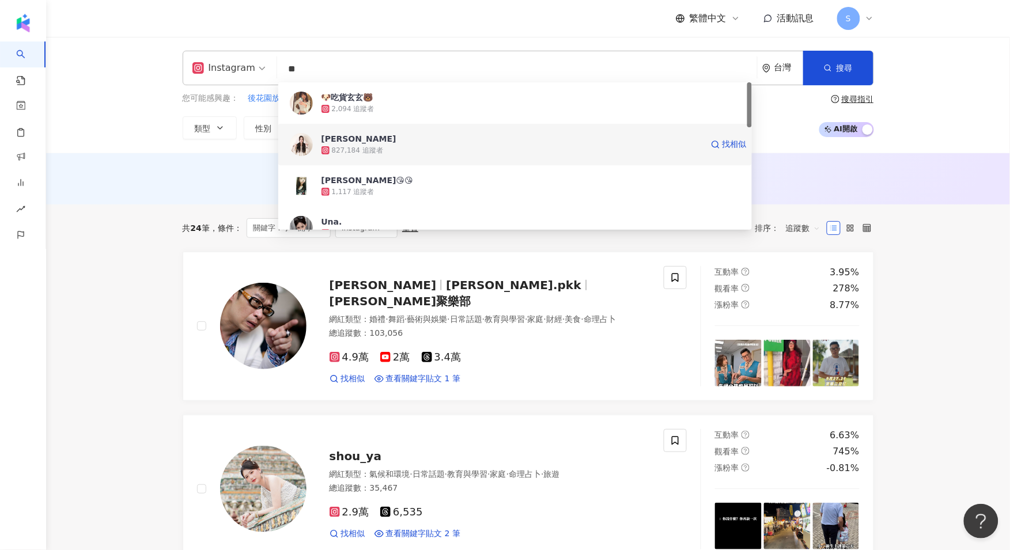
click at [406, 159] on div "曾玄玄 827,184 追蹤者 找相似" at bounding box center [514, 144] width 473 height 41
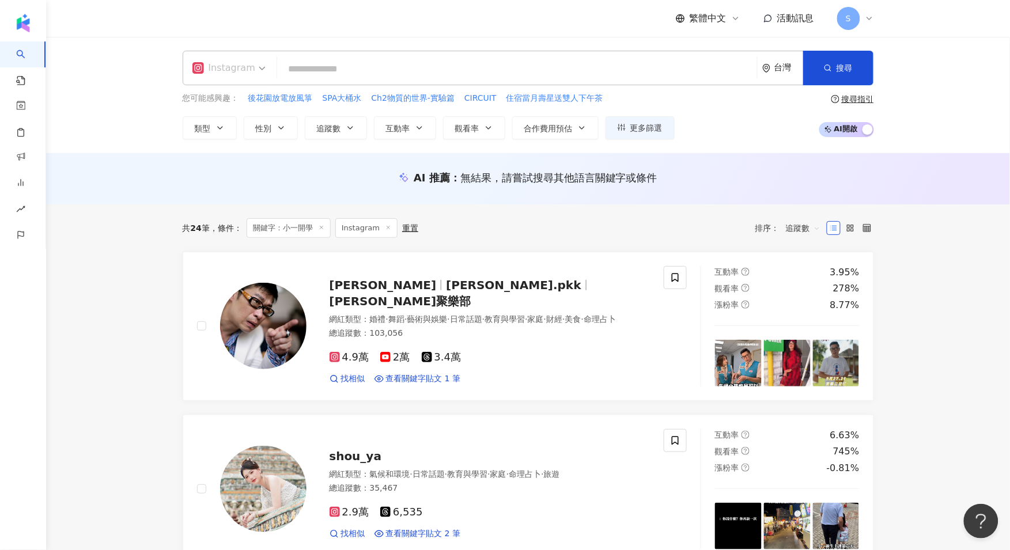
click at [242, 66] on div "Instagram" at bounding box center [223, 68] width 63 height 18
click at [151, 90] on div "Instagram 台灣 搜尋 37643472-6f8f-401b-bb9f-00af076c3fa9 🐶吃貨玄玄🐻 2,094 追蹤者 曾玄玄 827,1…" at bounding box center [528, 95] width 964 height 116
click at [346, 77] on input "search" at bounding box center [517, 69] width 471 height 22
click at [228, 126] on button "類型" at bounding box center [210, 127] width 54 height 23
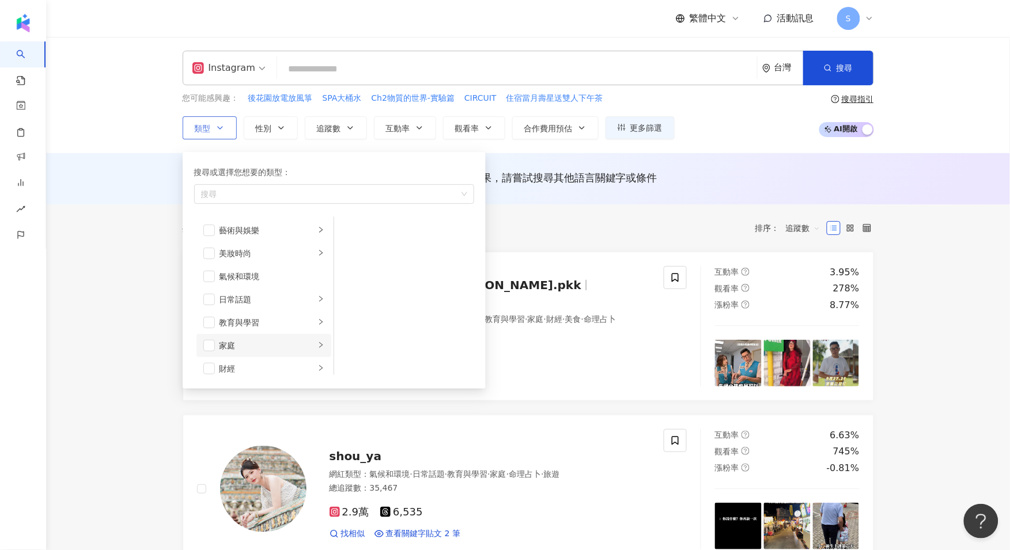
click at [256, 346] on div "家庭" at bounding box center [267, 345] width 96 height 13
click at [860, 65] on button "搜尋" at bounding box center [838, 68] width 70 height 35
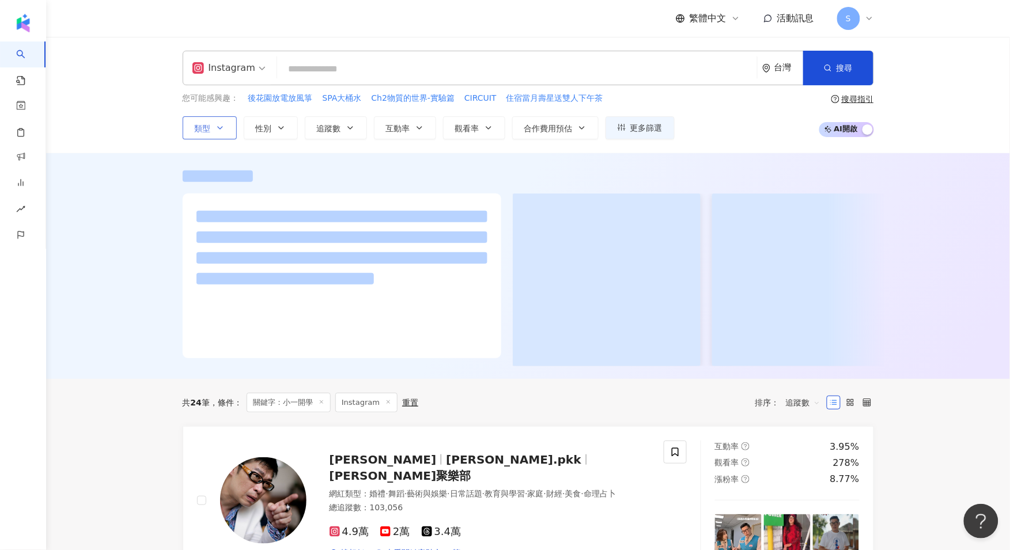
click at [210, 116] on button "類型" at bounding box center [210, 127] width 54 height 23
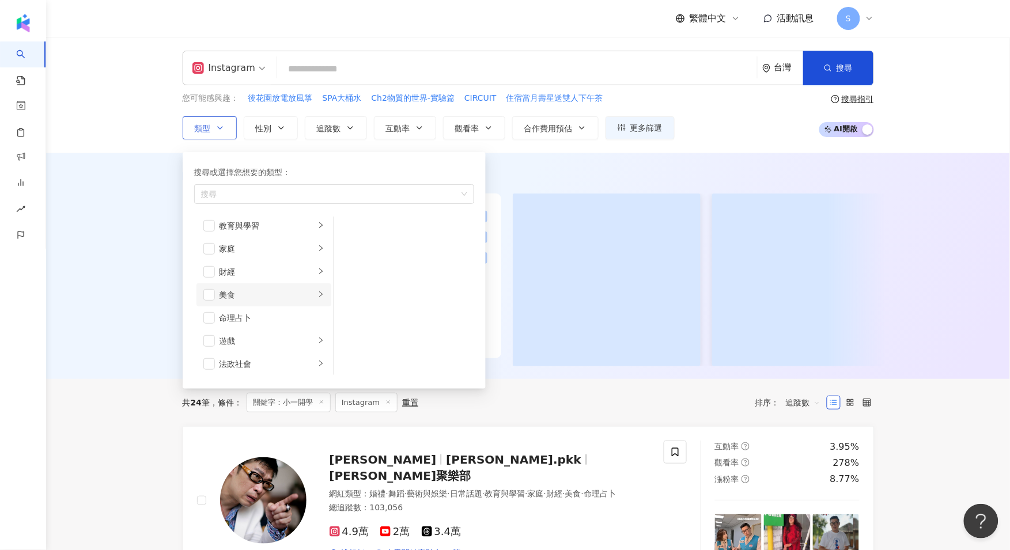
scroll to position [72, 0]
click at [210, 278] on span "button" at bounding box center [209, 274] width 12 height 12
click at [357, 124] on button "追蹤數" at bounding box center [336, 127] width 62 height 23
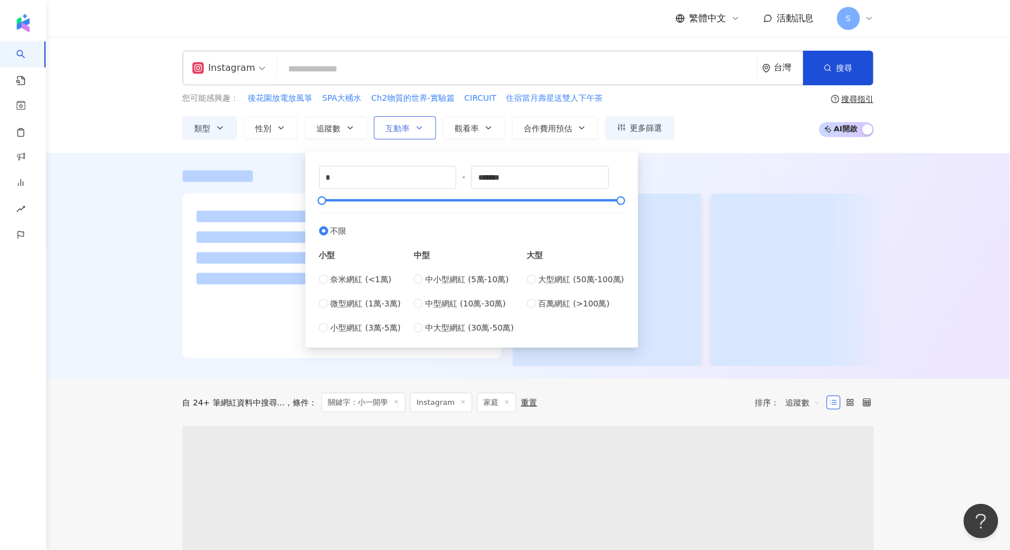
click at [404, 124] on span "互動率" at bounding box center [398, 128] width 24 height 9
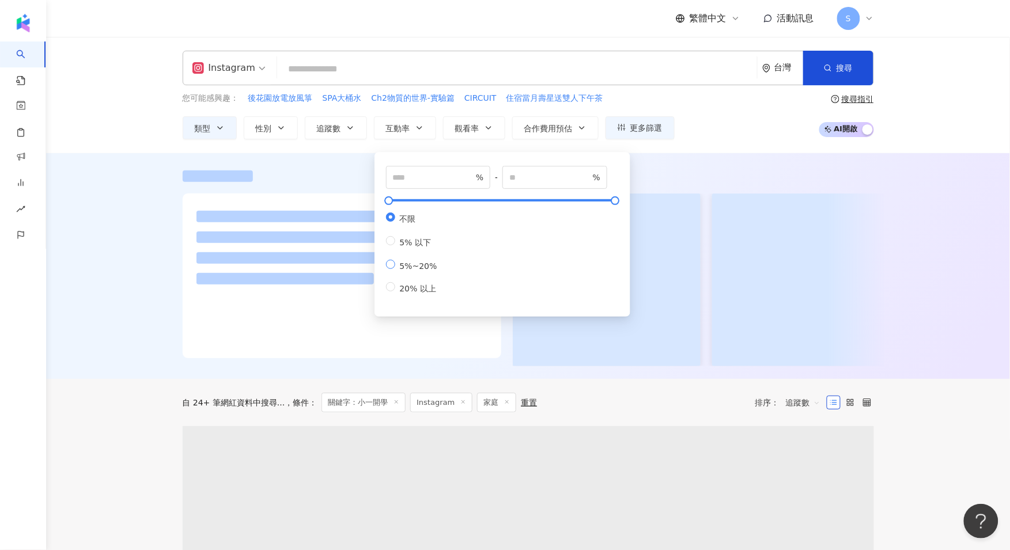
click at [433, 271] on span "5%~20%" at bounding box center [418, 265] width 47 height 9
type input "*"
drag, startPoint x: 543, startPoint y: 173, endPoint x: 495, endPoint y: 177, distance: 47.5
click at [495, 177] on div "* % - ** % 不限 5% 以下 5%~20% 20% 以上" at bounding box center [502, 230] width 233 height 129
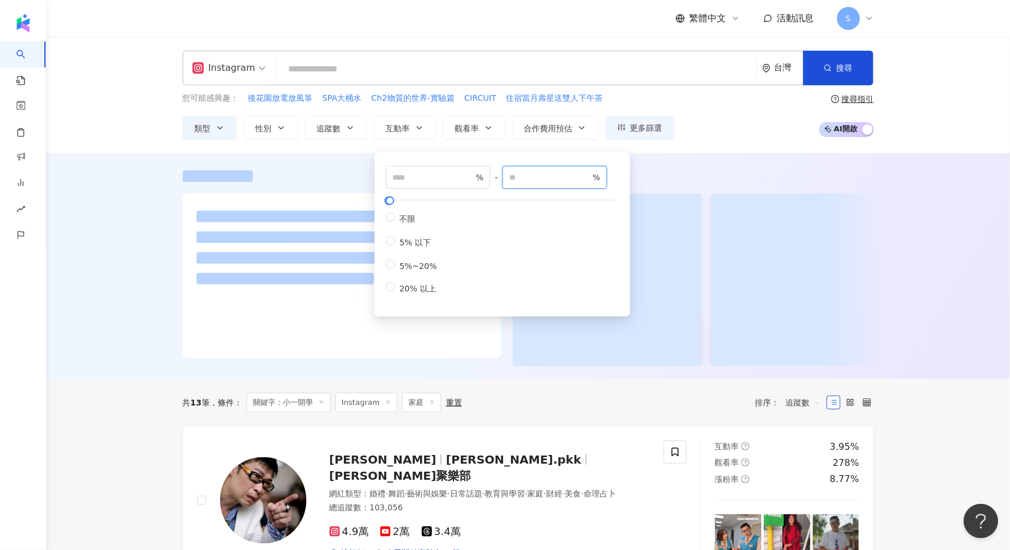
type input "**"
click at [833, 75] on button "搜尋" at bounding box center [838, 68] width 70 height 35
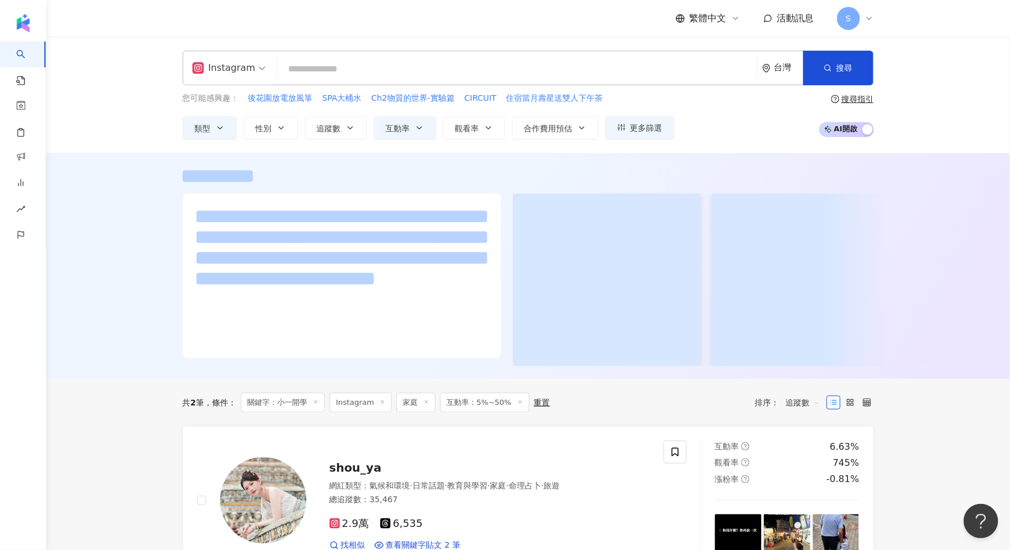
click at [317, 407] on span "關鍵字：小一開學" at bounding box center [283, 403] width 84 height 20
click at [320, 409] on span "關鍵字：小一開學" at bounding box center [283, 403] width 84 height 20
click at [321, 411] on span "關鍵字：小一開學" at bounding box center [283, 403] width 84 height 20
click at [319, 405] on icon at bounding box center [316, 402] width 6 height 6
click at [320, 379] on div at bounding box center [528, 266] width 964 height 226
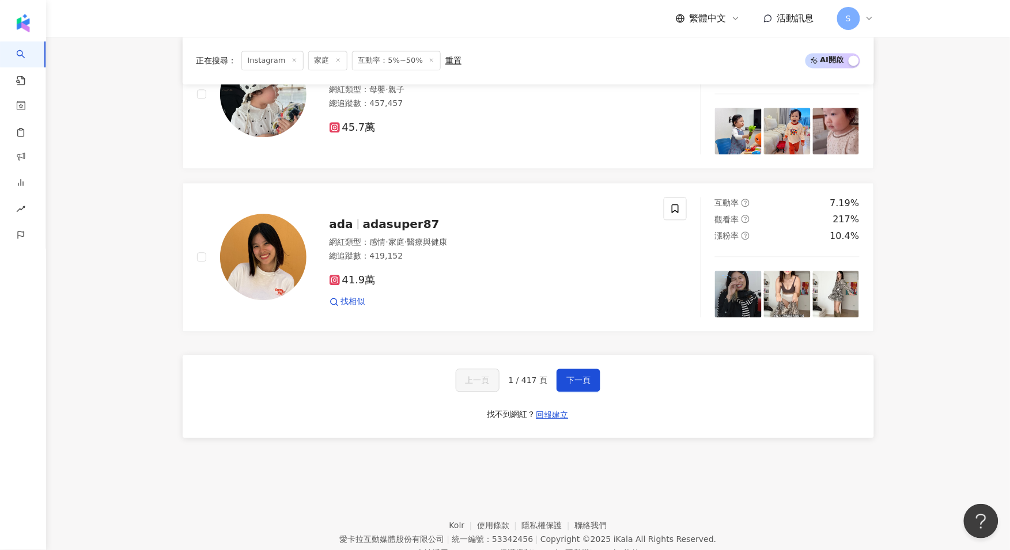
scroll to position [2088, 0]
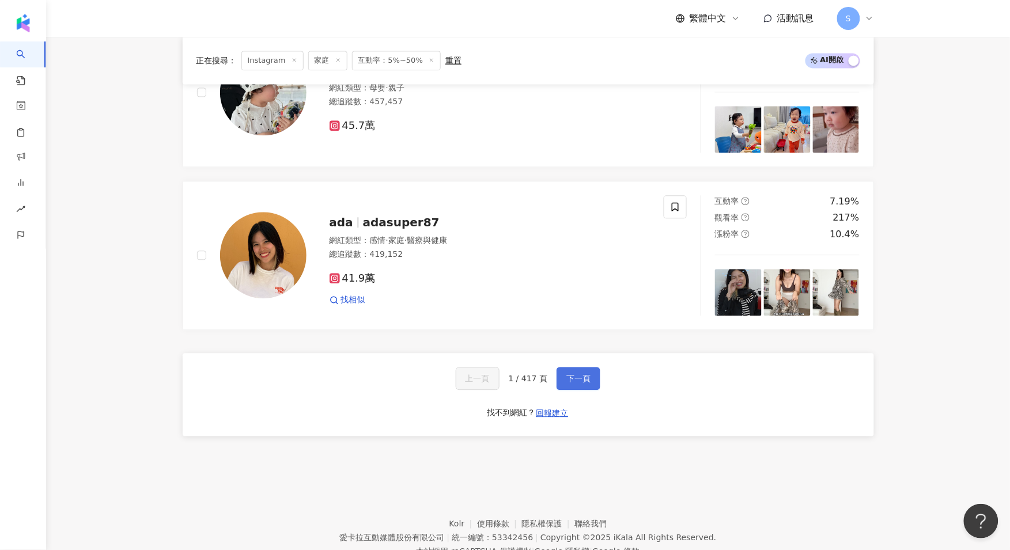
click at [592, 390] on button "下一頁" at bounding box center [578, 378] width 44 height 23
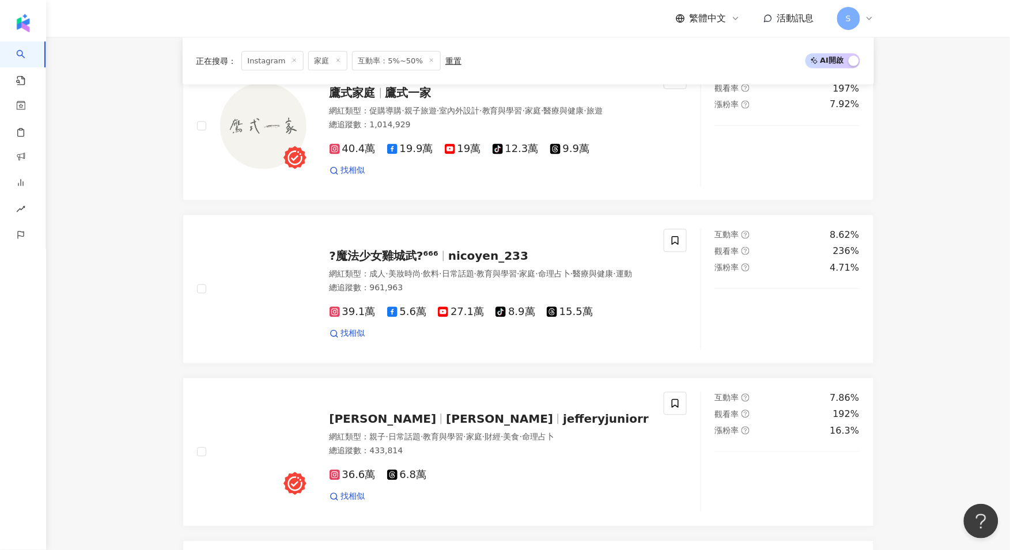
scroll to position [568, 0]
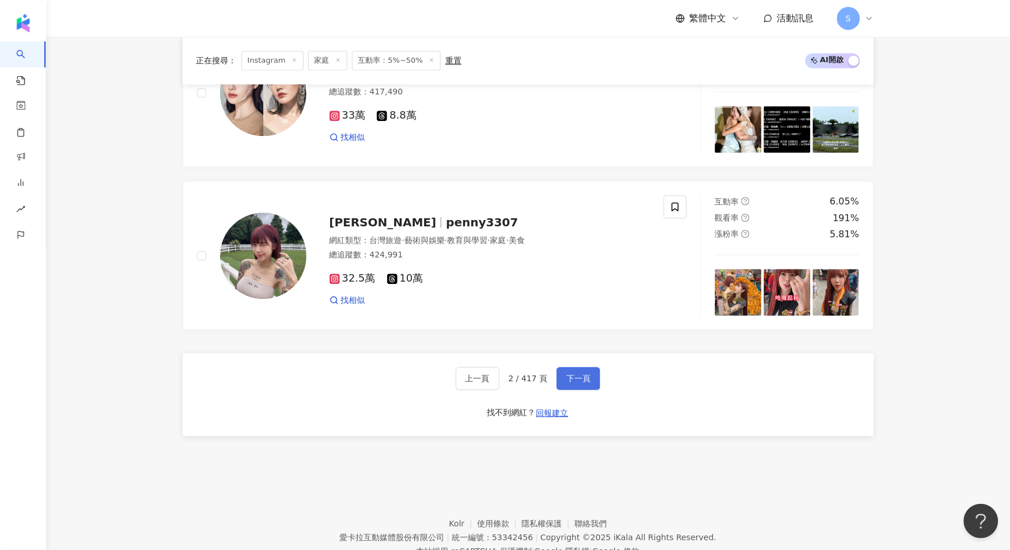
click at [588, 383] on span "下一頁" at bounding box center [578, 378] width 24 height 9
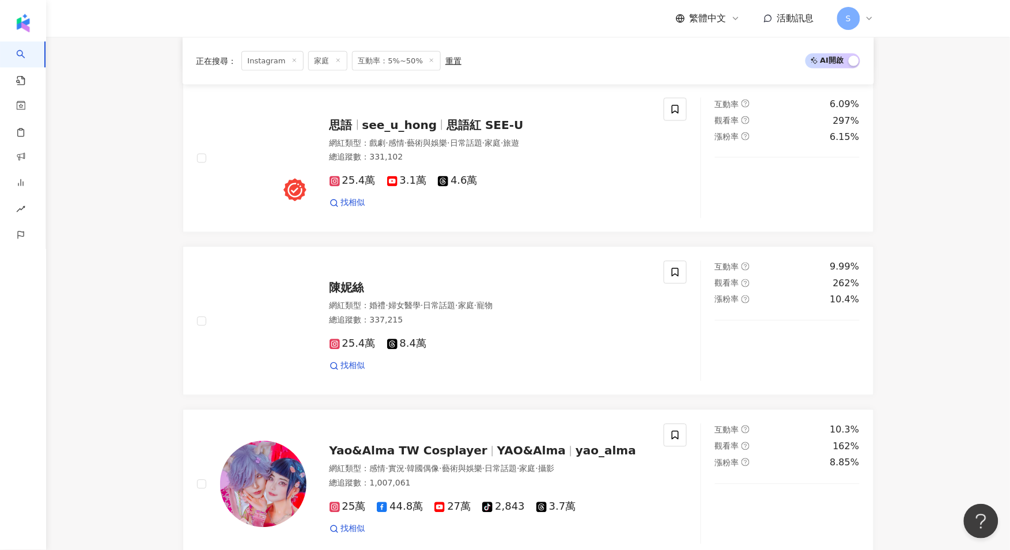
scroll to position [2137, 0]
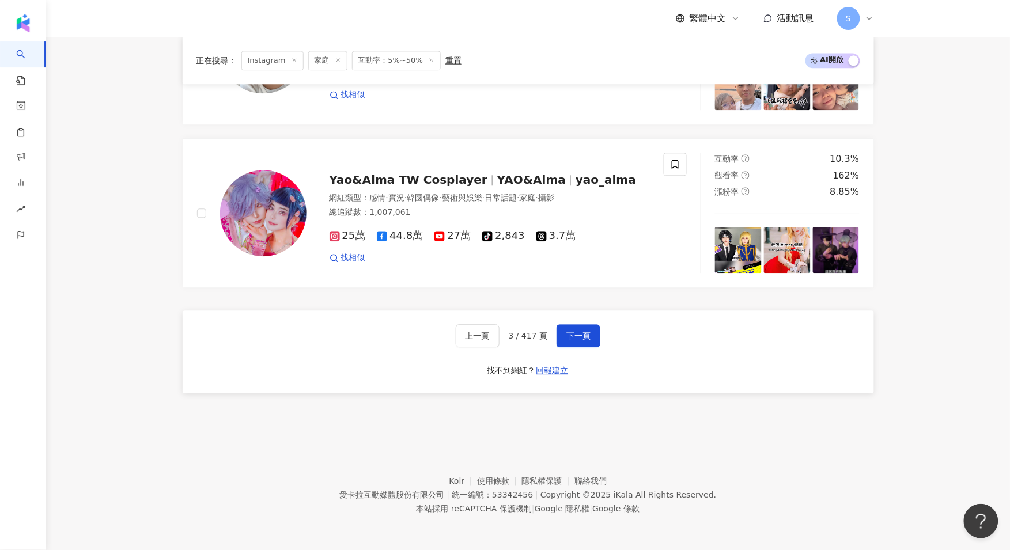
drag, startPoint x: 583, startPoint y: 335, endPoint x: 651, endPoint y: 304, distance: 74.7
click at [583, 335] on span "下一頁" at bounding box center [578, 335] width 24 height 9
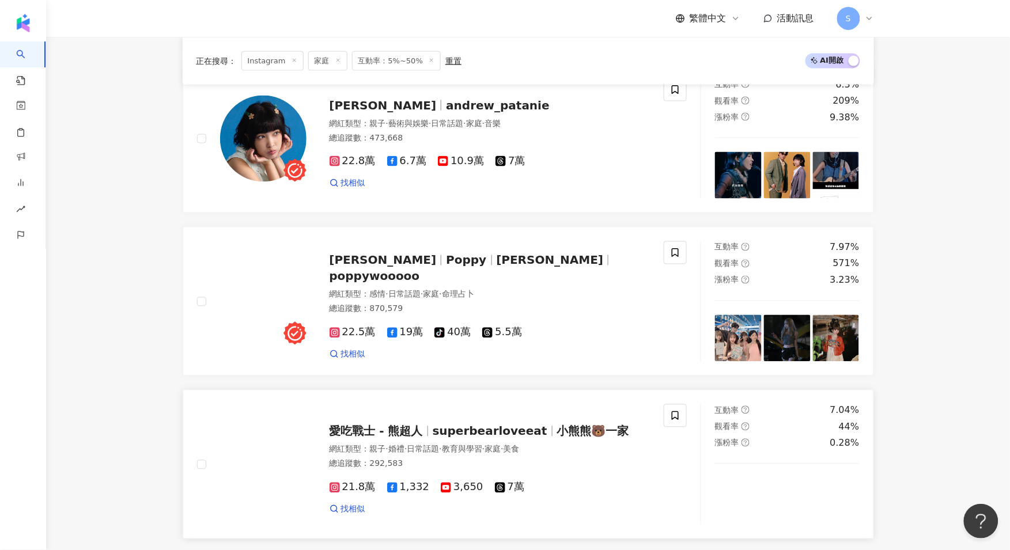
scroll to position [2016, 0]
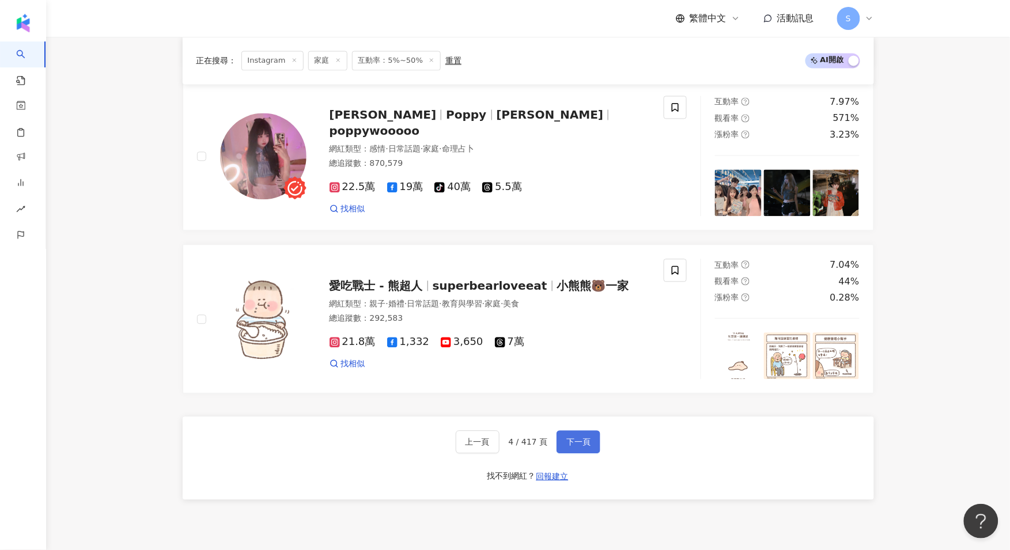
click at [559, 454] on button "下一頁" at bounding box center [578, 442] width 44 height 23
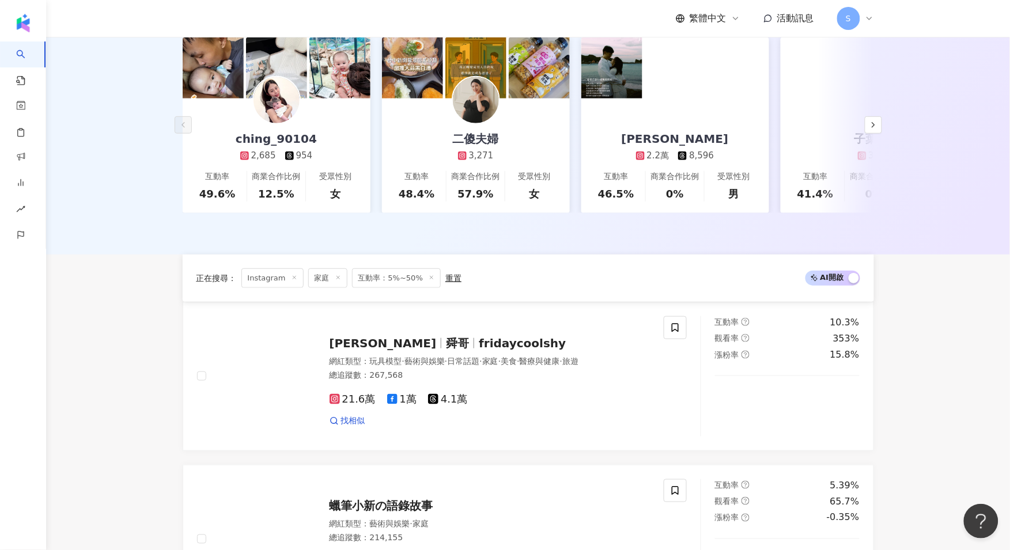
scroll to position [0, 0]
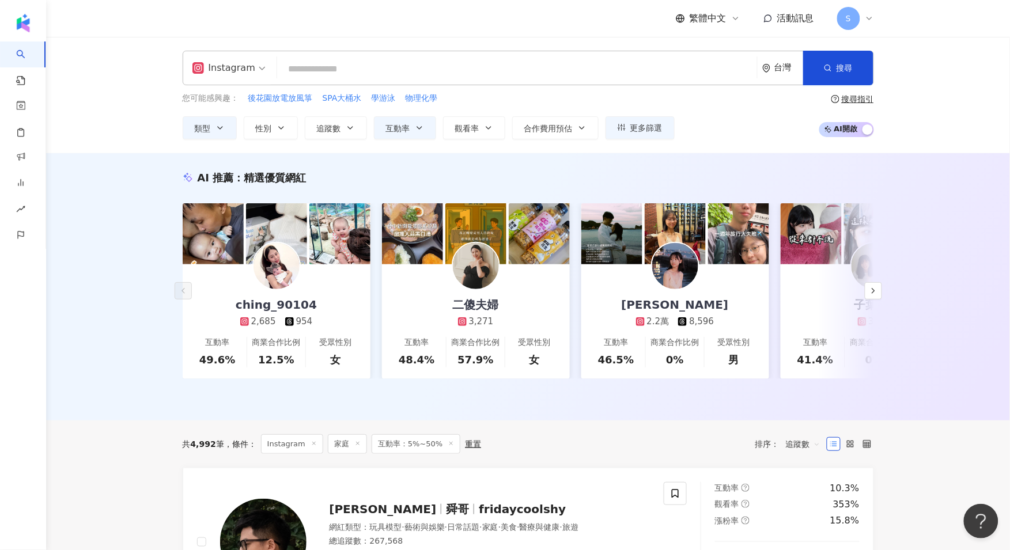
click at [366, 64] on input "search" at bounding box center [517, 69] width 471 height 22
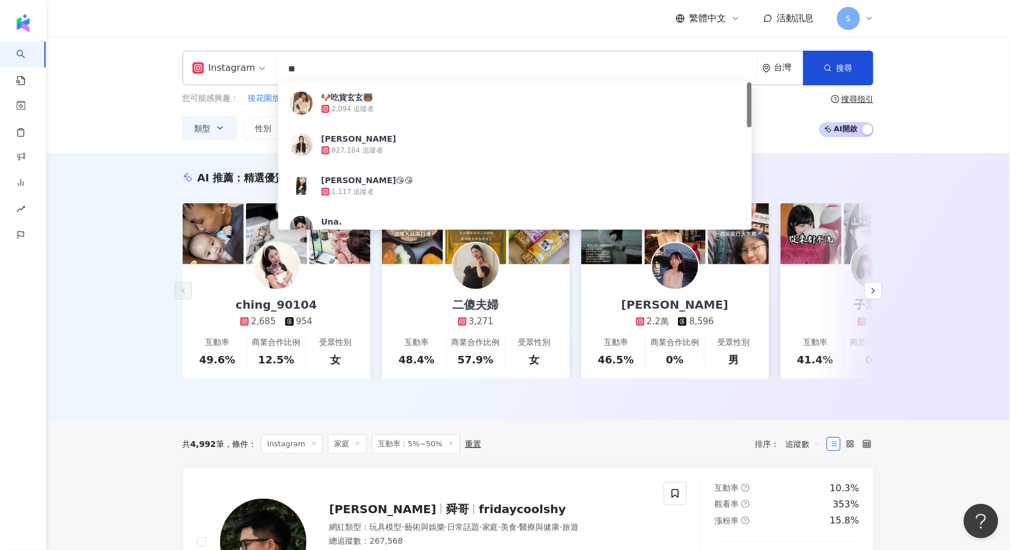
type input "*"
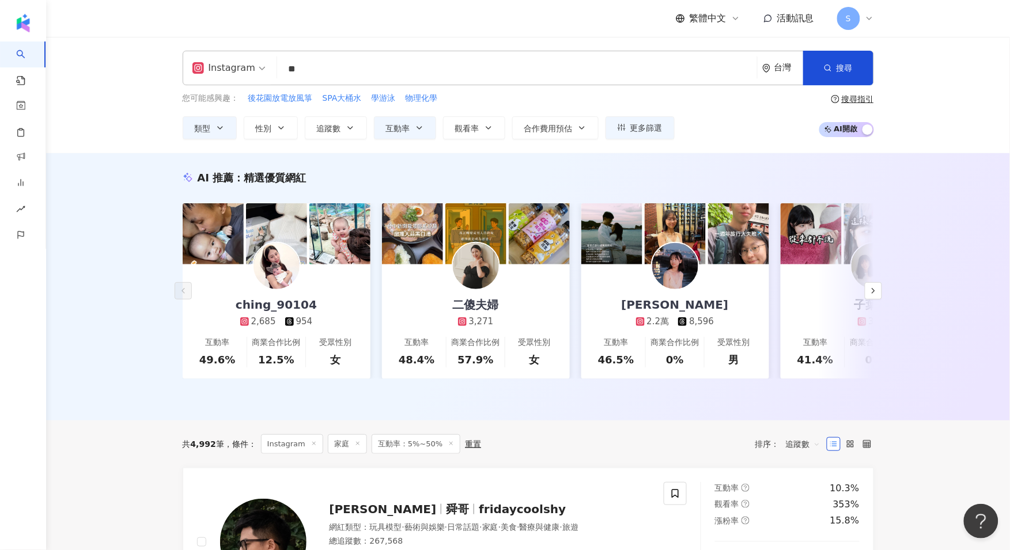
type input "**"
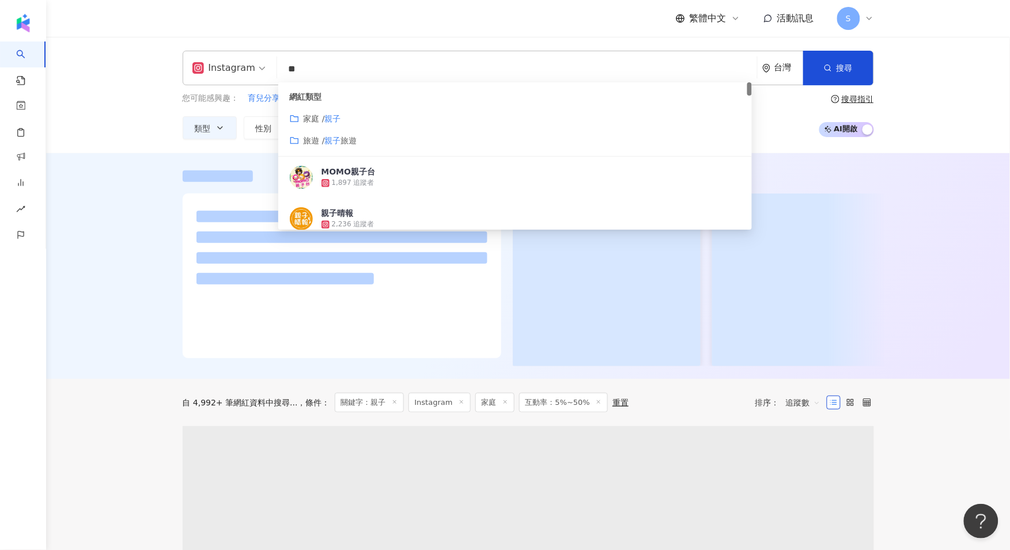
click at [127, 244] on div at bounding box center [528, 266] width 964 height 226
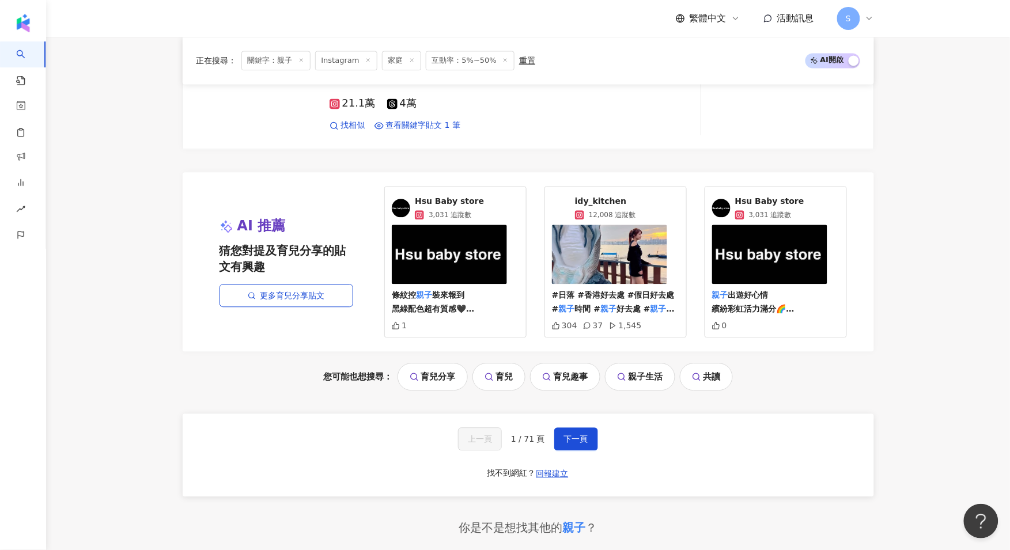
scroll to position [2046, 0]
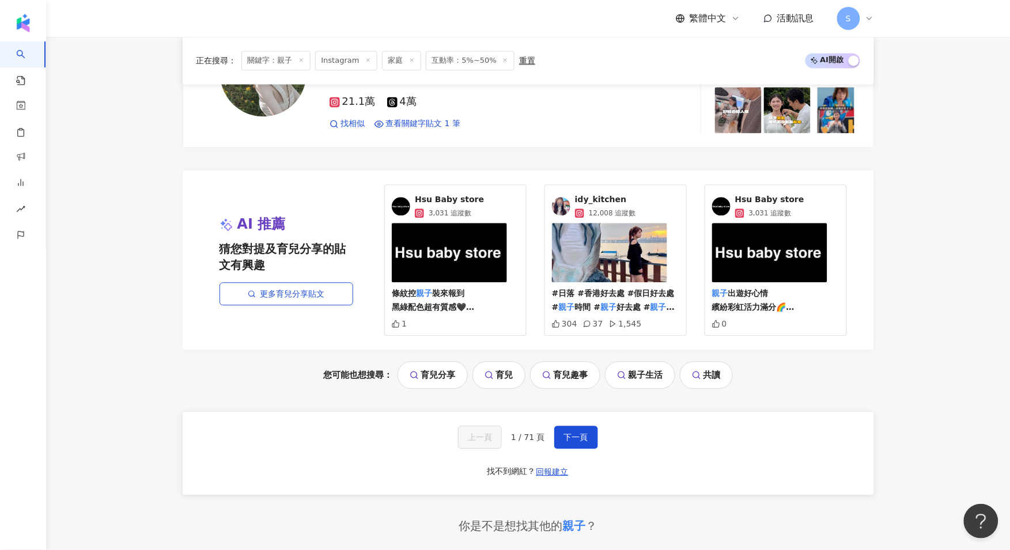
click at [572, 428] on div "上一頁 1 / 71 頁 下一頁 找不到網紅？ 回報建立" at bounding box center [528, 453] width 691 height 83
click at [574, 435] on button "下一頁" at bounding box center [576, 437] width 44 height 23
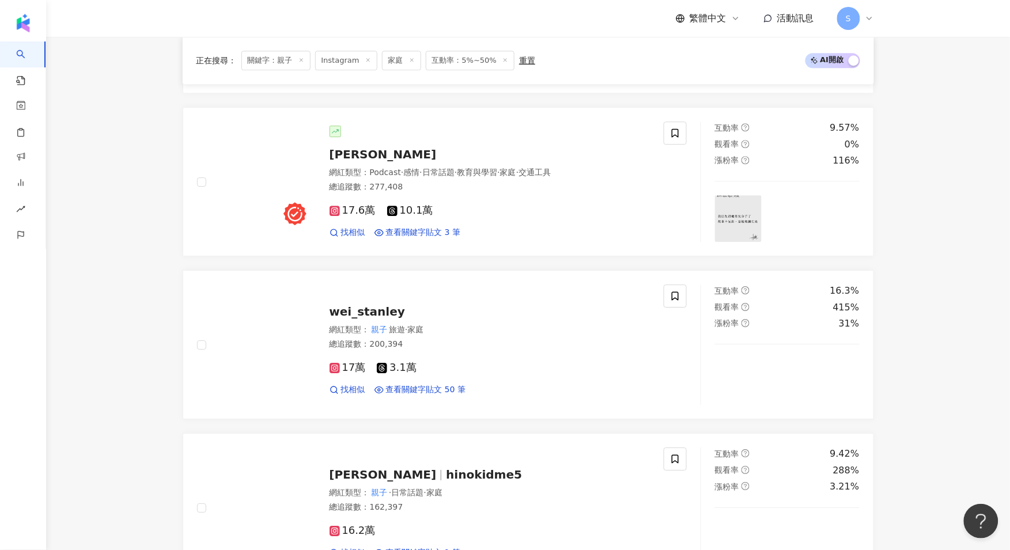
scroll to position [977, 0]
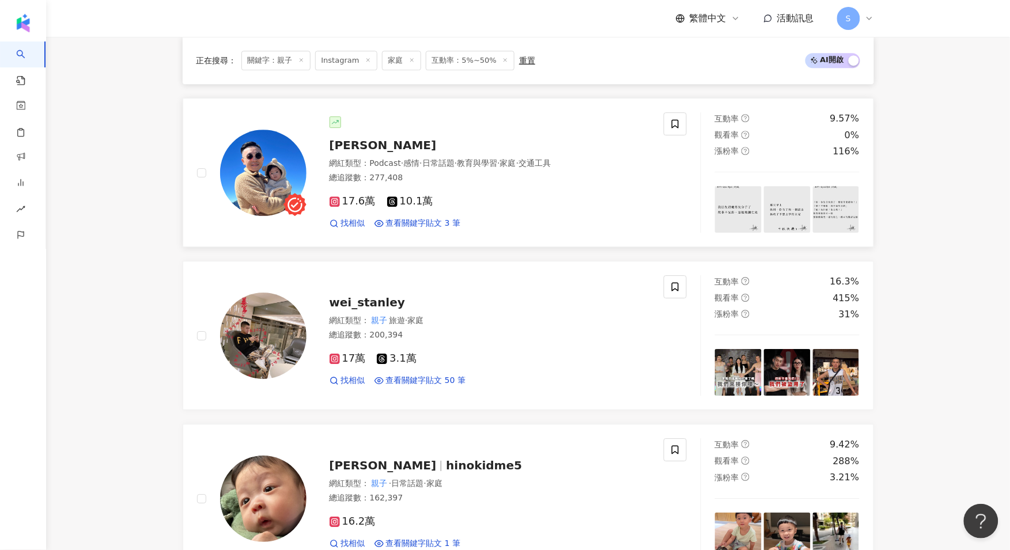
click at [369, 150] on div "林思齊 網紅類型 ： Podcast · 感情 · 日常話題 · 教育與學習 · 家庭 · 交通工具 總追蹤數 ： 277,408 17.6萬 10.1萬 找…" at bounding box center [478, 172] width 344 height 112
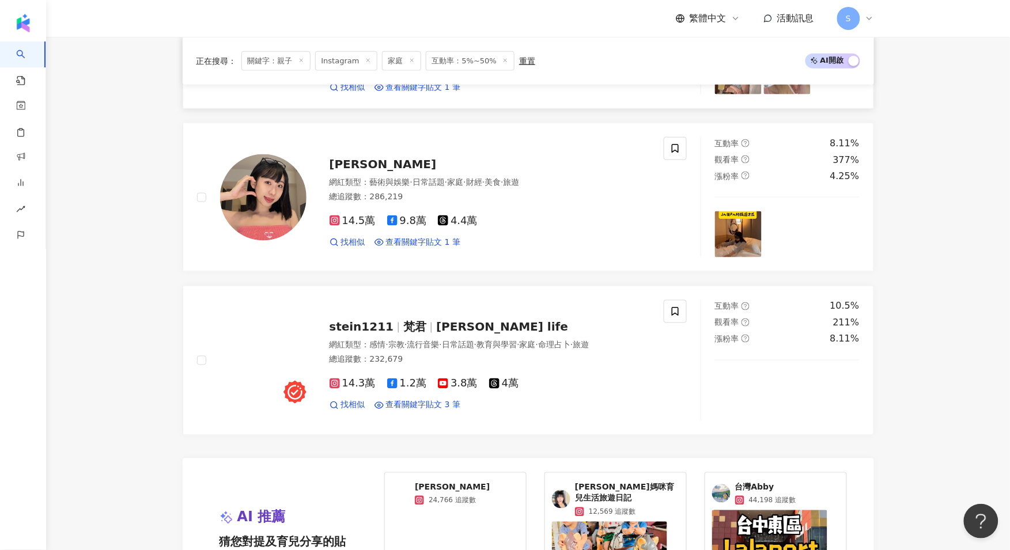
scroll to position [1985, 0]
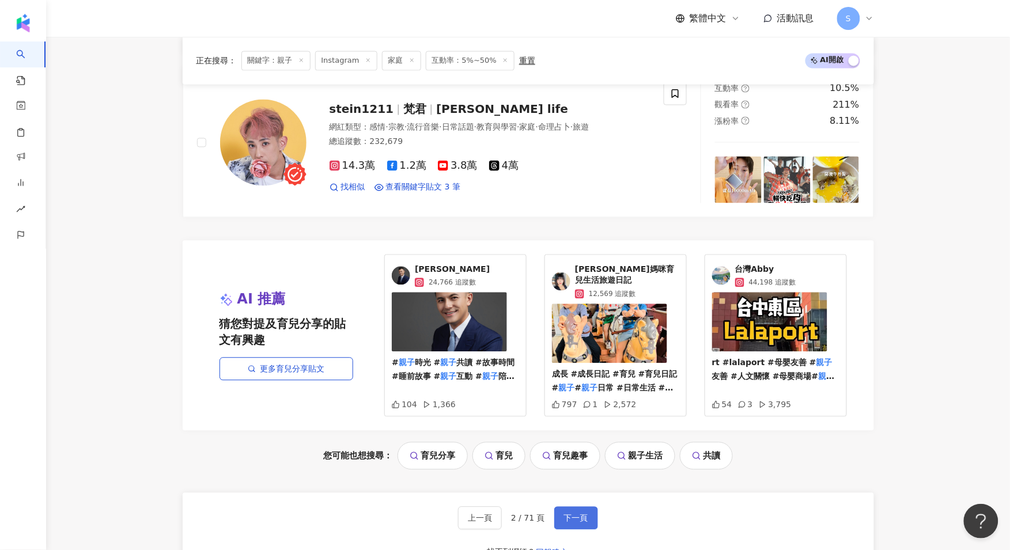
click at [588, 507] on button "下一頁" at bounding box center [576, 518] width 44 height 23
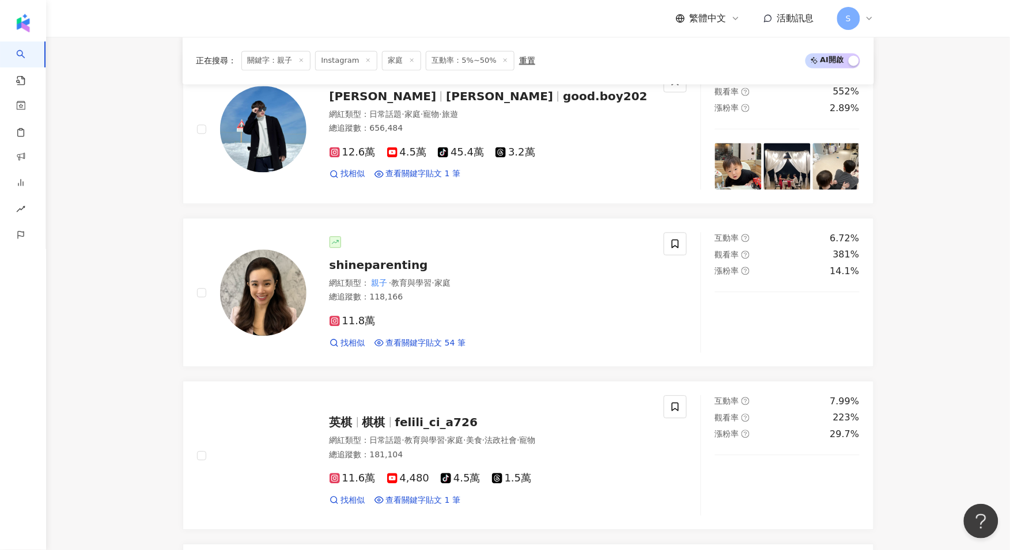
scroll to position [1118, 0]
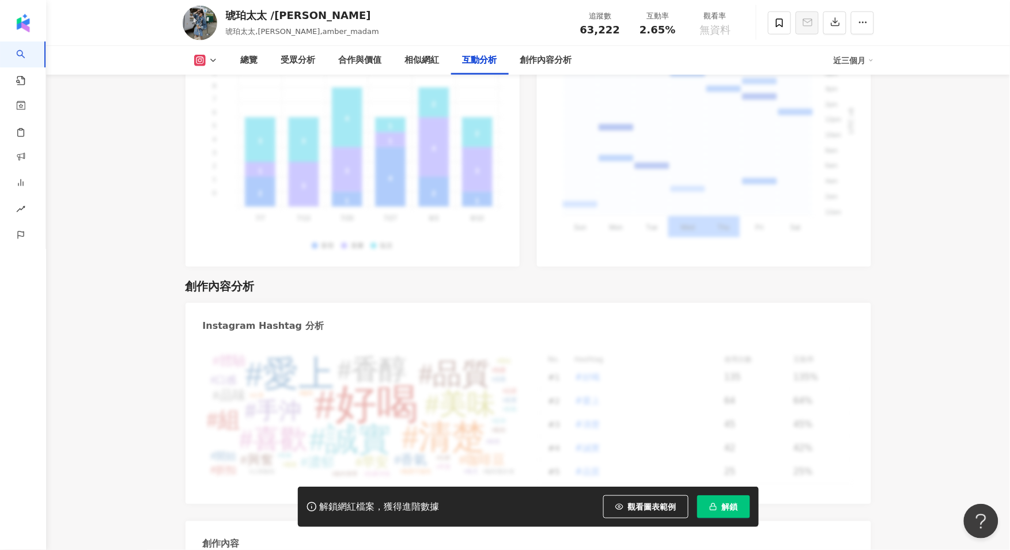
scroll to position [3492, 0]
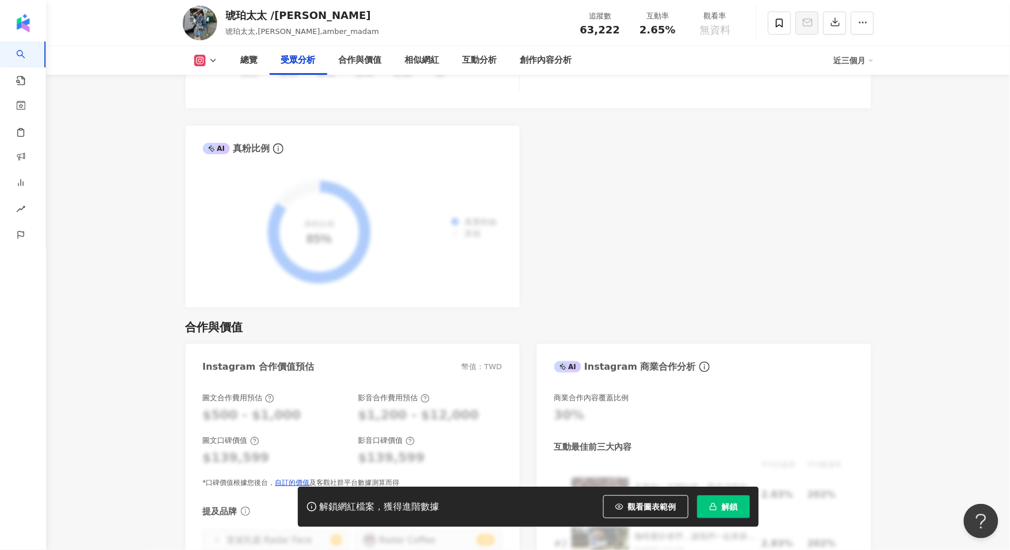
click at [307, 18] on div "琥珀太太 /Amber Madam" at bounding box center [303, 15] width 154 height 14
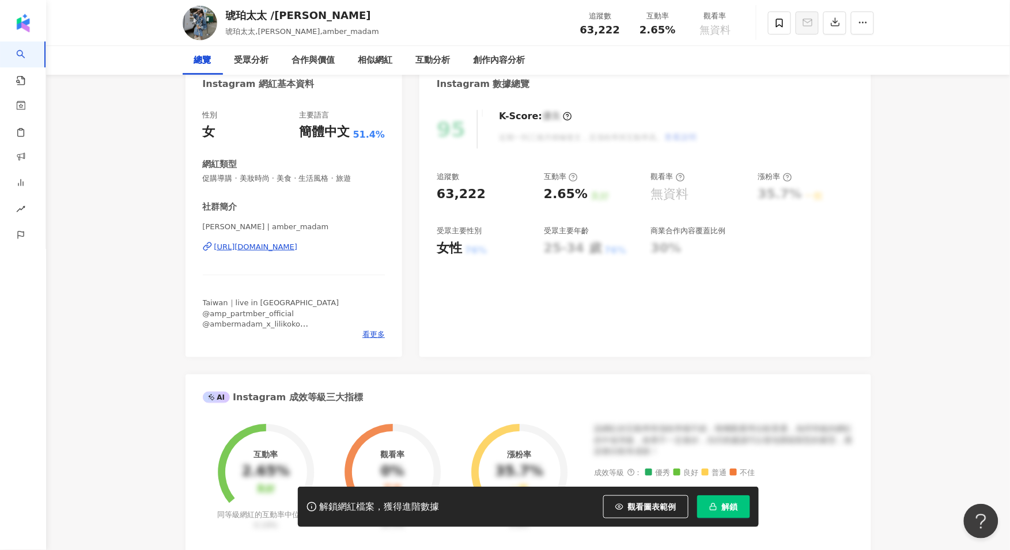
scroll to position [0, 0]
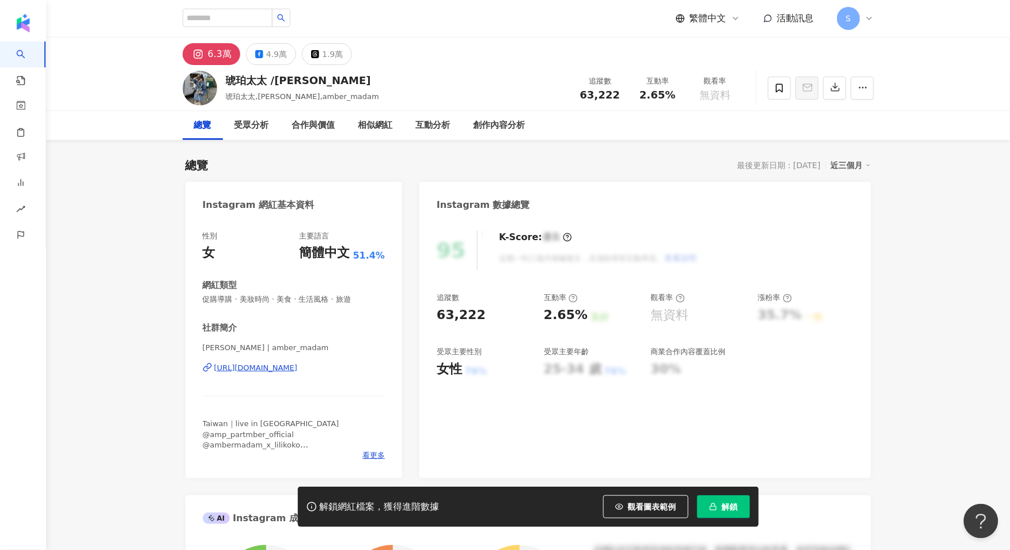
click at [330, 376] on div "Chingyen Liang | amber_madam https://www.instagram.com/amber_madam/" at bounding box center [294, 376] width 183 height 67
click at [298, 369] on div "https://www.instagram.com/amber_madam/" at bounding box center [256, 368] width 84 height 10
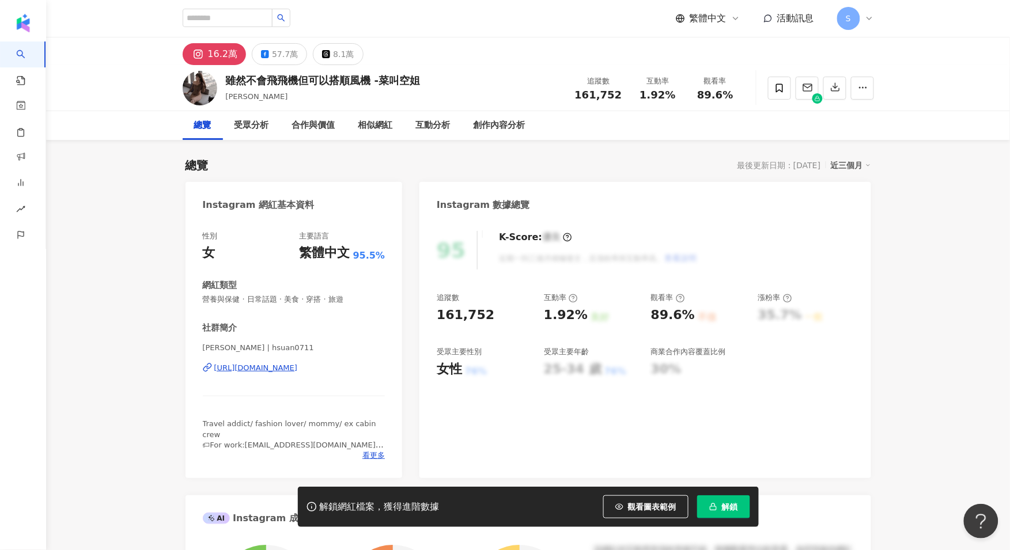
click at [298, 367] on div "[URL][DOMAIN_NAME]" at bounding box center [256, 368] width 84 height 10
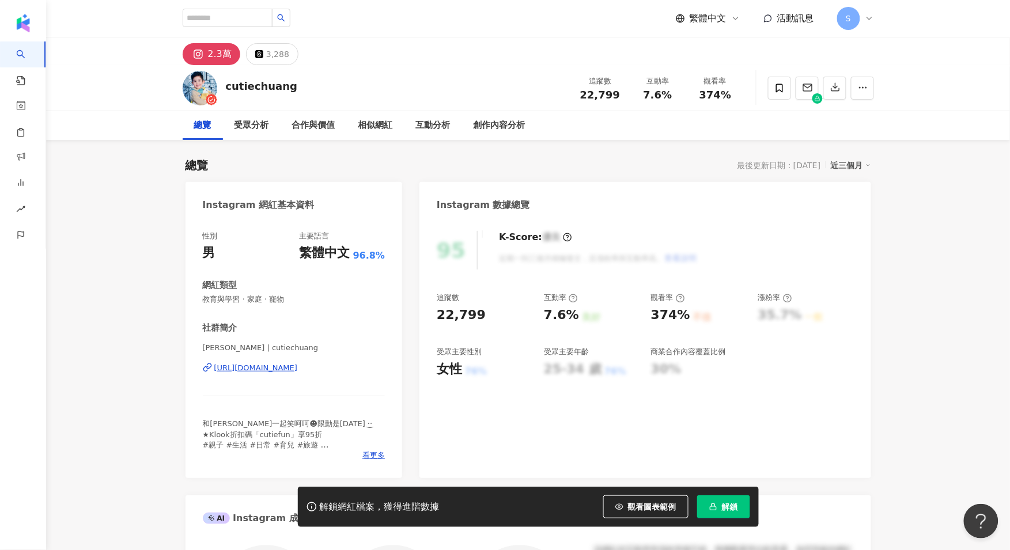
click at [298, 363] on div "[URL][DOMAIN_NAME]" at bounding box center [256, 368] width 84 height 10
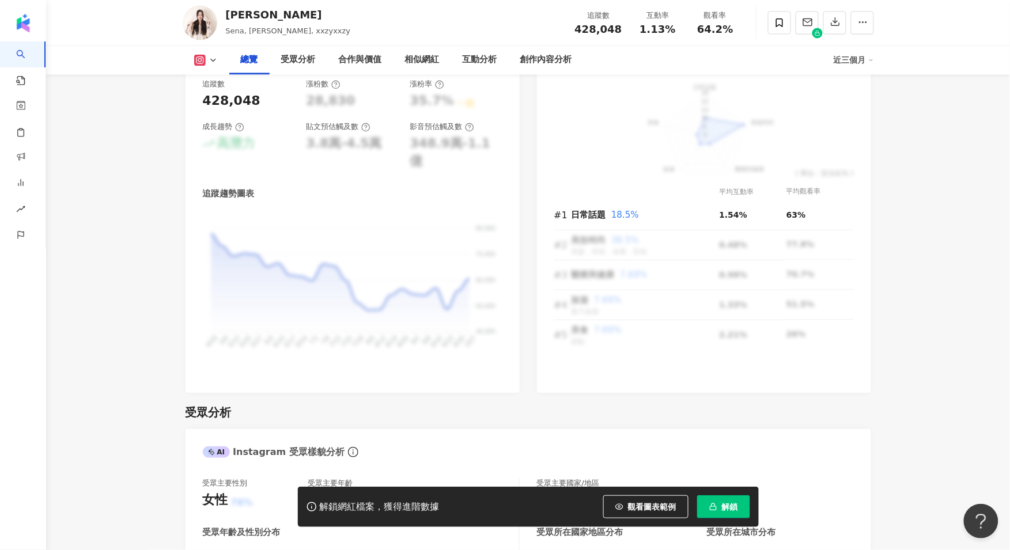
click at [716, 497] on button "解鎖" at bounding box center [723, 506] width 53 height 23
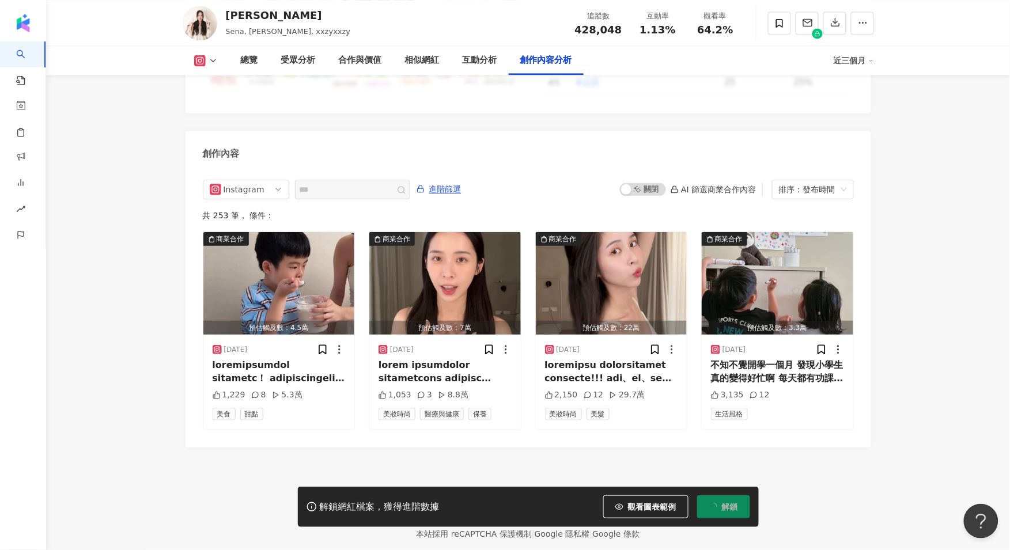
scroll to position [3463, 0]
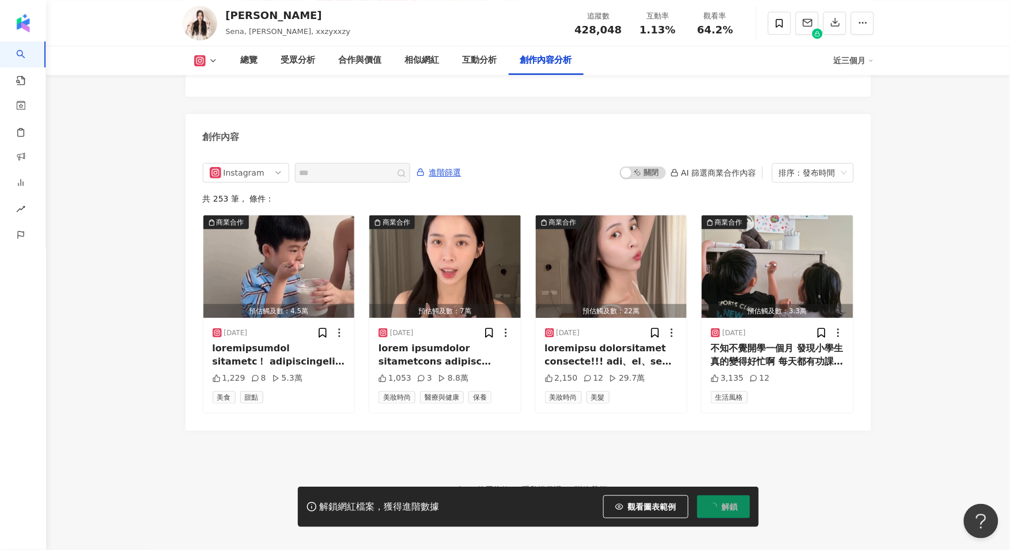
click at [316, 173] on div "Instagram 進階篩選 啟動 關閉 AI 篩選商業合作內容 排序：發布時間 共 253 筆 ， 條件： 商業合作 預估觸及數：4.5萬 2025/10/…" at bounding box center [528, 288] width 651 height 250
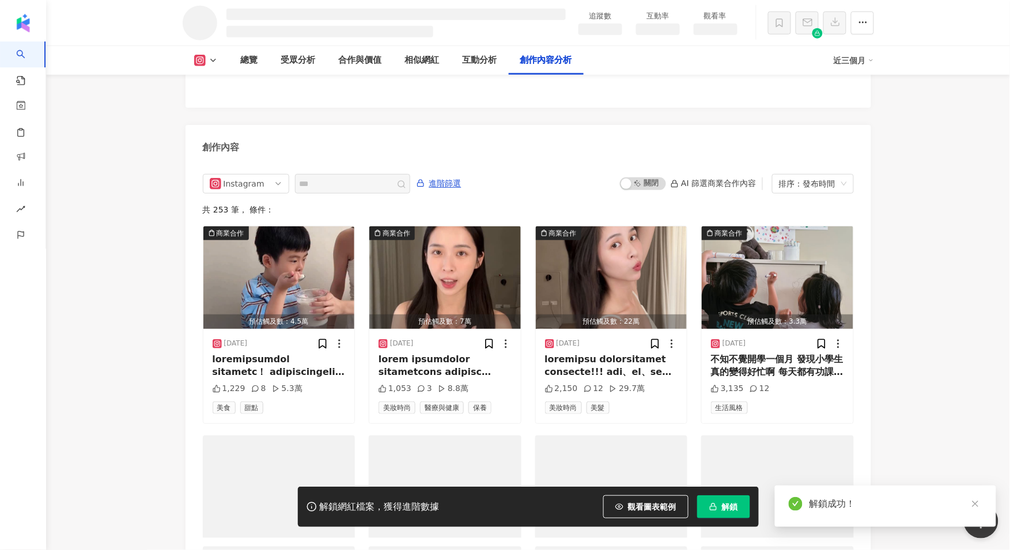
scroll to position [3068, 0]
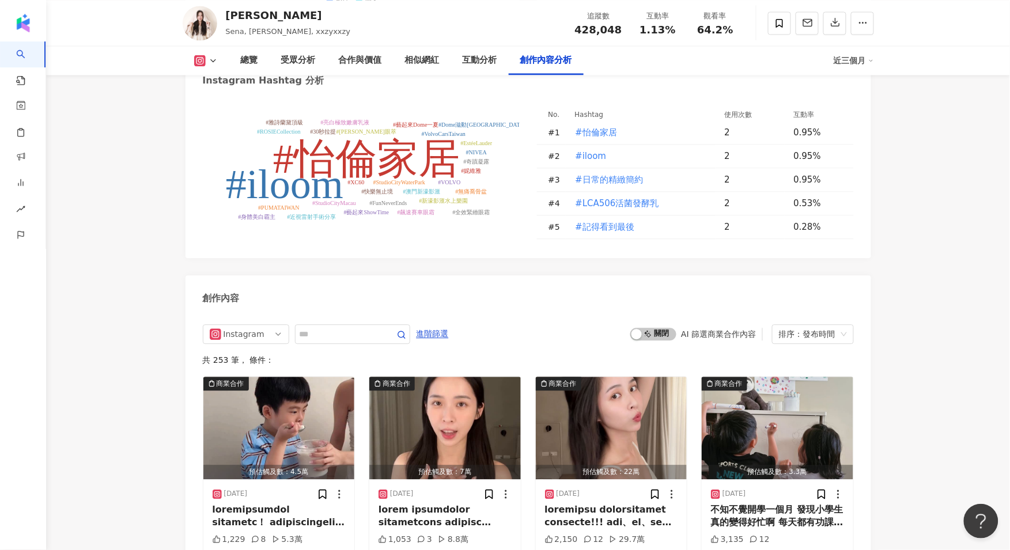
scroll to position [3397, 0]
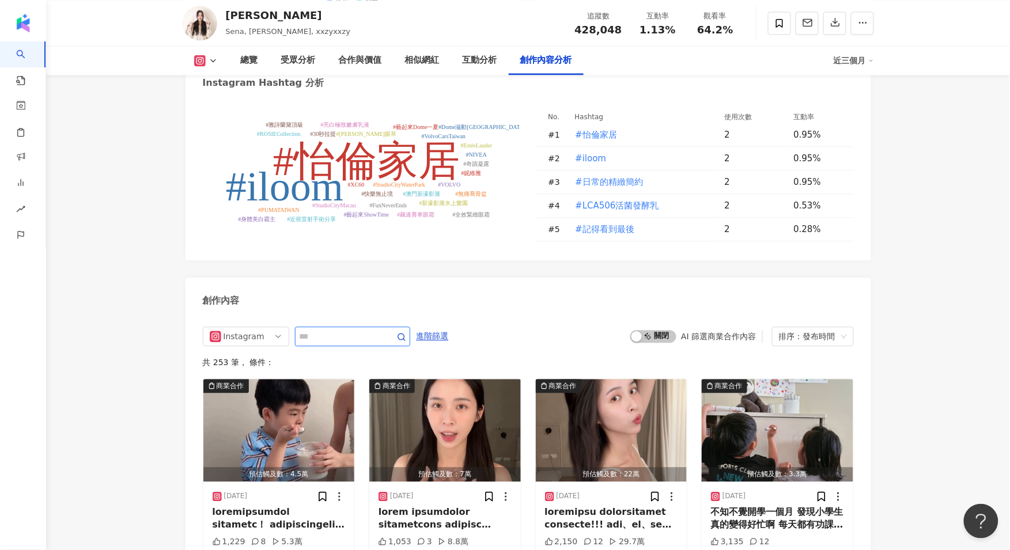
click at [327, 329] on input "text" at bounding box center [340, 336] width 81 height 14
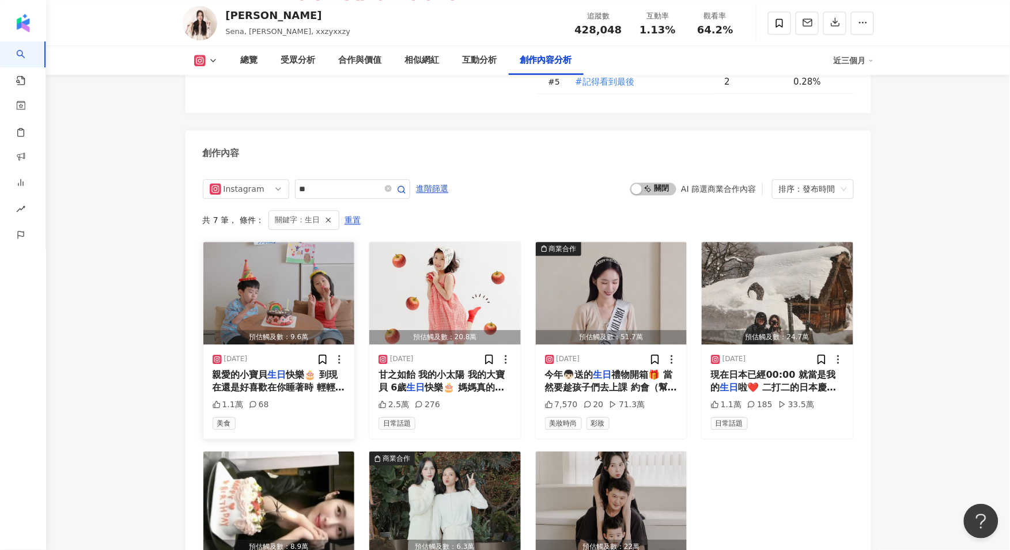
click at [320, 251] on img "button" at bounding box center [278, 293] width 151 height 103
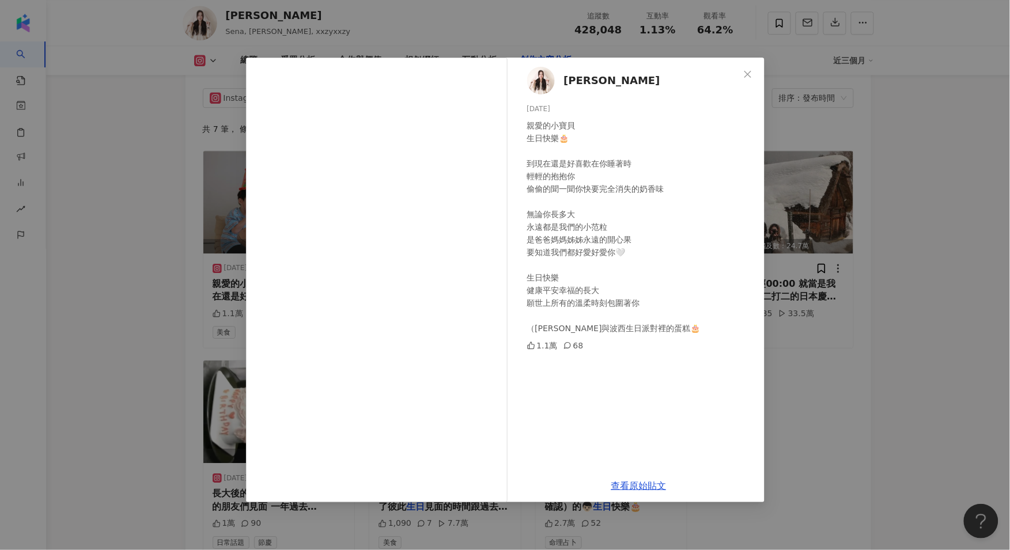
scroll to position [3735, 0]
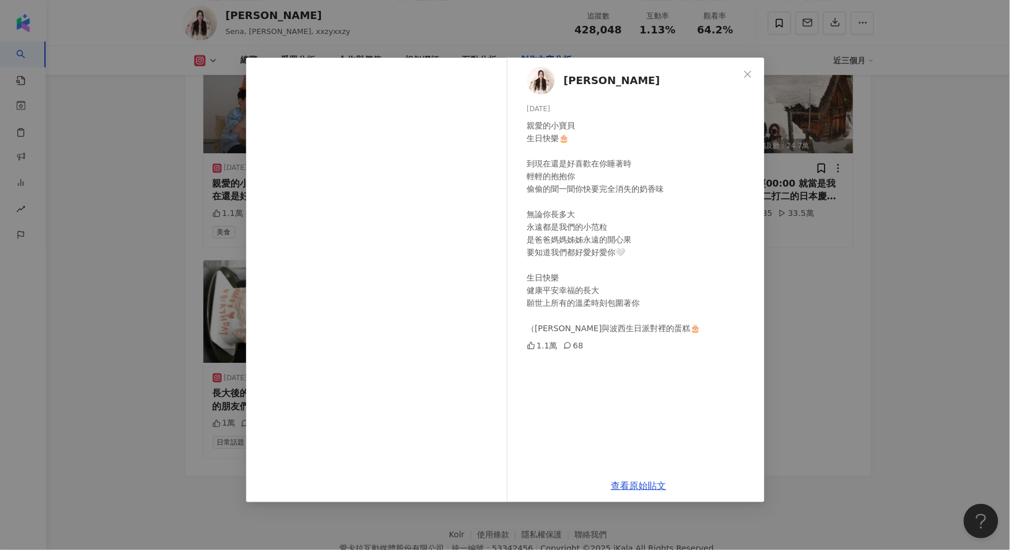
click at [507, 254] on div "曾玄玄 2025/9/1 親愛的小寶貝 生日快樂🎂 到現在還是好喜歡在你睡著時 輕輕的抱抱你 偷偷的聞一聞你快要完全消失的奶香味 無論你長多大 永遠都是我們的…" at bounding box center [505, 280] width 518 height 445
click at [882, 266] on div "曾玄玄 2025/9/1 親愛的小寶貝 生日快樂🎂 到現在還是好喜歡在你睡著時 輕輕的抱抱你 偷偷的聞一聞你快要完全消失的奶香味 無論你長多大 永遠都是我們的…" at bounding box center [505, 275] width 1010 height 550
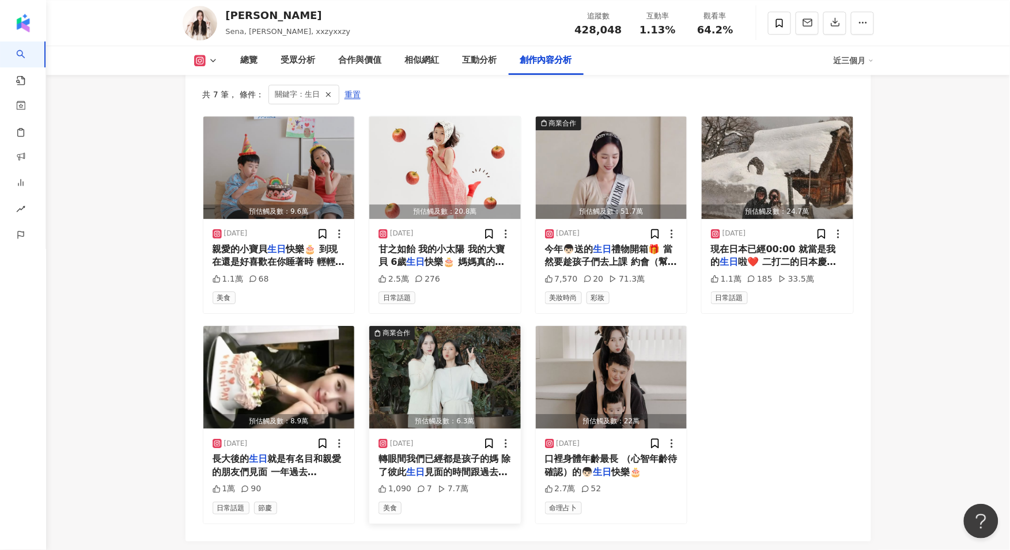
scroll to position [3591, 0]
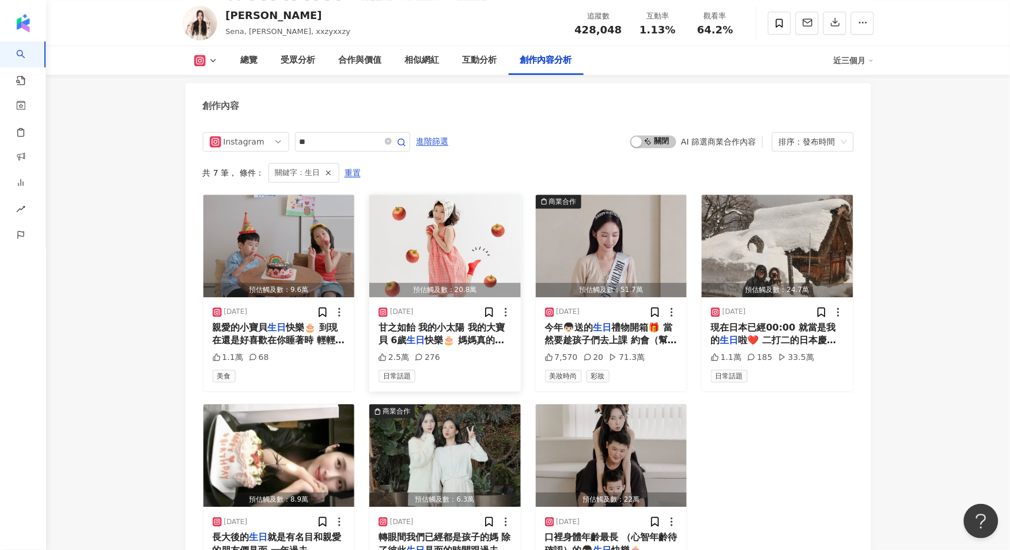
click at [441, 335] on span "快樂🎂 媽媽真的好愛妳 願妳一生被" at bounding box center [441, 347] width 126 height 24
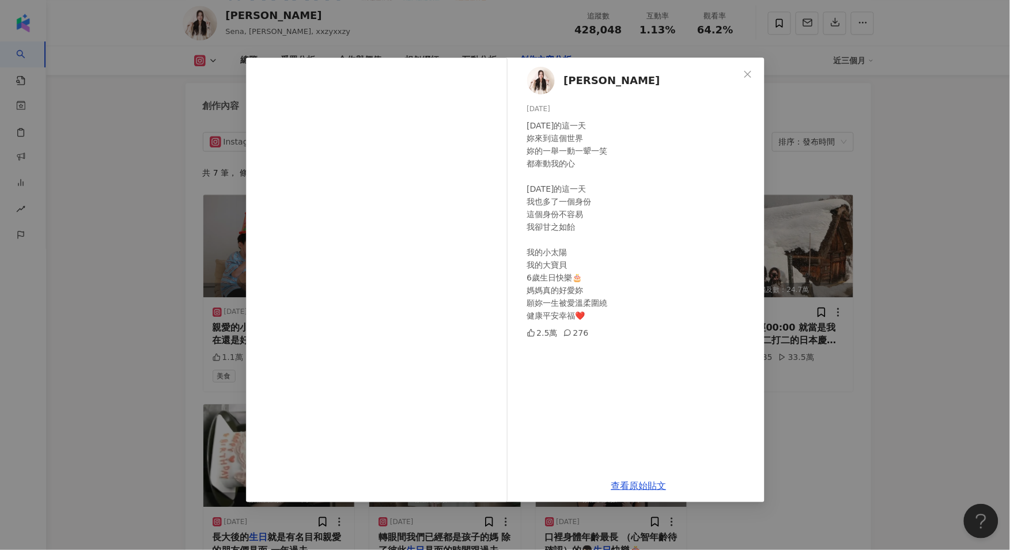
click at [909, 306] on div "曾玄玄 2025/7/2 六年前的這一天 妳來到這個世界 妳的一舉一動一顰一笑 都牽動我的心 六年前的這一天 我也多了一個身份 這個身份不容易 我卻甘之如飴 …" at bounding box center [505, 275] width 1010 height 550
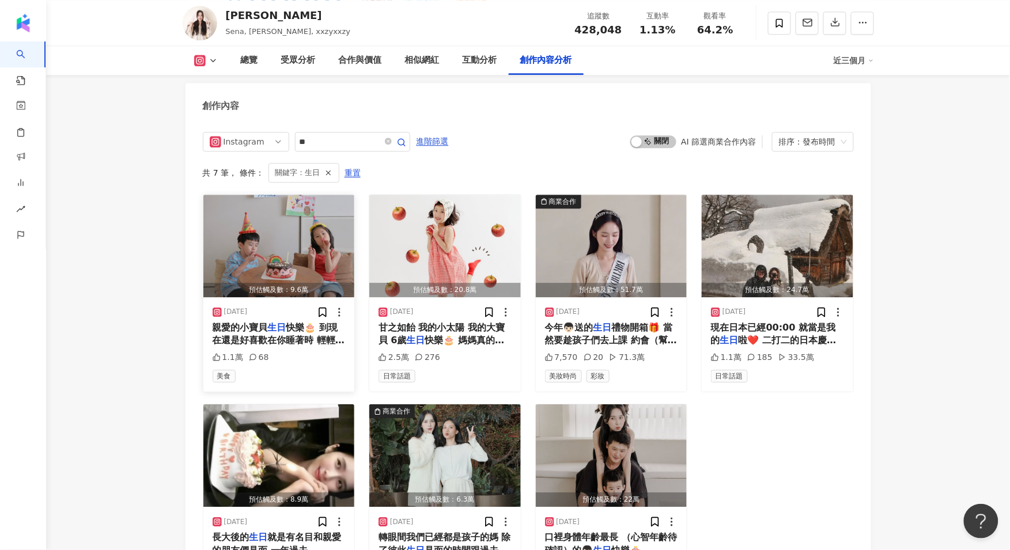
click at [253, 297] on div "2025/9/1 親愛的小寶貝 生日 快樂🎂 到現在還是好喜歡在你睡著時 輕輕的抱抱你 偷偷的聞一聞你快要完全消失的奶香味 無論你長多大 永遠都是我們的小范粒…" at bounding box center [278, 344] width 151 height 94
click at [262, 322] on span "親愛的小寶貝" at bounding box center [240, 327] width 55 height 11
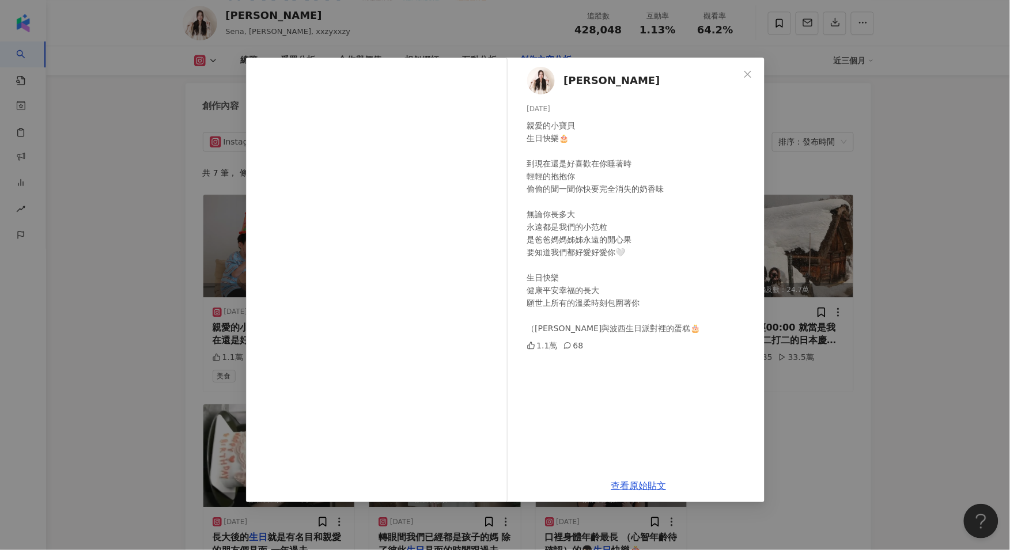
click at [571, 347] on div "68" at bounding box center [573, 345] width 20 height 13
click at [860, 234] on div "曾玄玄 2025/9/1 親愛的小寶貝 生日快樂🎂 到現在還是好喜歡在你睡著時 輕輕的抱抱你 偷偷的聞一聞你快要完全消失的奶香味 無論你長多大 永遠都是我們的…" at bounding box center [505, 275] width 1010 height 550
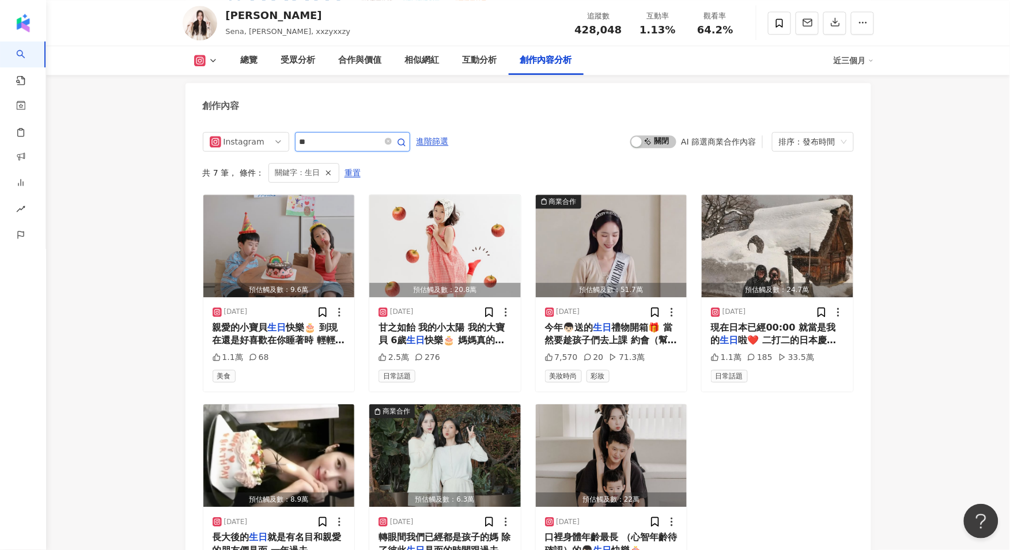
click at [344, 135] on input "**" at bounding box center [340, 142] width 81 height 14
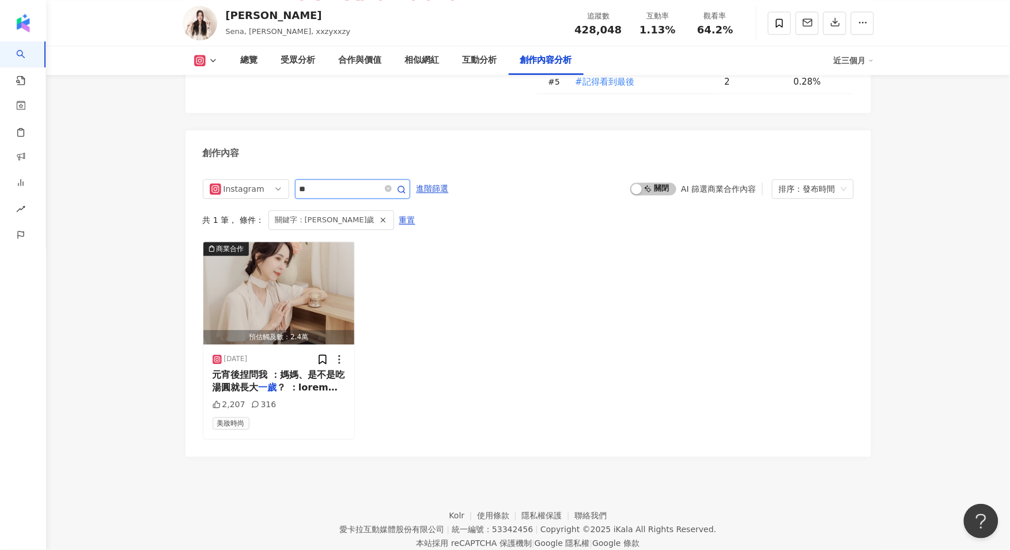
scroll to position [3525, 0]
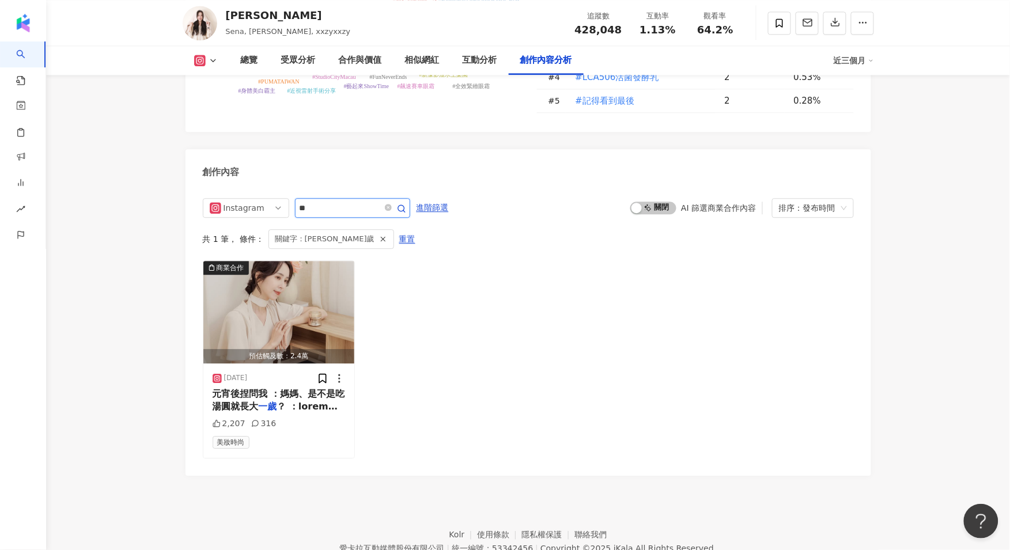
click at [356, 201] on input "**" at bounding box center [340, 208] width 81 height 14
type input "*"
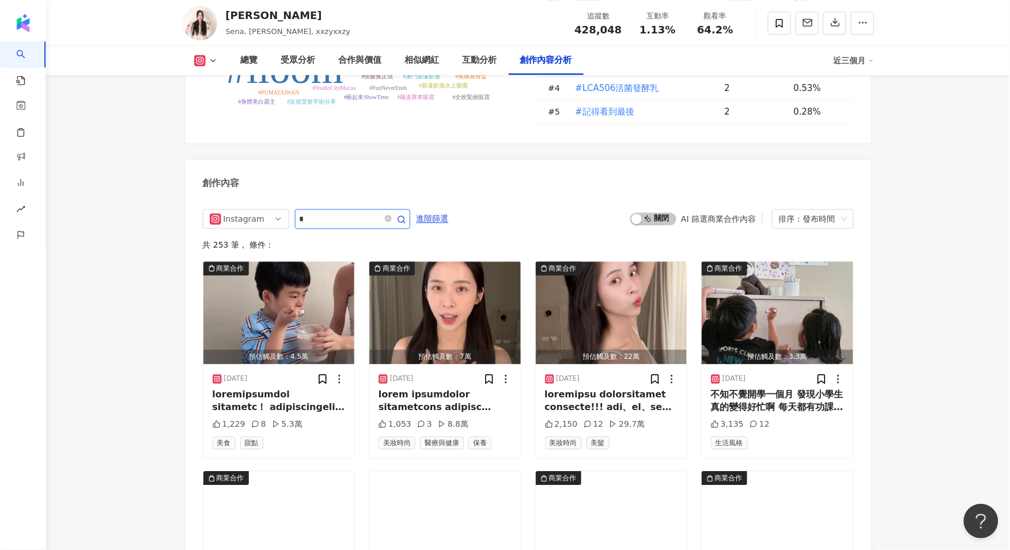
scroll to position [3544, 0]
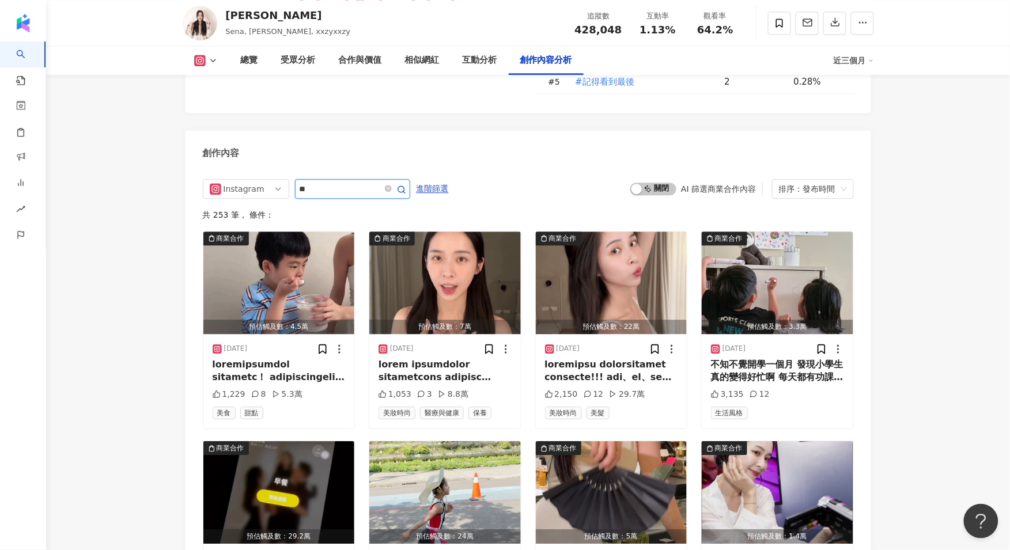
type input "*"
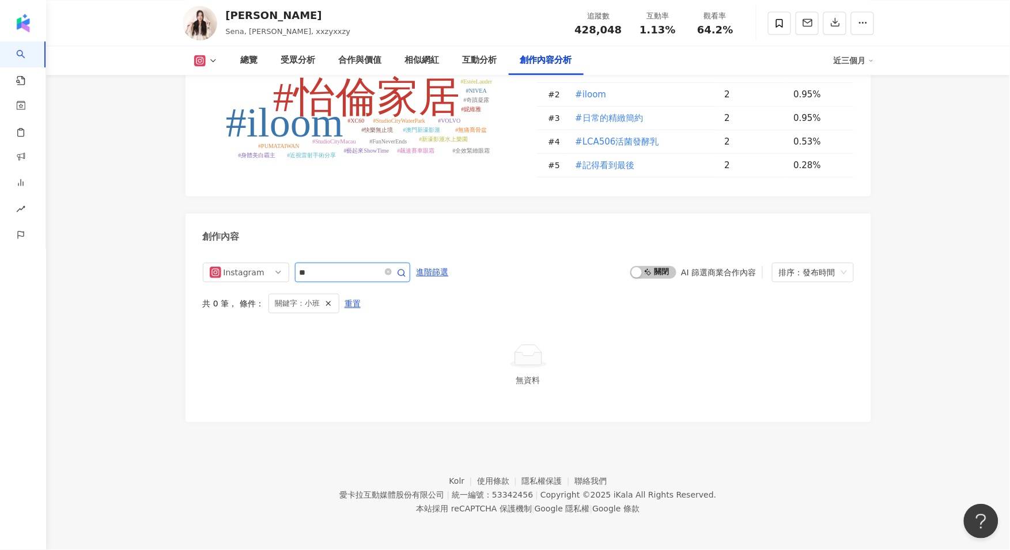
scroll to position [3406, 0]
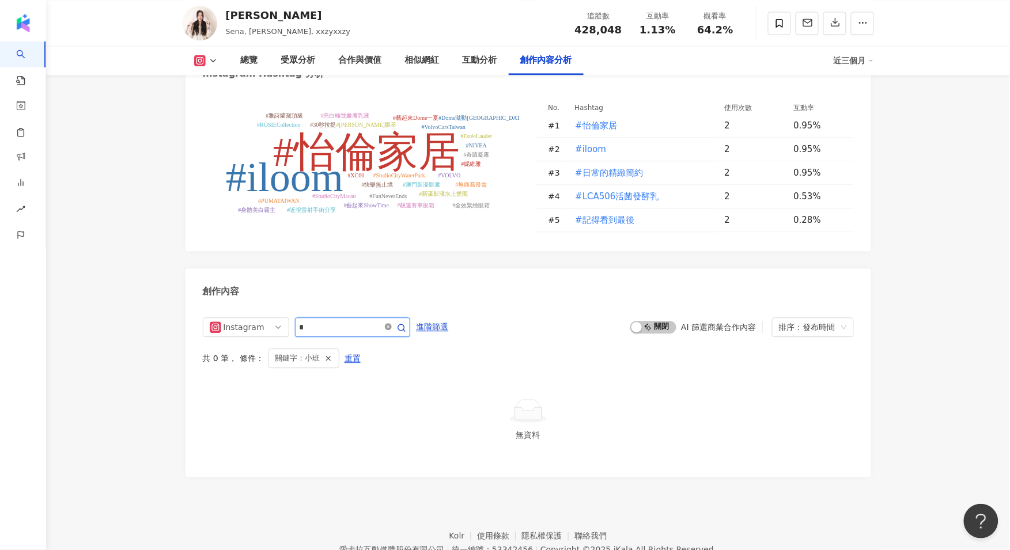
type input "*"
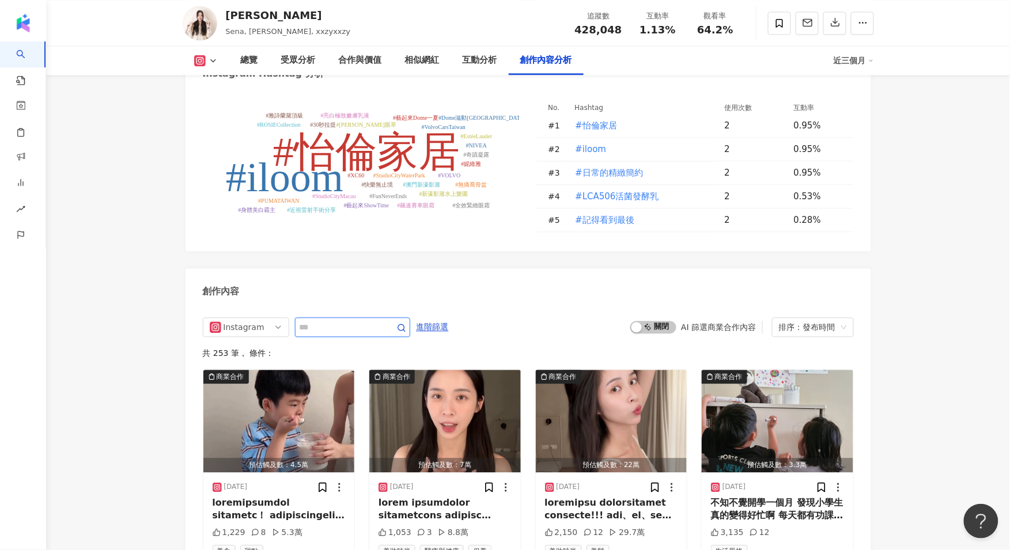
scroll to position [3544, 0]
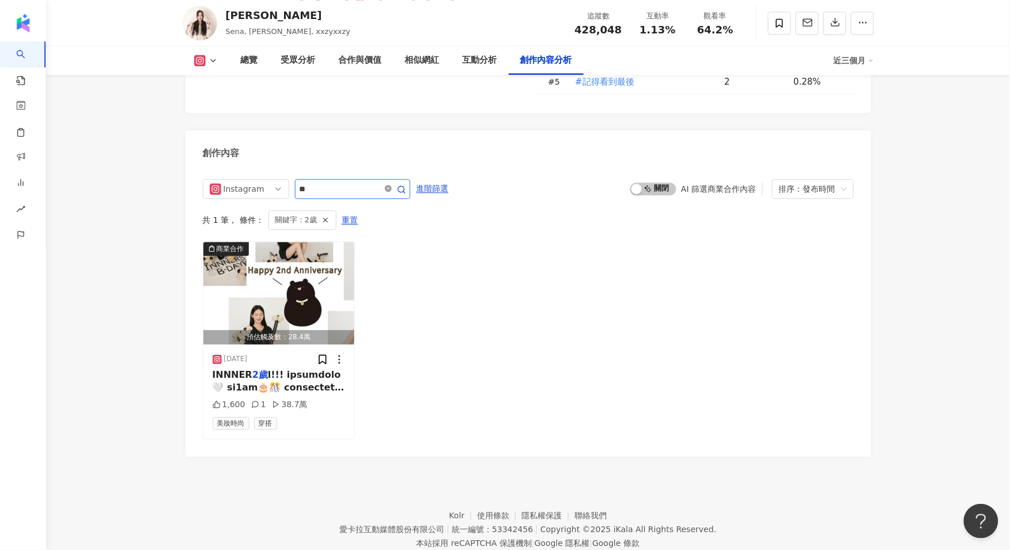
scroll to position [3525, 0]
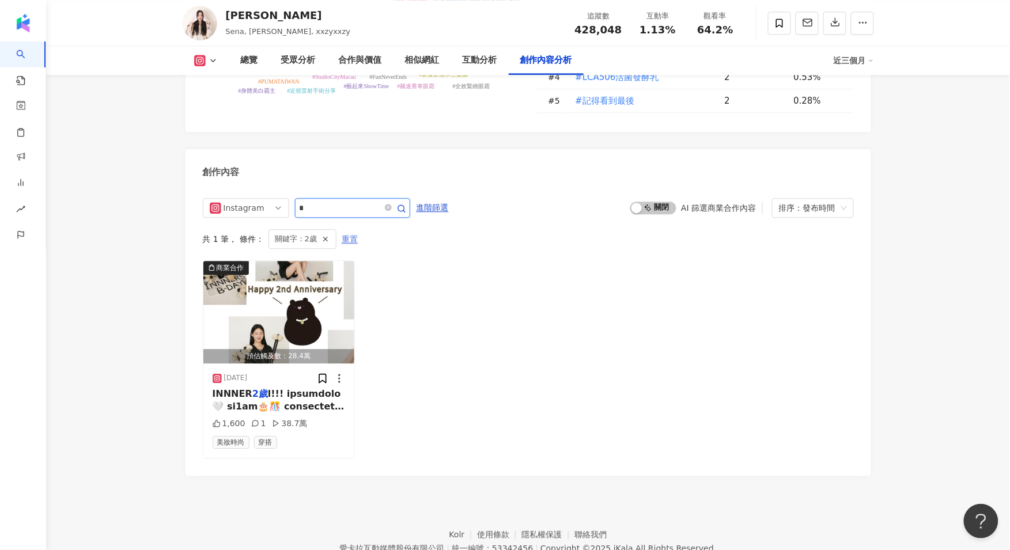
type input "*"
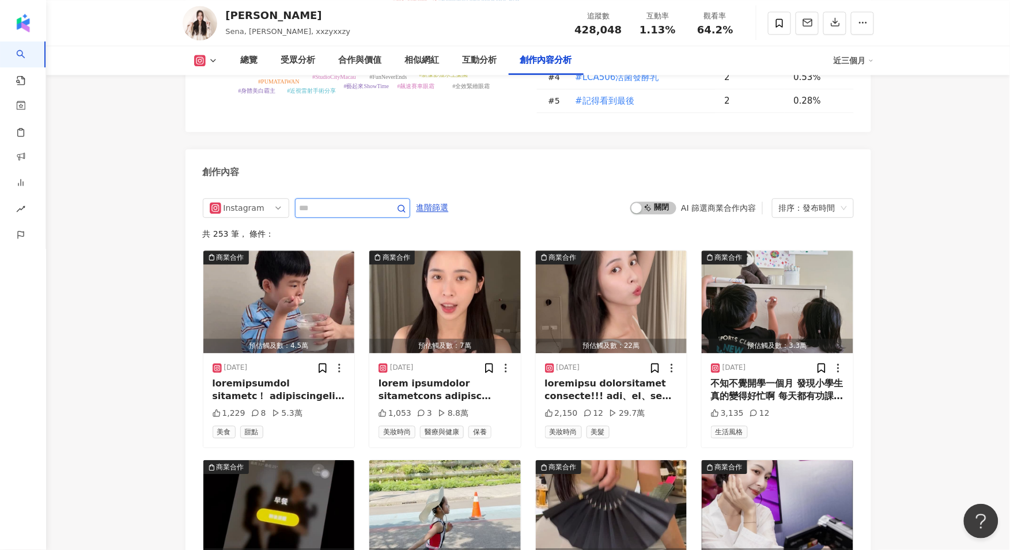
scroll to position [3544, 0]
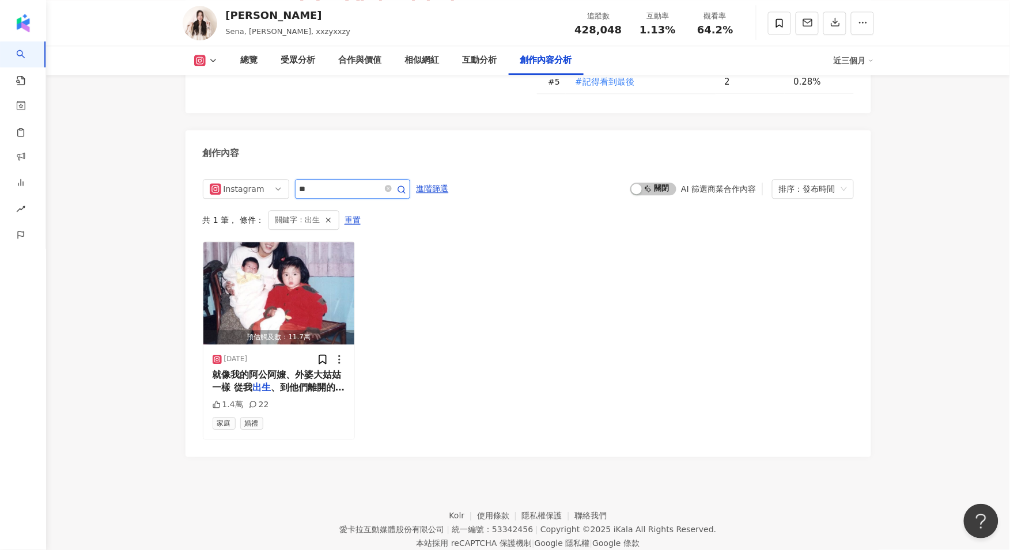
scroll to position [3525, 0]
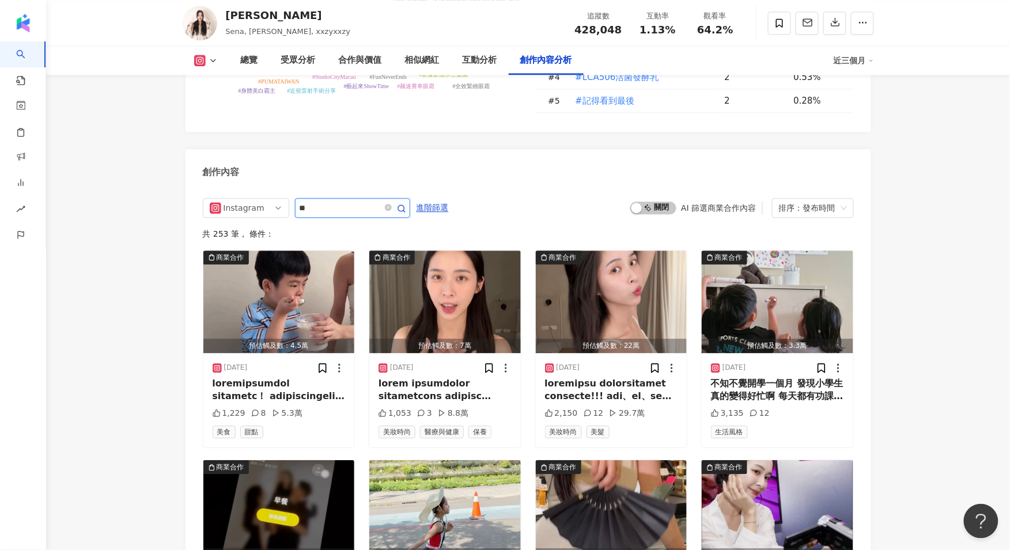
scroll to position [3544, 0]
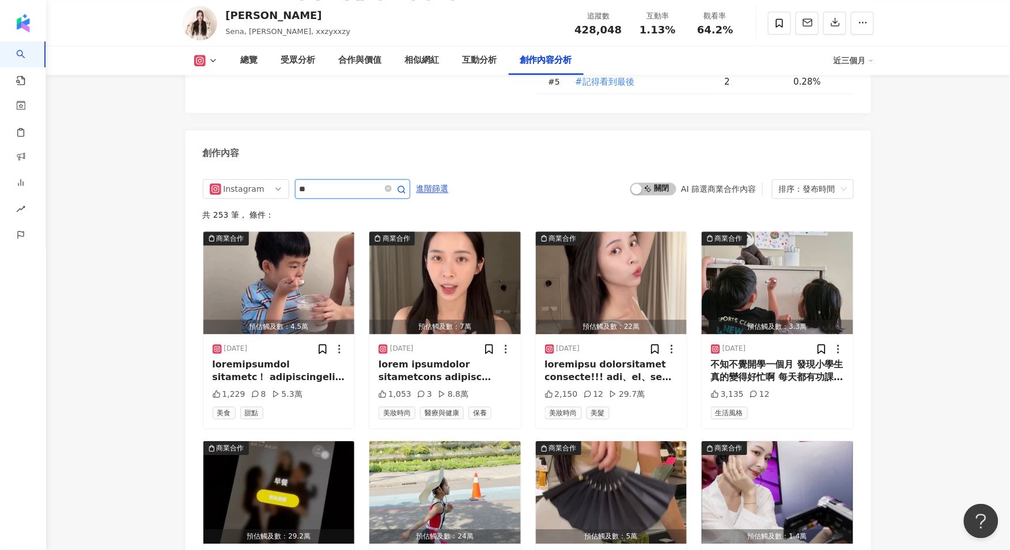
type input "*"
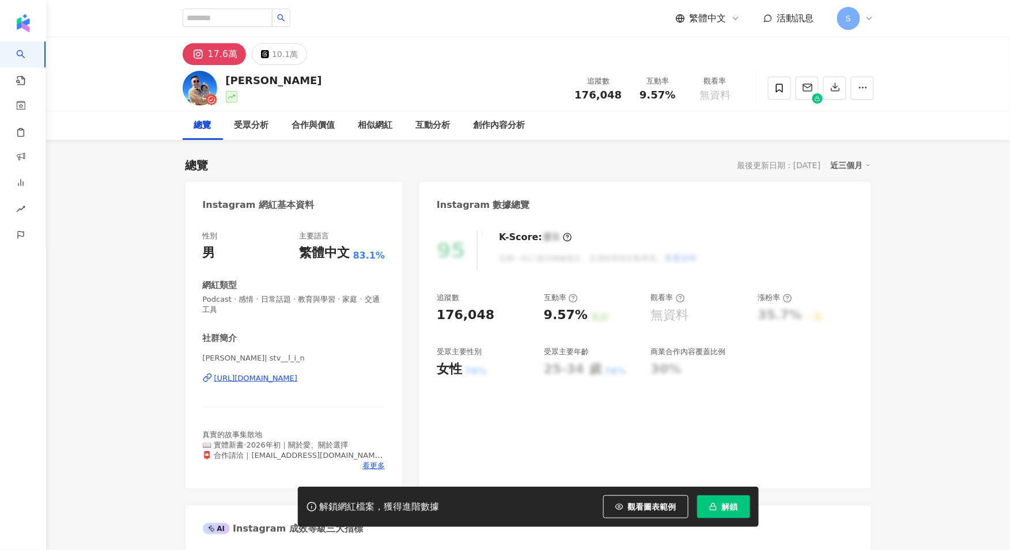
click at [298, 374] on div "[URL][DOMAIN_NAME]" at bounding box center [256, 378] width 84 height 10
